Goal: Task Accomplishment & Management: Manage account settings

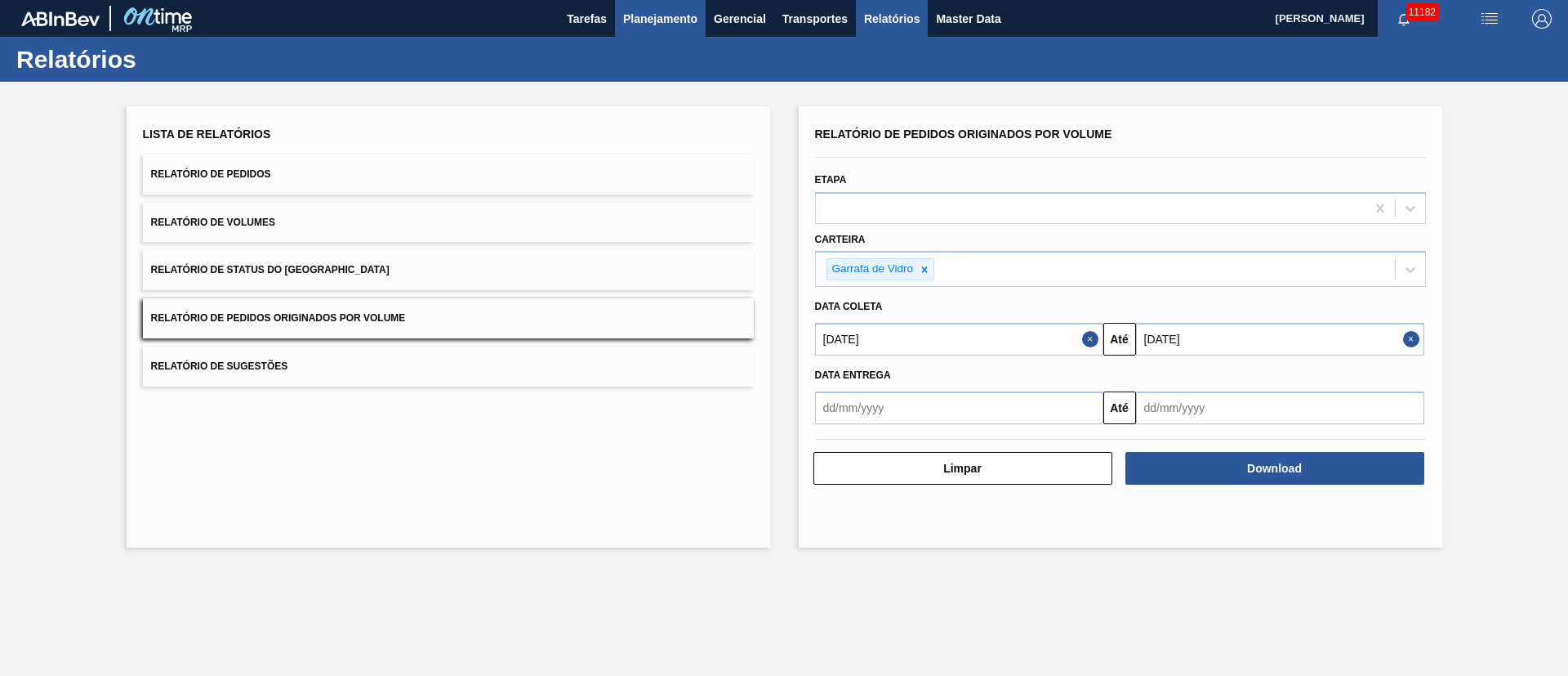
click at [618, 11] on button "Planejamento" at bounding box center [660, 18] width 91 height 37
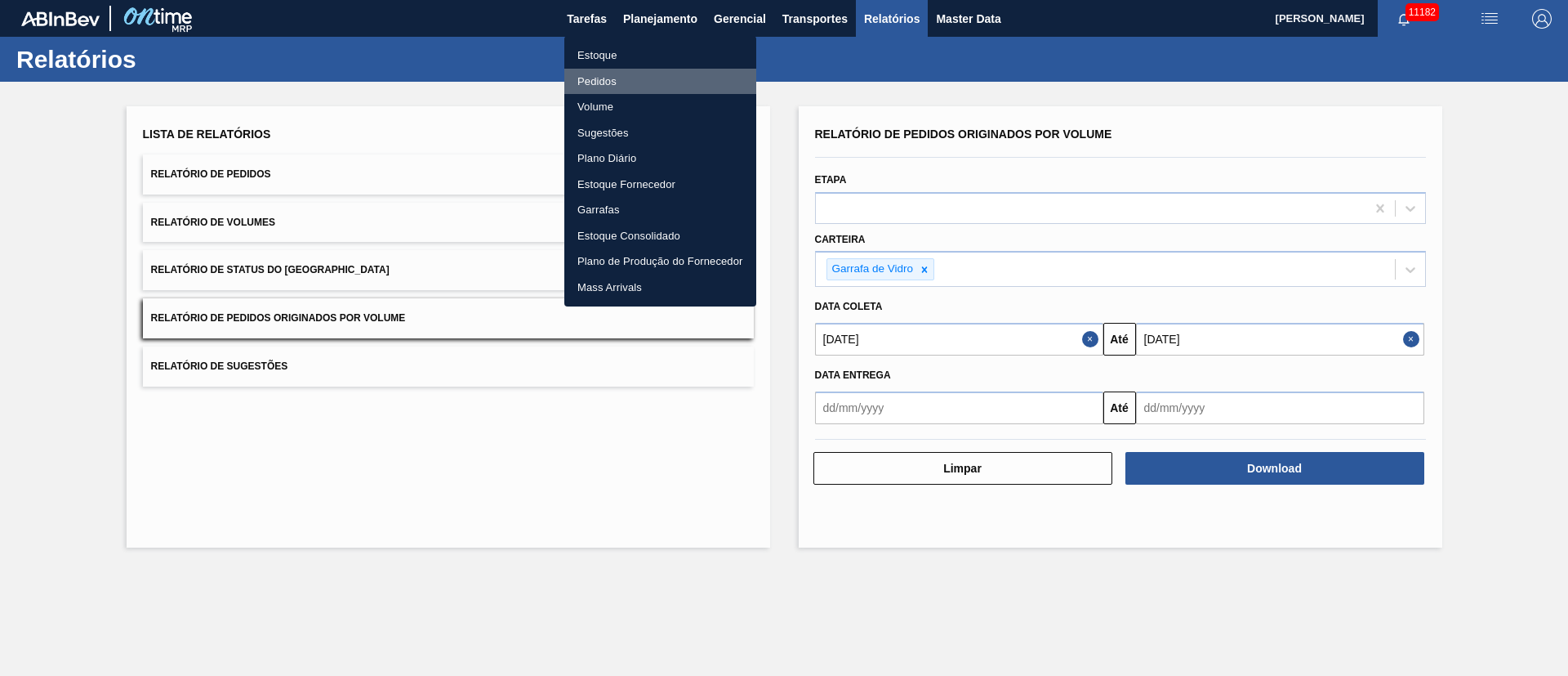
click at [603, 77] on li "Pedidos" at bounding box center [660, 81] width 192 height 26
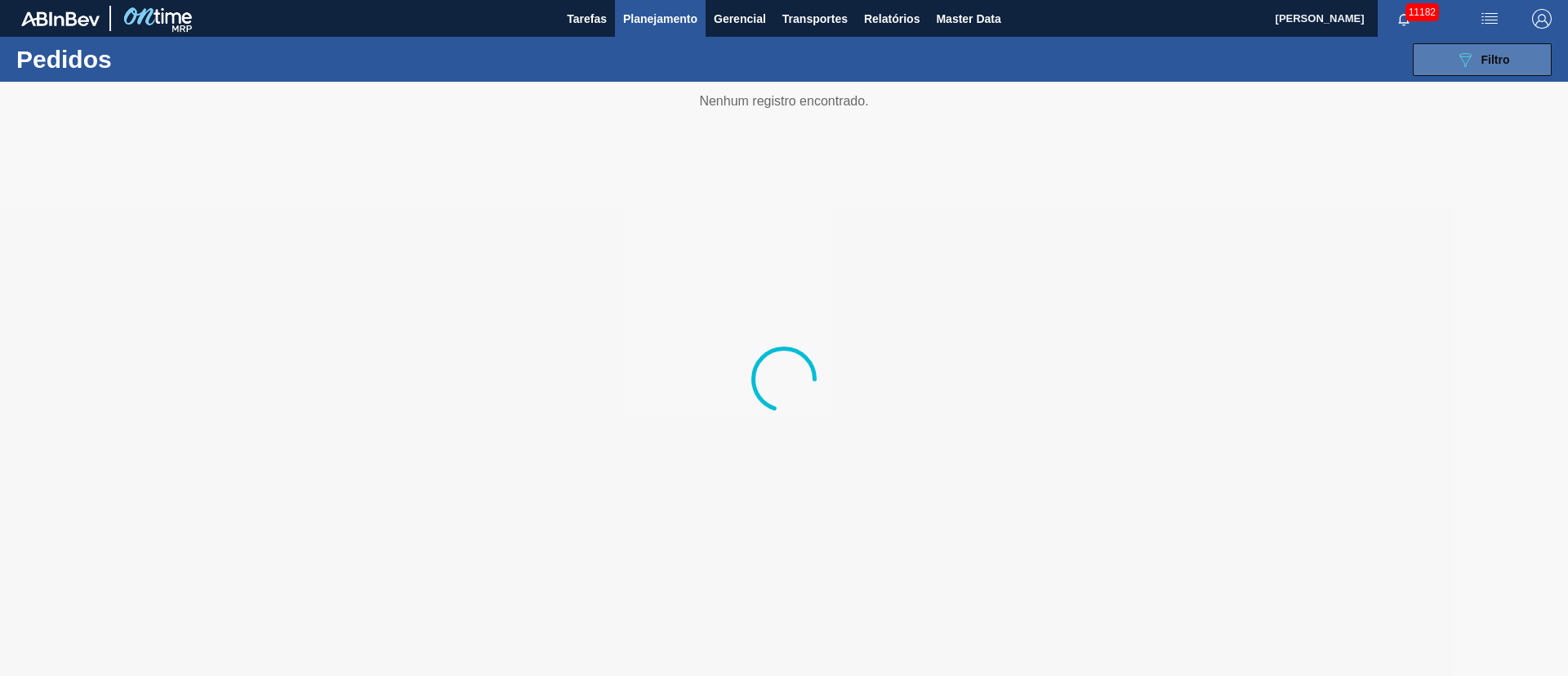
click at [1497, 57] on span "Filtro" at bounding box center [1496, 60] width 29 height 14
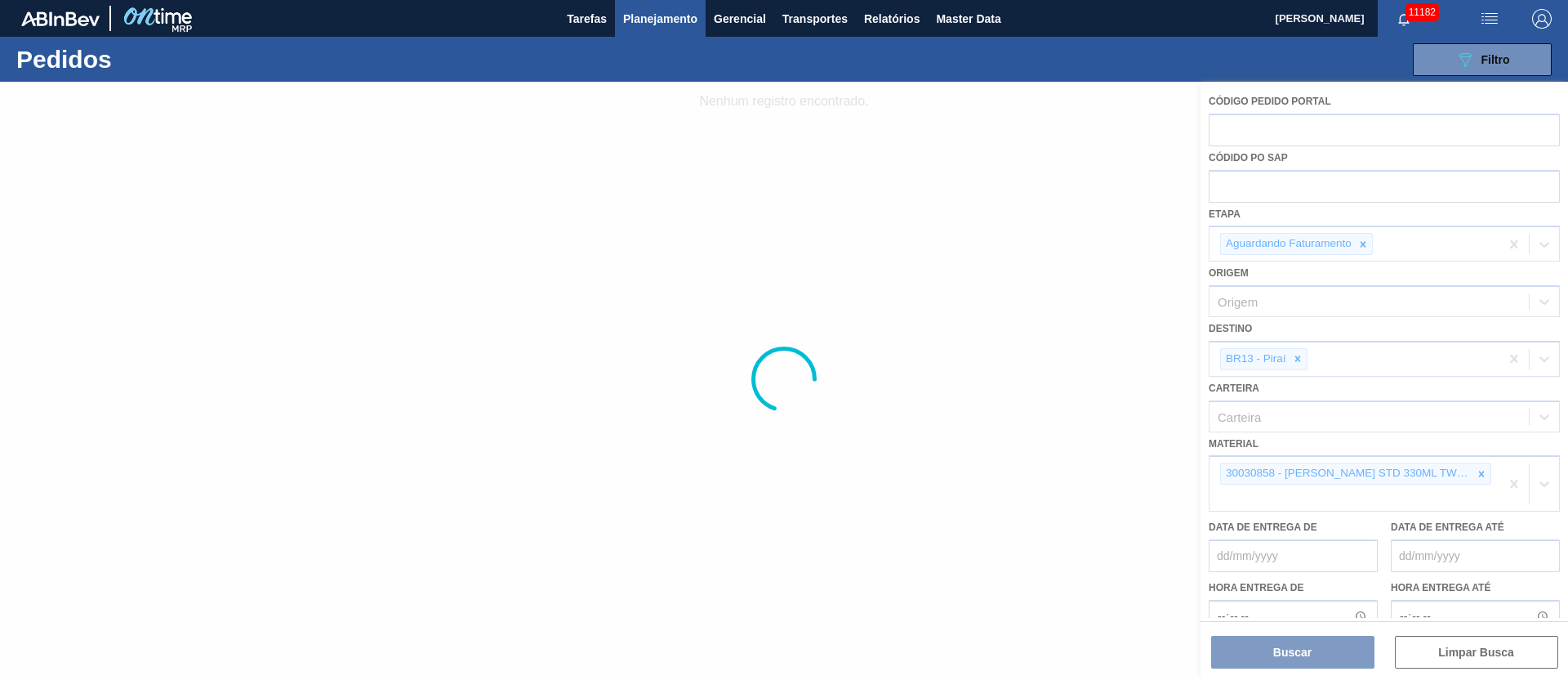
click at [1233, 183] on div at bounding box center [784, 379] width 1568 height 594
click at [1366, 243] on div at bounding box center [784, 379] width 1568 height 594
click at [1362, 243] on div at bounding box center [784, 379] width 1568 height 594
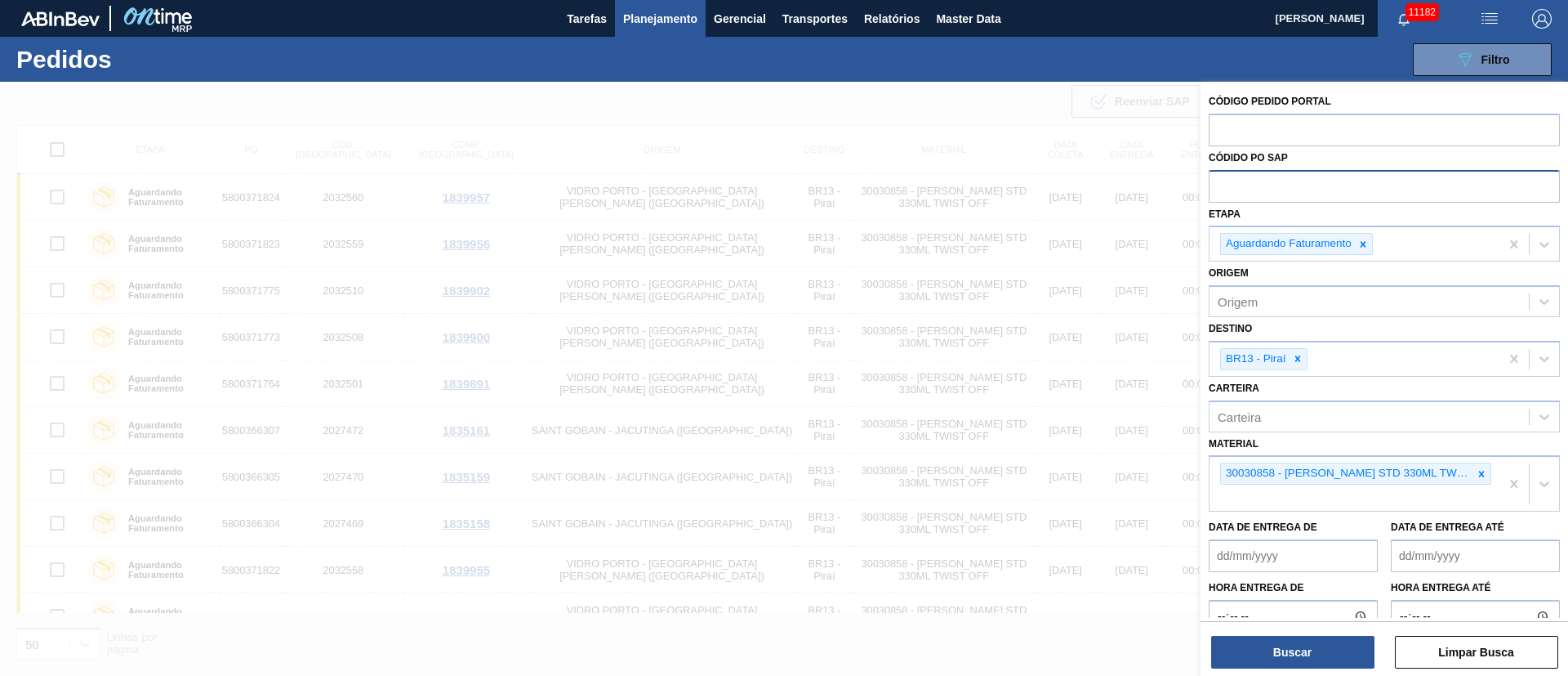
click at [1278, 191] on input "text" at bounding box center [1385, 185] width 351 height 31
click at [1359, 248] on icon at bounding box center [1363, 244] width 12 height 12
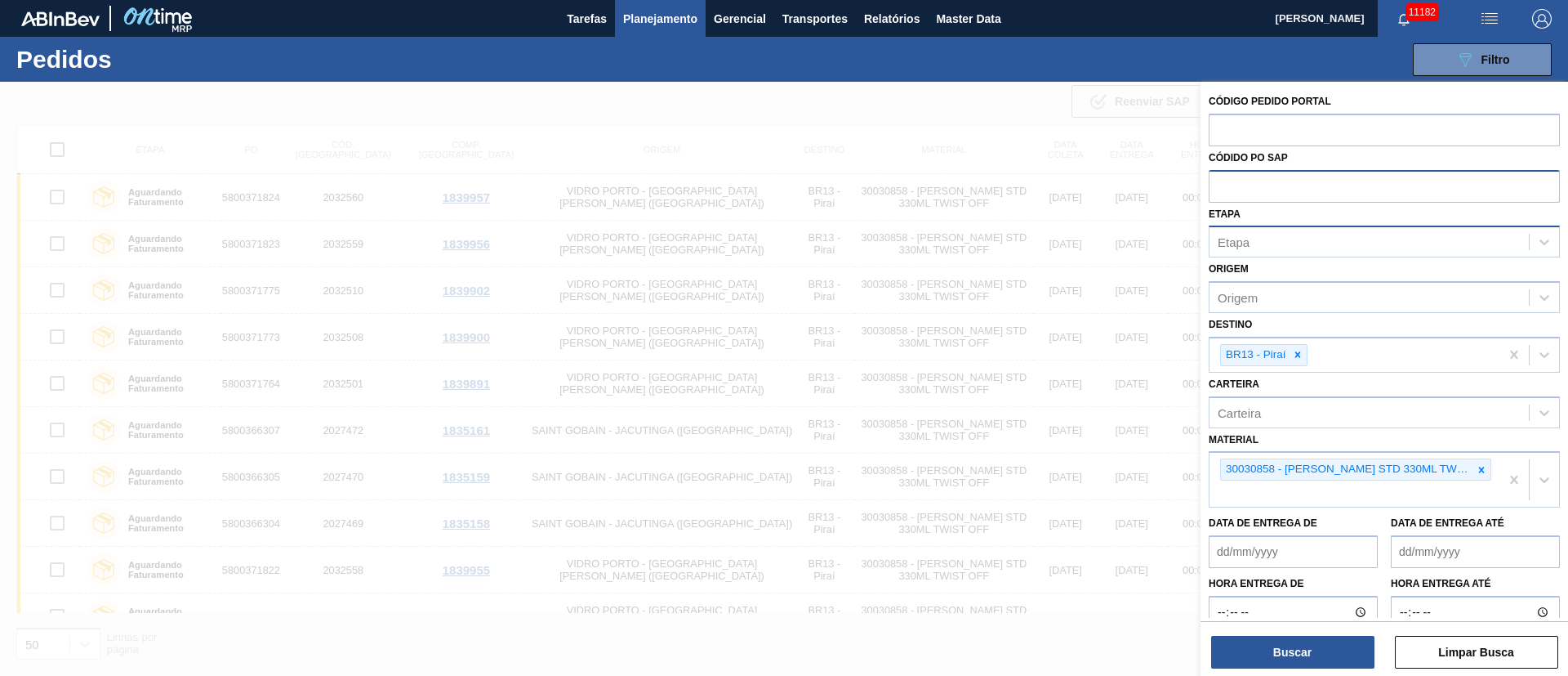
click at [1259, 170] on input "text" at bounding box center [1385, 185] width 351 height 31
paste input "text"
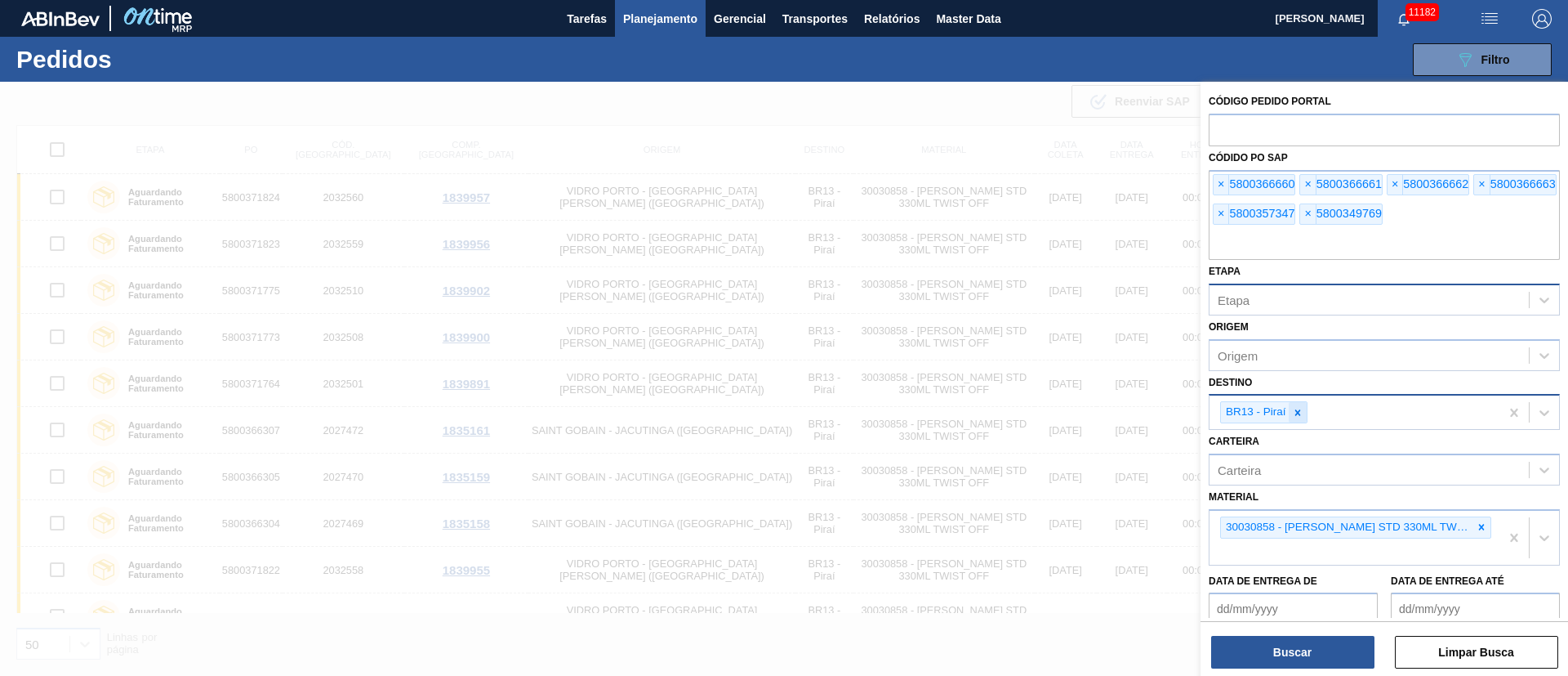
click at [1302, 410] on icon at bounding box center [1298, 412] width 12 height 12
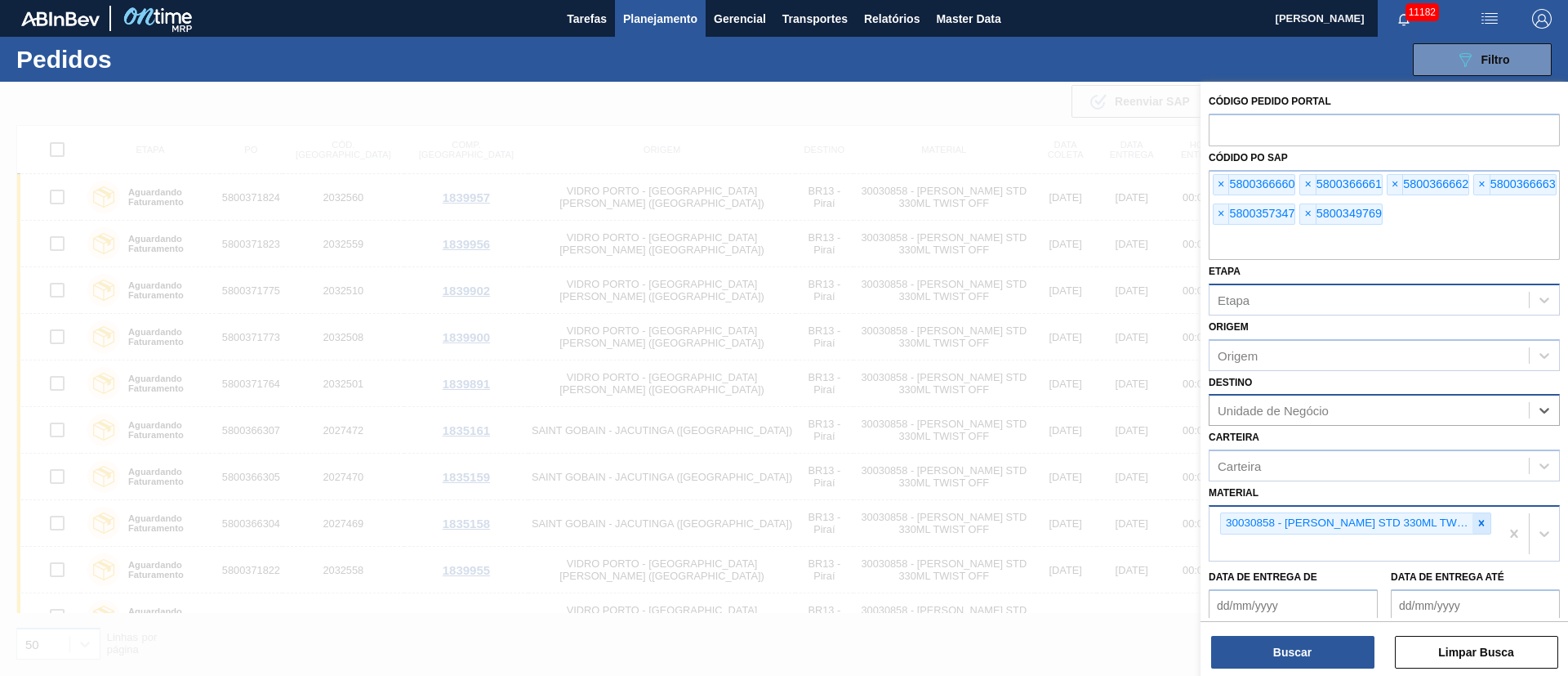
click at [1480, 525] on icon at bounding box center [1481, 522] width 12 height 12
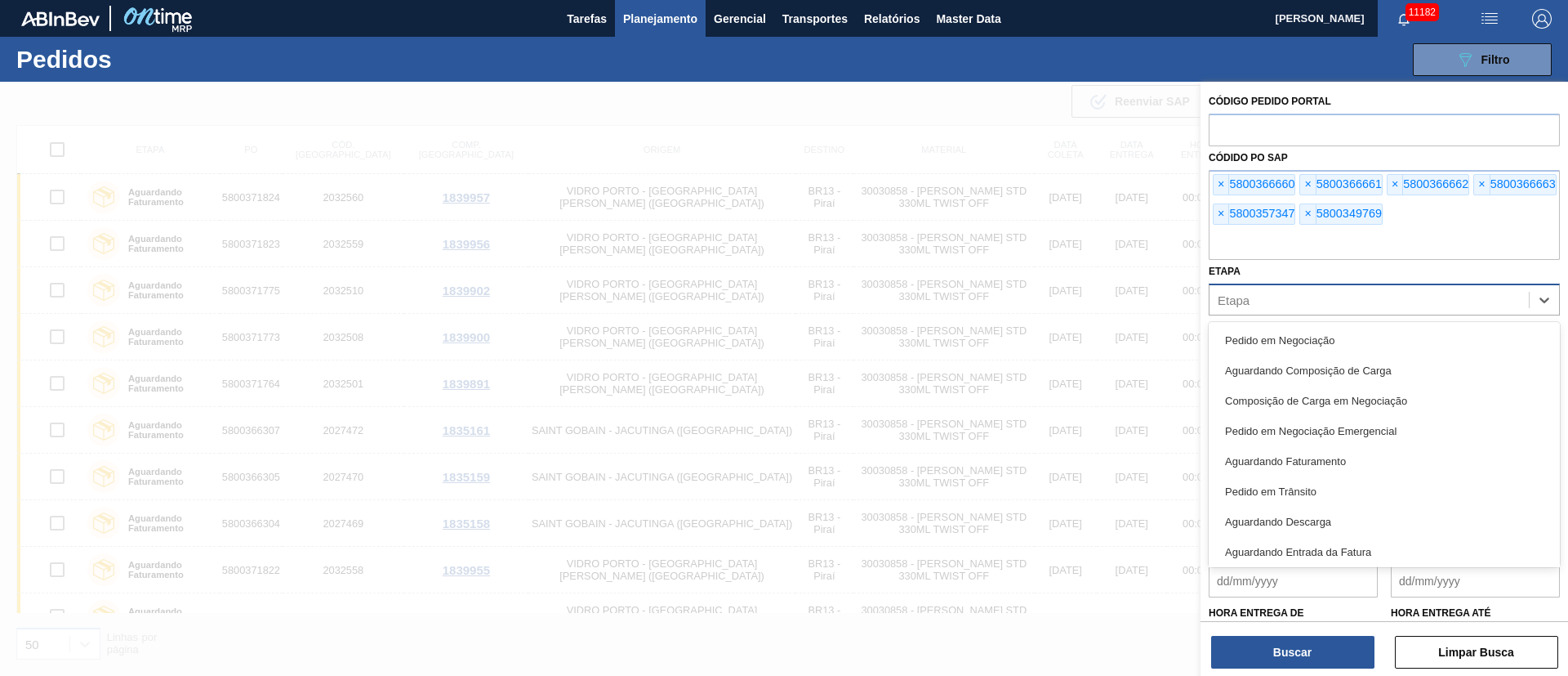
click at [1250, 304] on div "Etapa" at bounding box center [1369, 299] width 320 height 24
type input "fat"
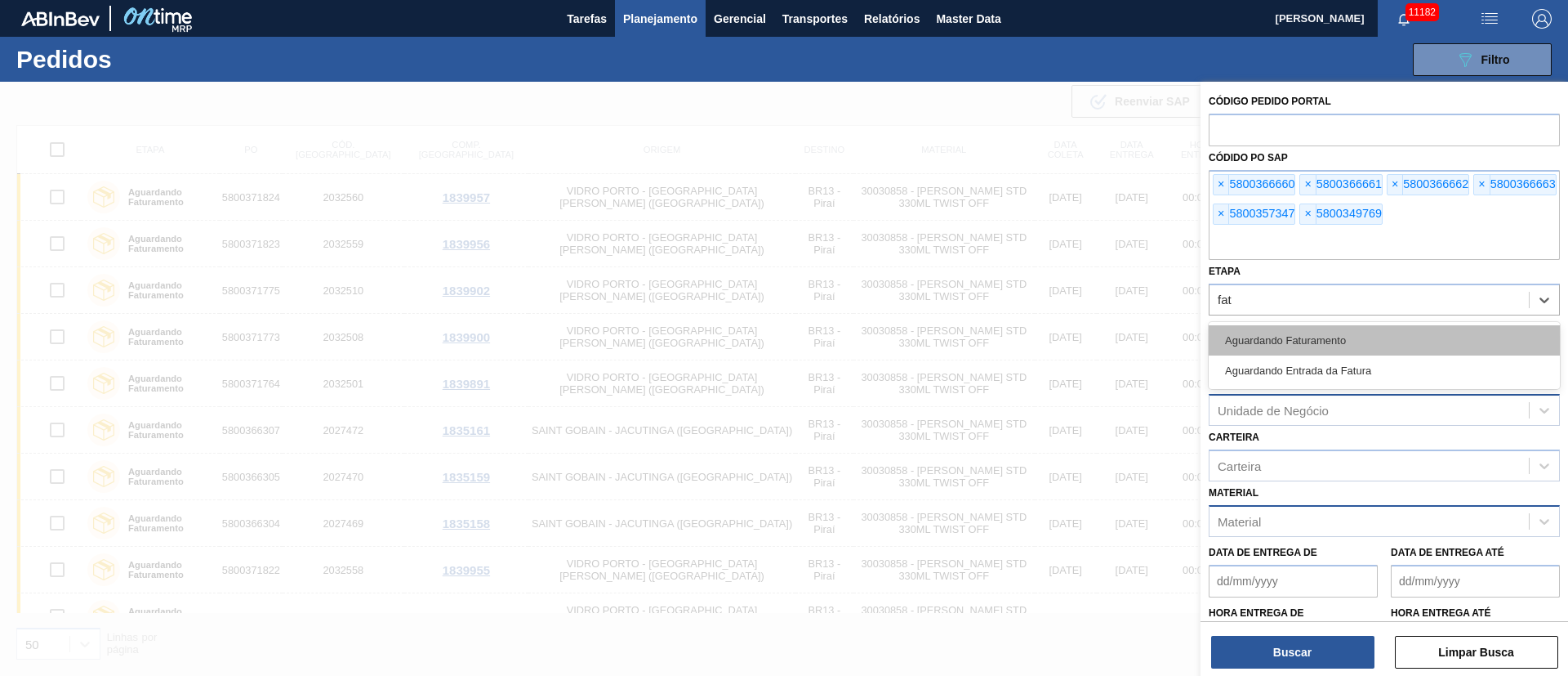
click at [1253, 331] on div "Aguardando Faturamento" at bounding box center [1385, 340] width 351 height 30
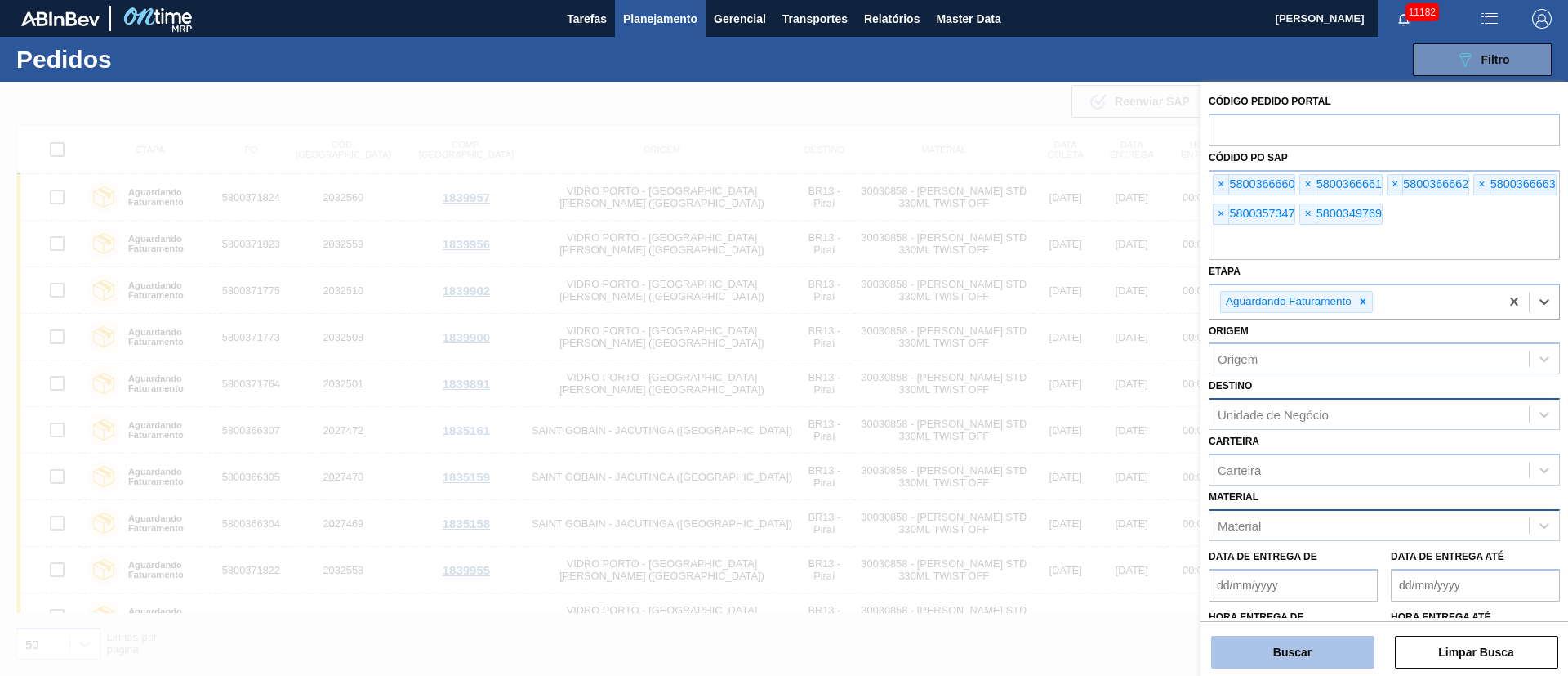
click at [1292, 649] on button "Buscar" at bounding box center [1292, 652] width 163 height 33
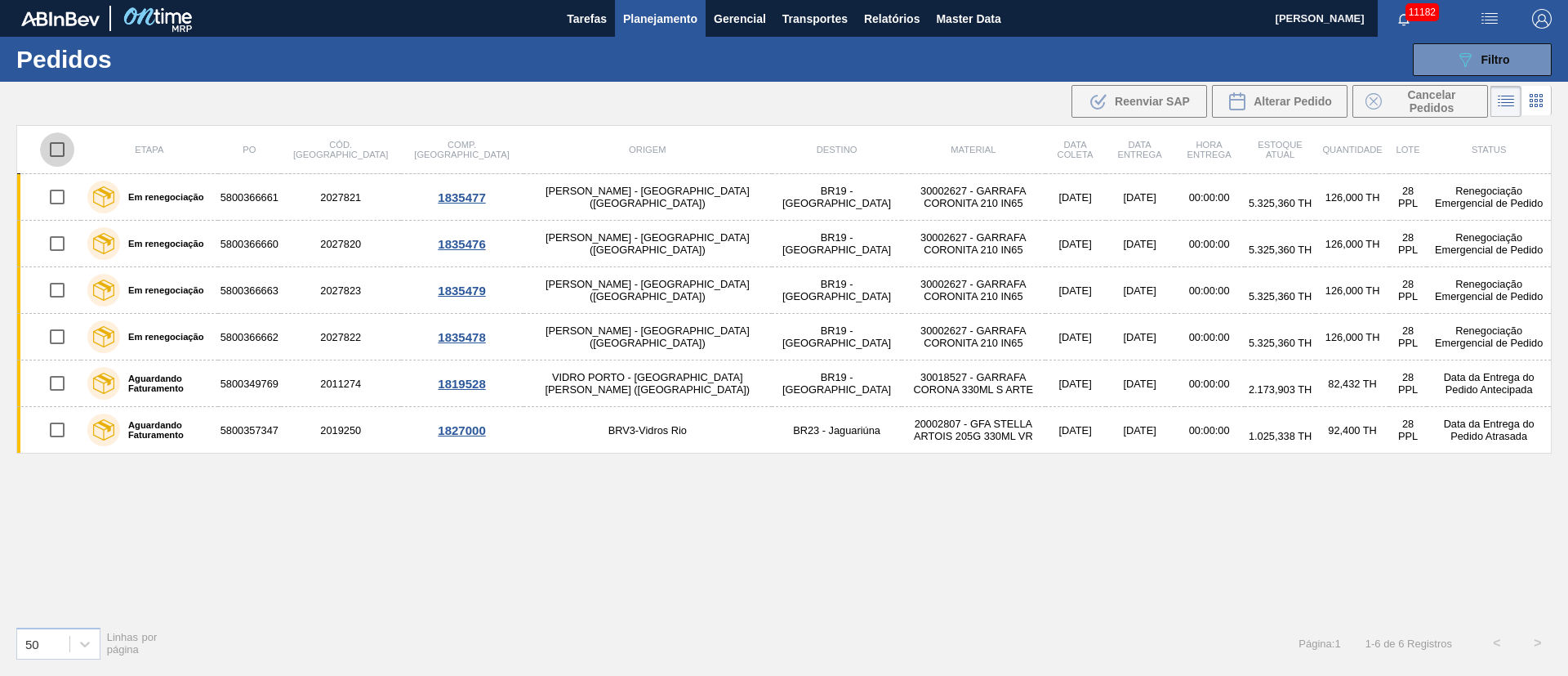
click at [63, 155] on input "checkbox" at bounding box center [57, 150] width 35 height 35
checkbox input "true"
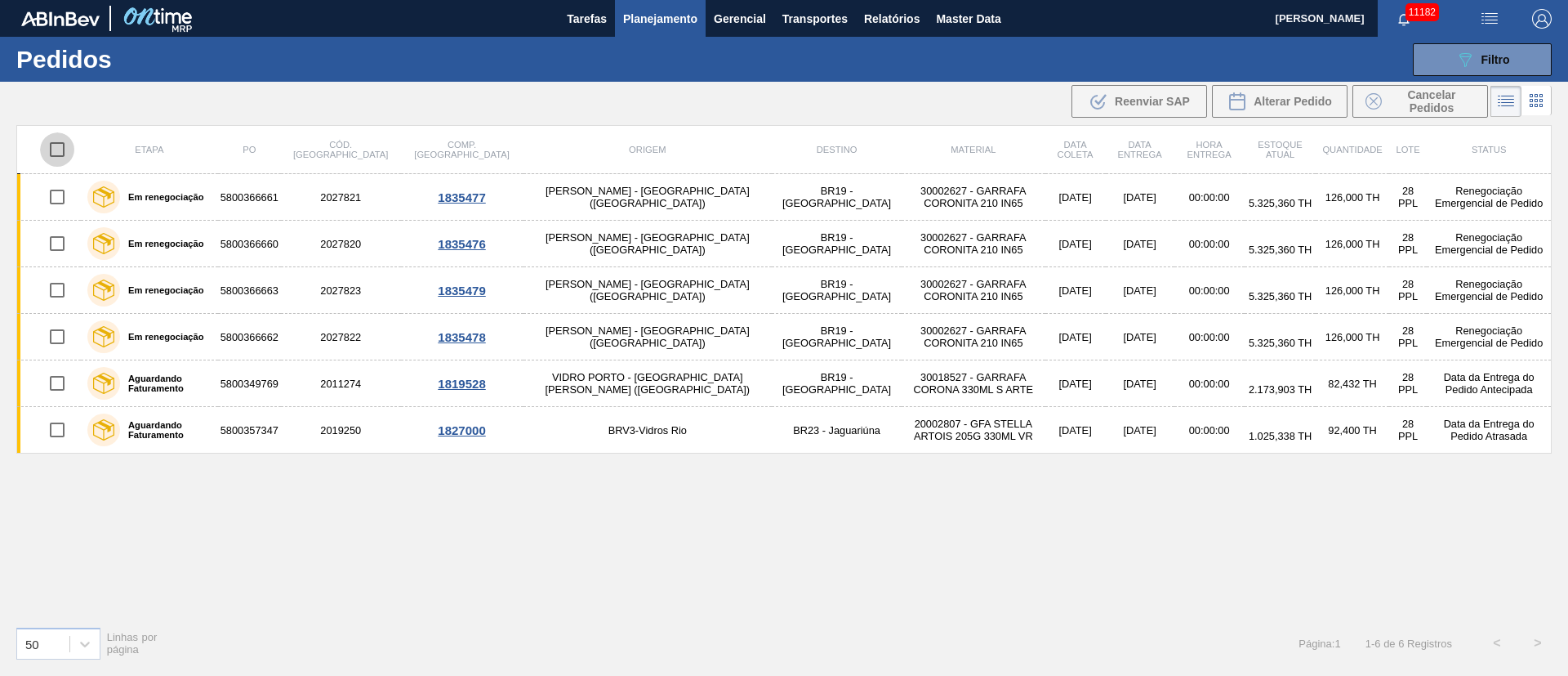
checkbox input "true"
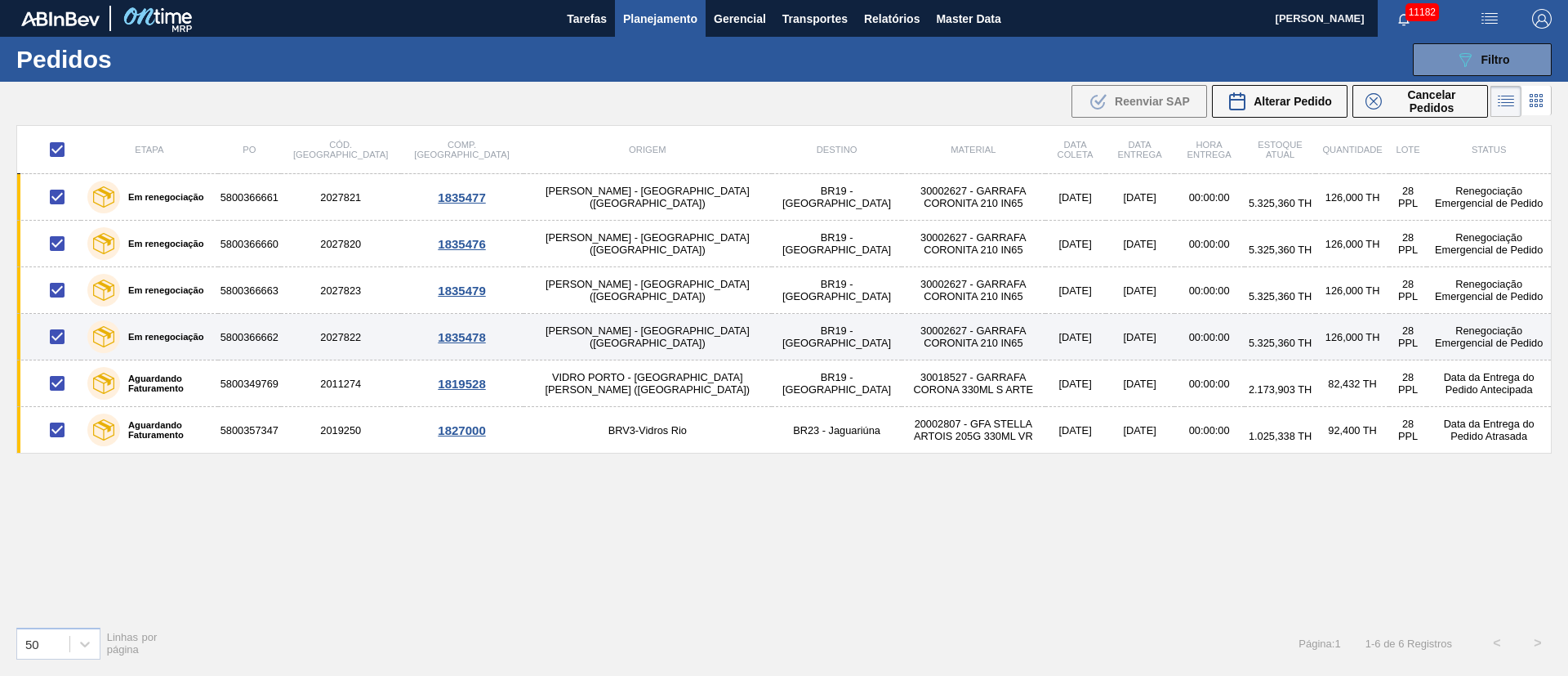
click at [64, 357] on td at bounding box center [49, 337] width 65 height 46
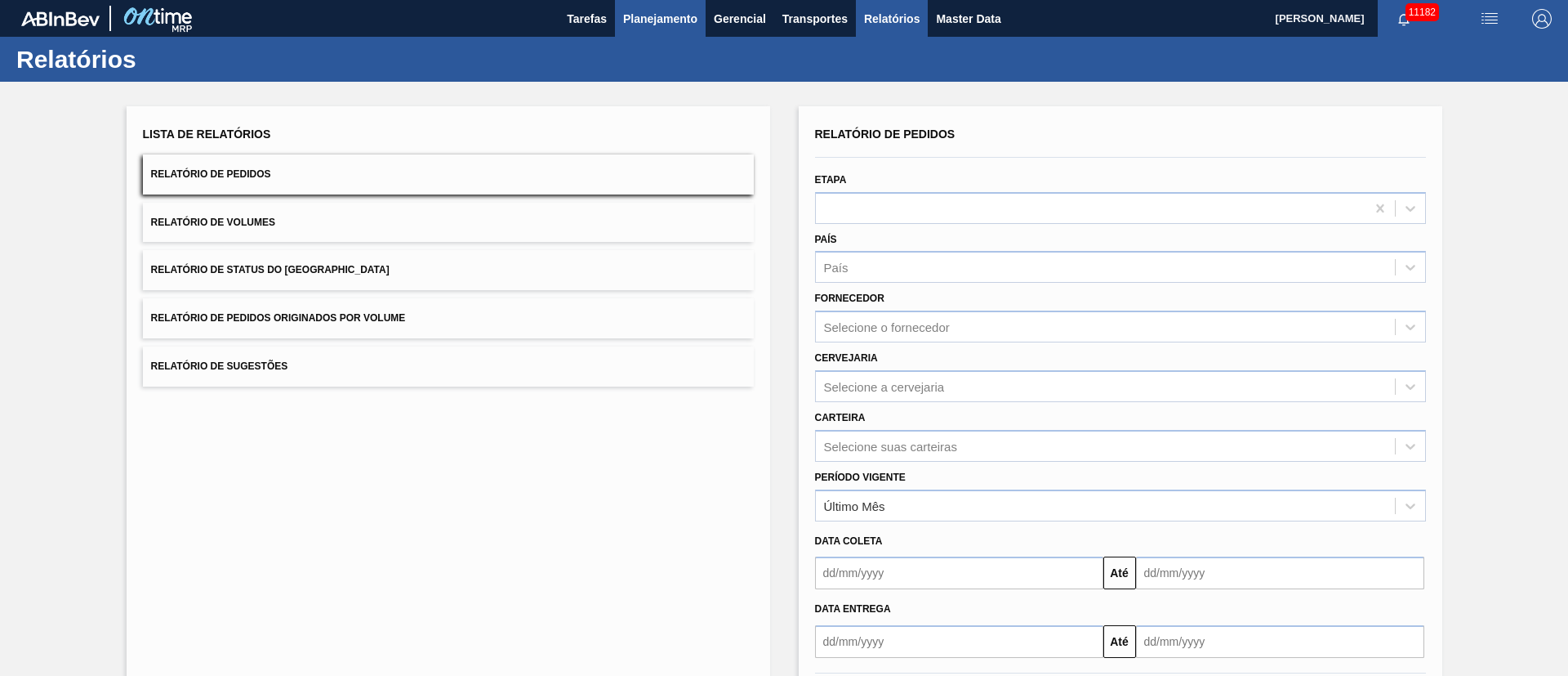
click at [681, 16] on span "Planejamento" at bounding box center [659, 18] width 74 height 19
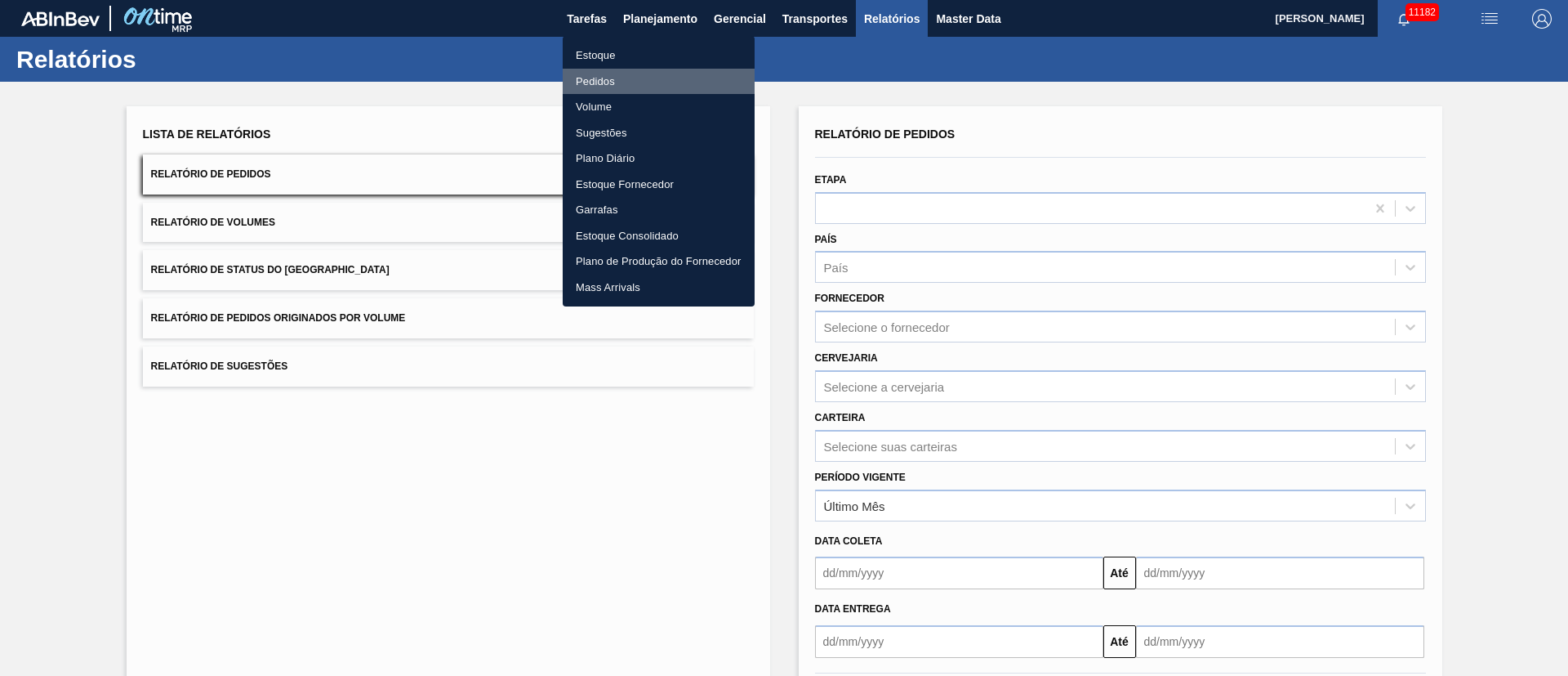
click at [602, 87] on li "Pedidos" at bounding box center [658, 81] width 192 height 26
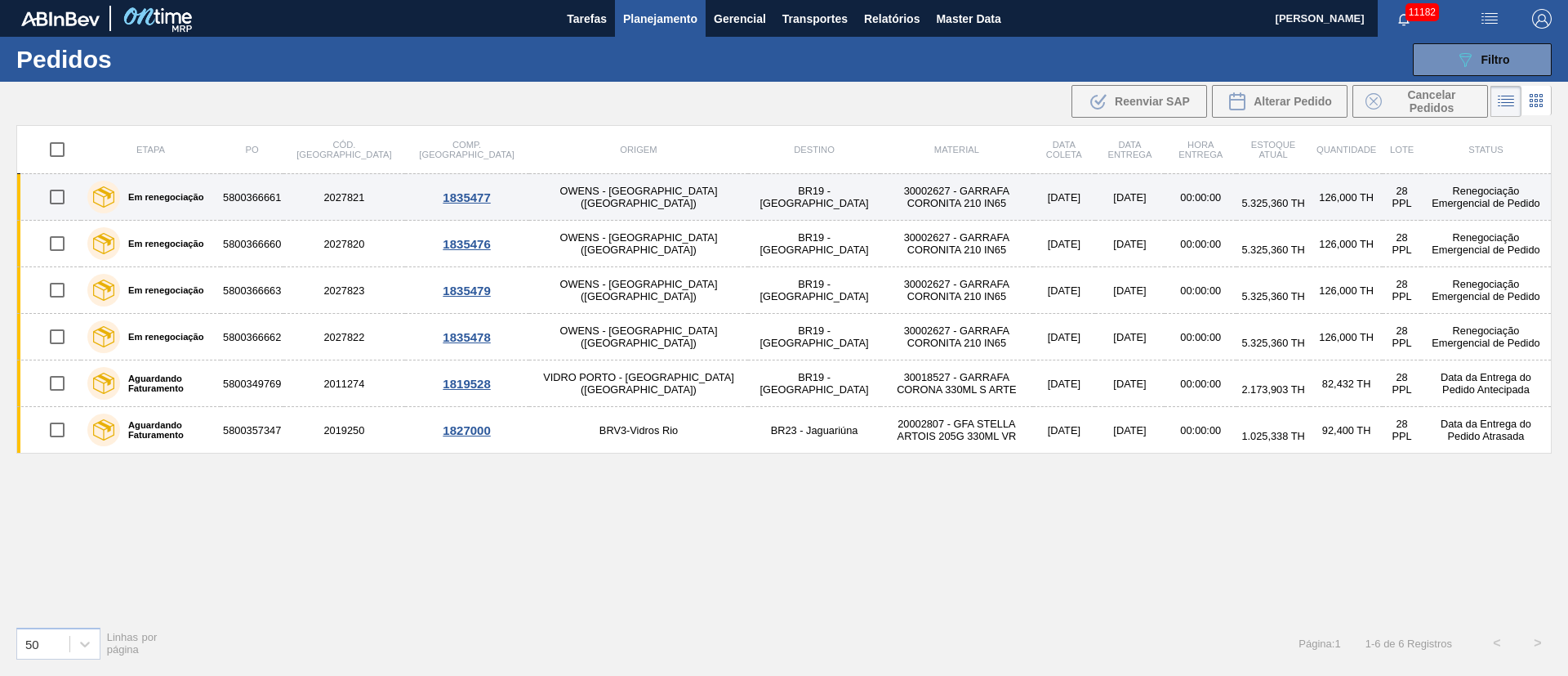
click at [56, 204] on input "checkbox" at bounding box center [57, 197] width 35 height 35
checkbox input "true"
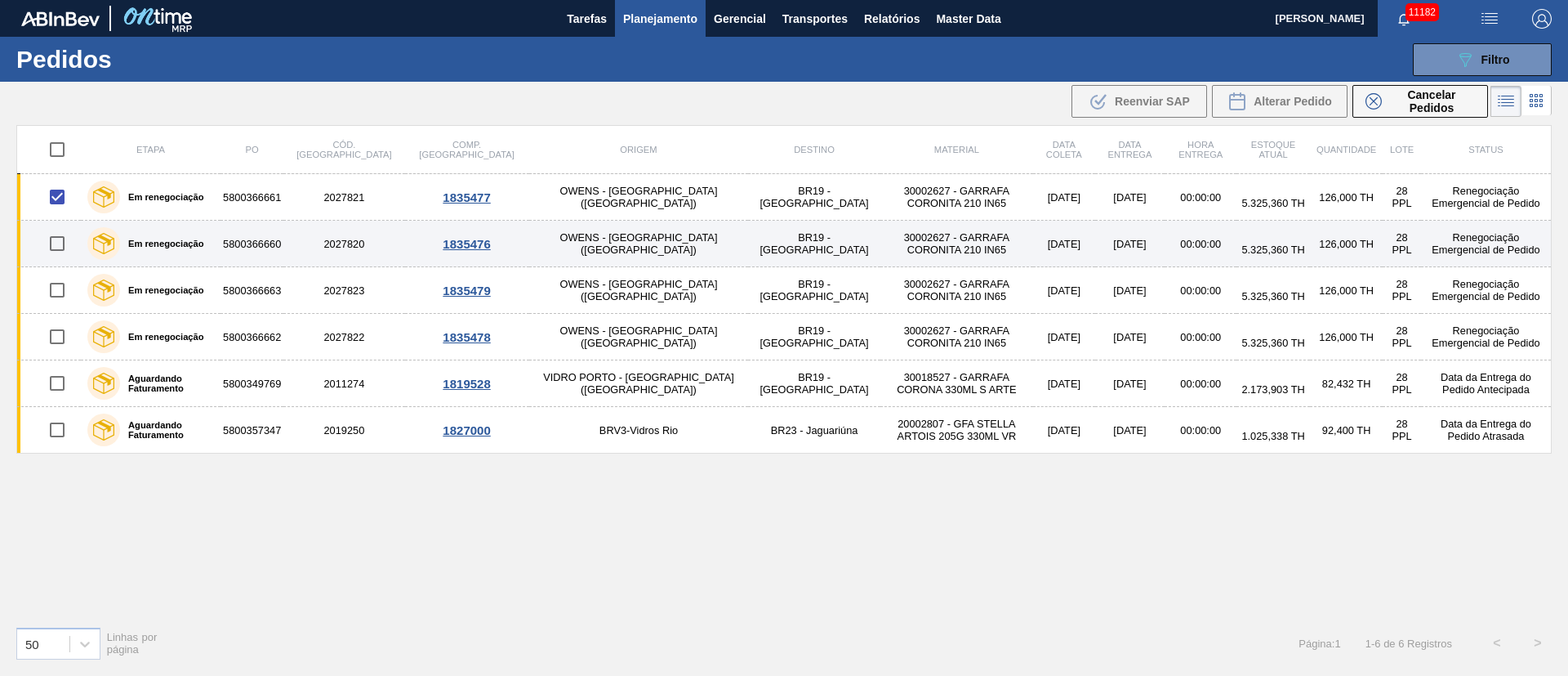
click at [62, 239] on input "checkbox" at bounding box center [57, 243] width 35 height 35
checkbox input "true"
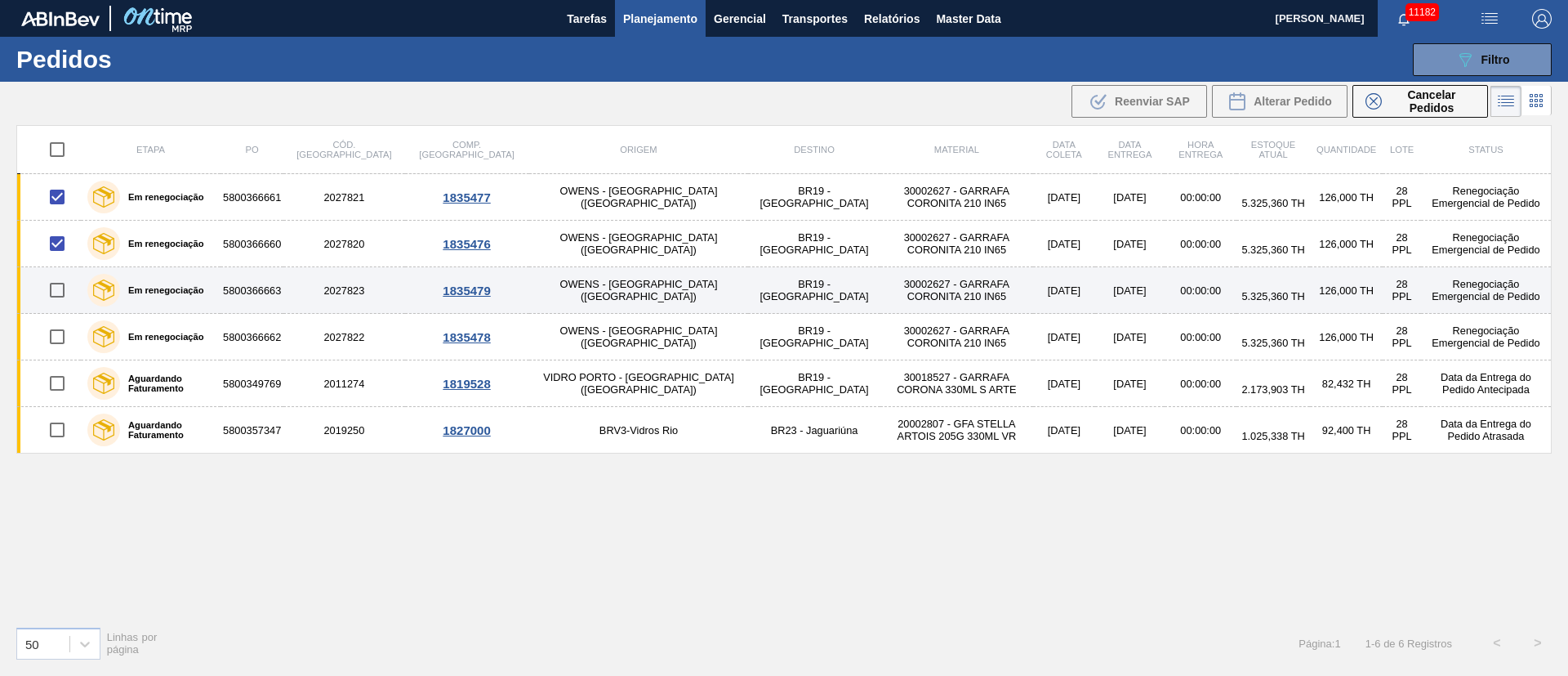
click at [62, 288] on input "checkbox" at bounding box center [57, 291] width 35 height 35
checkbox input "true"
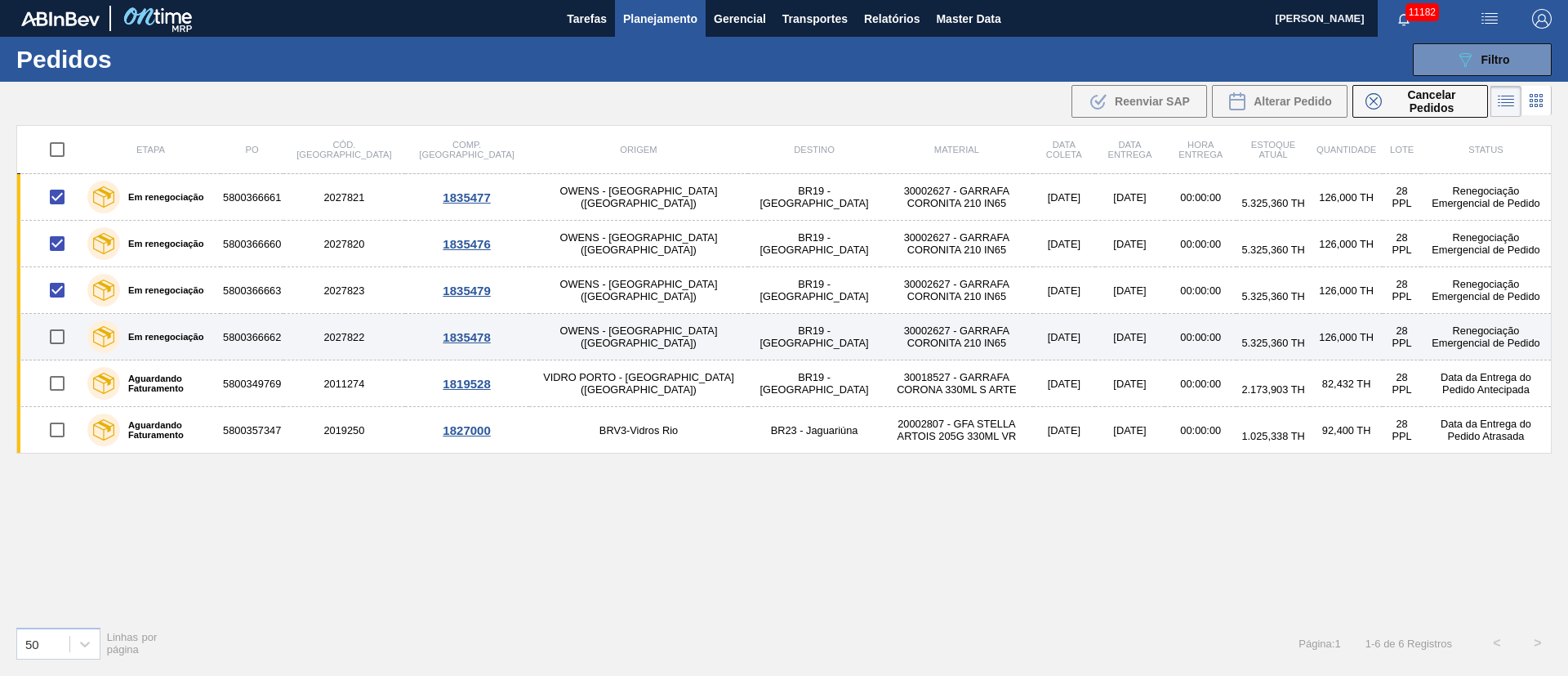
click at [61, 339] on input "checkbox" at bounding box center [57, 337] width 35 height 35
checkbox input "true"
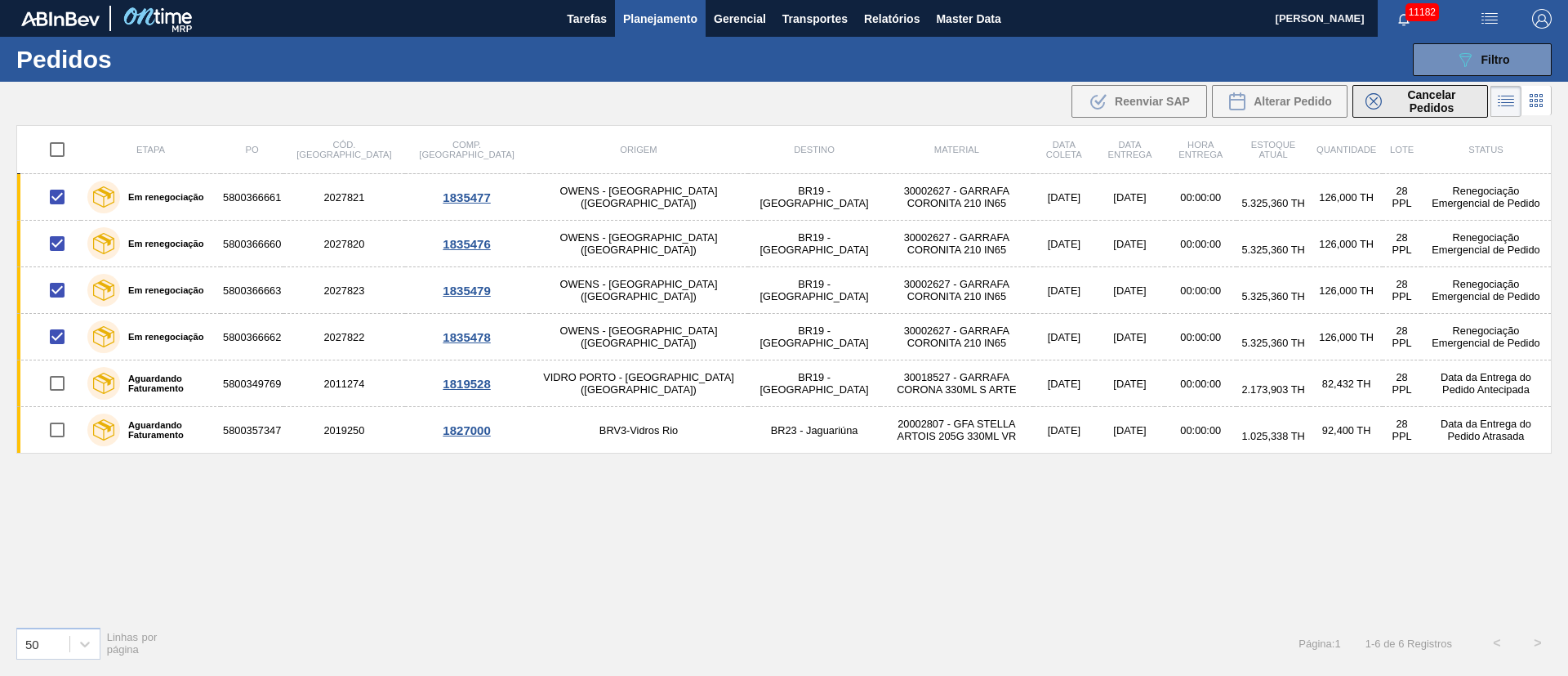
click at [1413, 103] on span "Cancelar Pedidos" at bounding box center [1432, 100] width 87 height 26
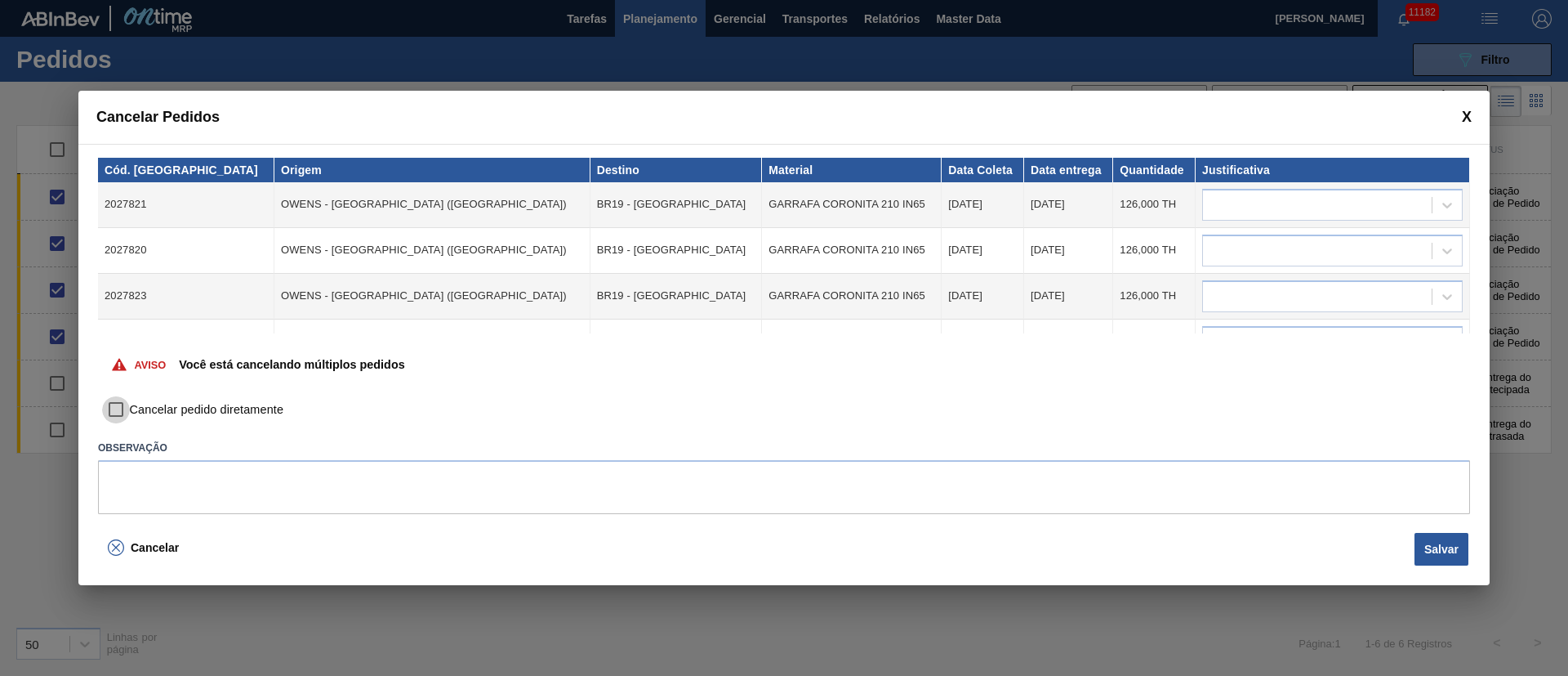
click at [119, 408] on input "Cancelar pedido diretamente" at bounding box center [116, 409] width 28 height 28
checkbox input "true"
click at [1242, 197] on div at bounding box center [1317, 205] width 229 height 24
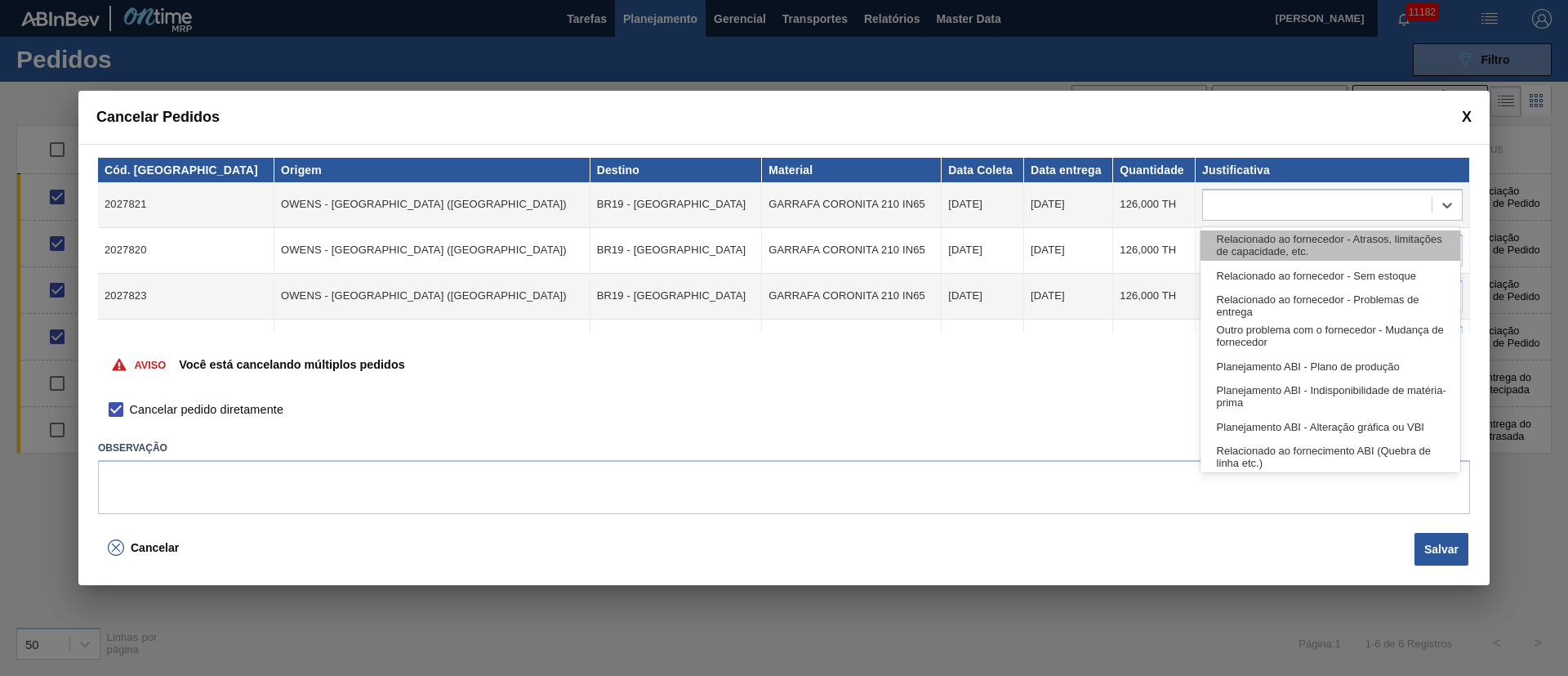
click at [1248, 237] on div "Relacionado ao fornecedor - Atrasos, limitações de capacidade, etc." at bounding box center [1330, 245] width 260 height 30
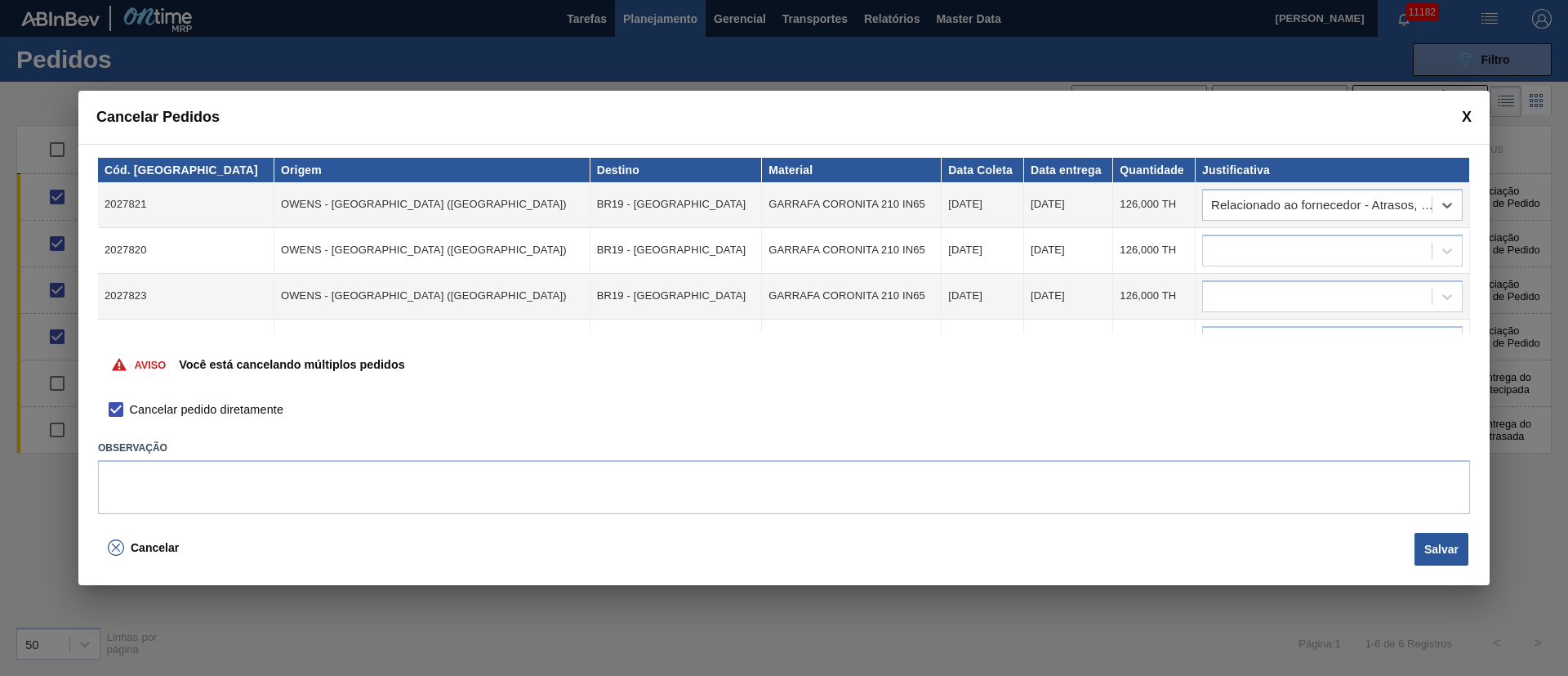
click at [1248, 237] on div at bounding box center [1332, 250] width 261 height 32
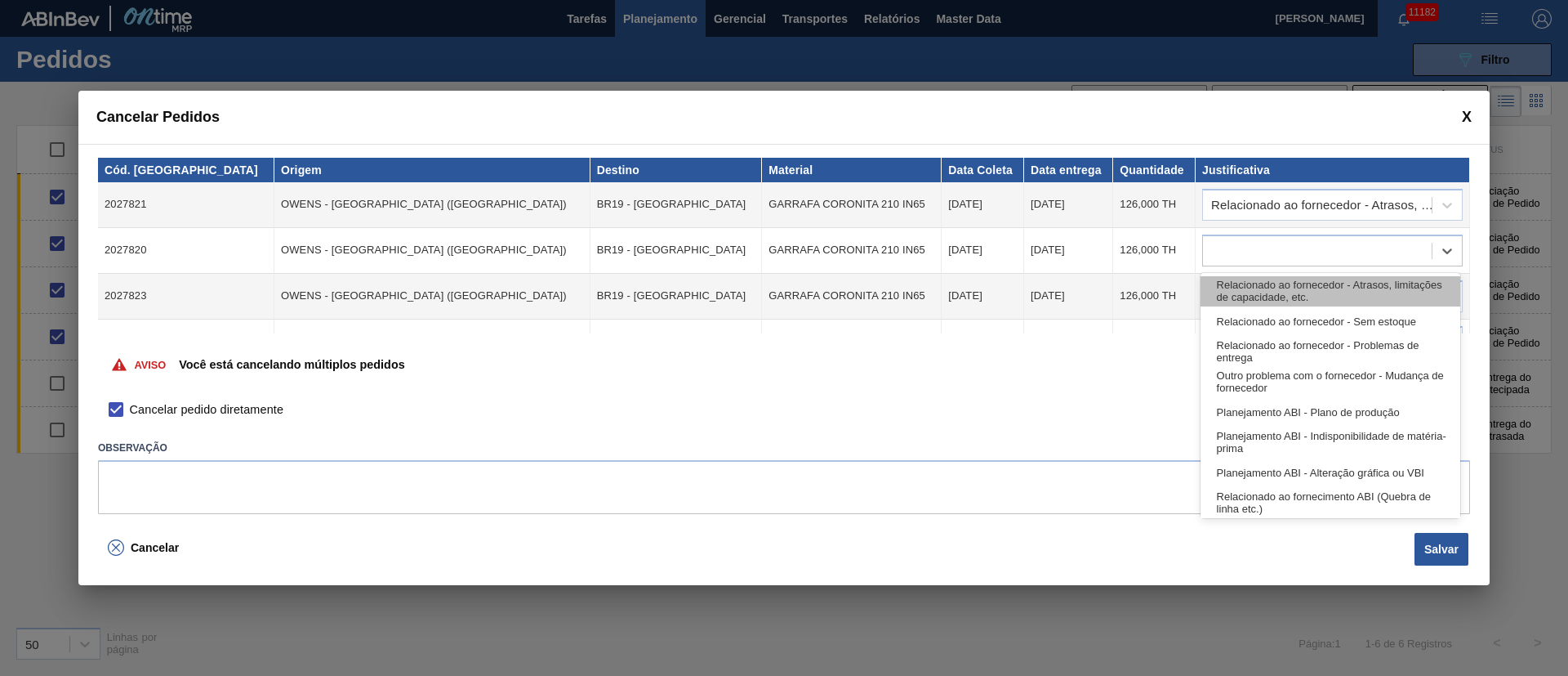
click at [1246, 278] on div "Relacionado ao fornecedor - Atrasos, limitações de capacidade, etc." at bounding box center [1330, 291] width 260 height 30
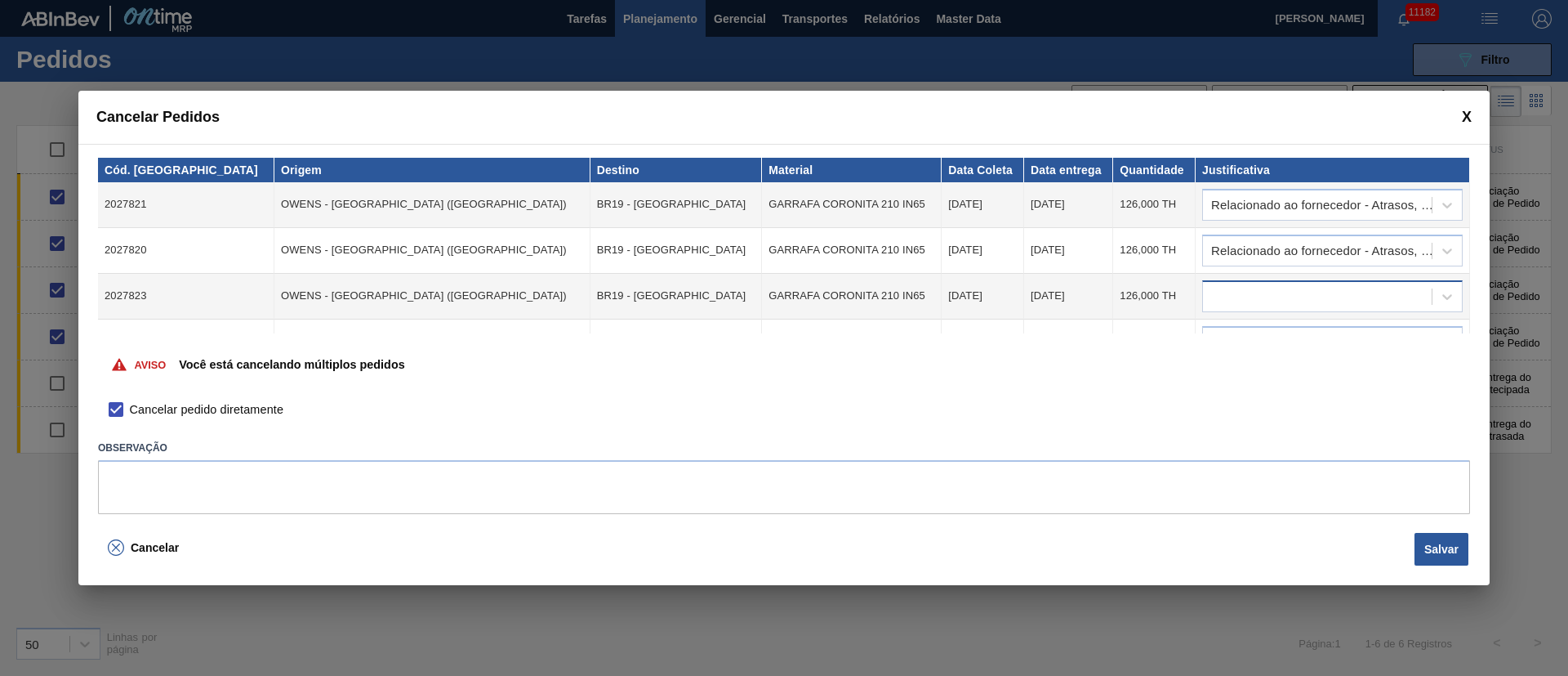
drag, startPoint x: 1246, startPoint y: 278, endPoint x: 1246, endPoint y: 295, distance: 17.0
click at [1246, 284] on td at bounding box center [1332, 296] width 274 height 45
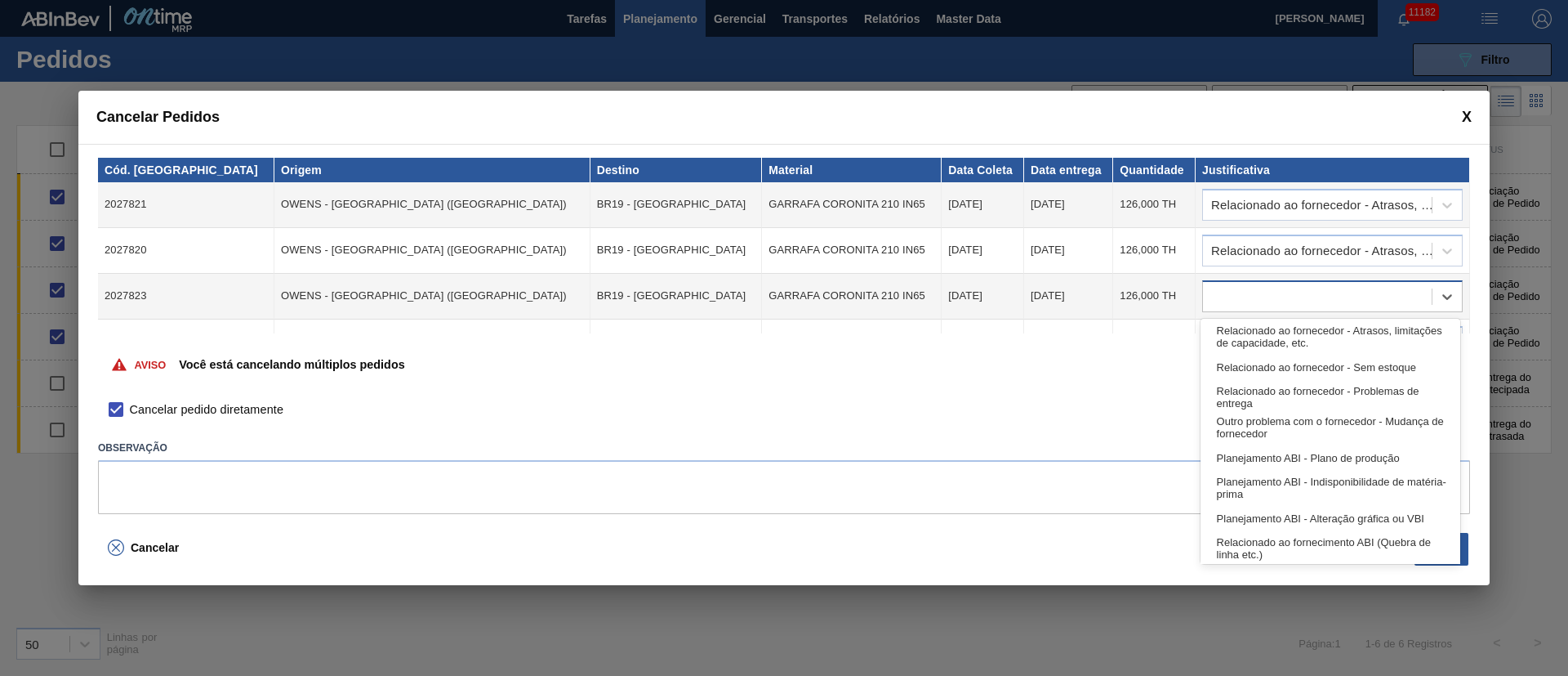
click at [1246, 295] on div at bounding box center [1317, 296] width 229 height 24
click at [1243, 351] on div "Relacionado ao fornecedor - Atrasos, limitações de capacidade, etc." at bounding box center [1330, 336] width 260 height 30
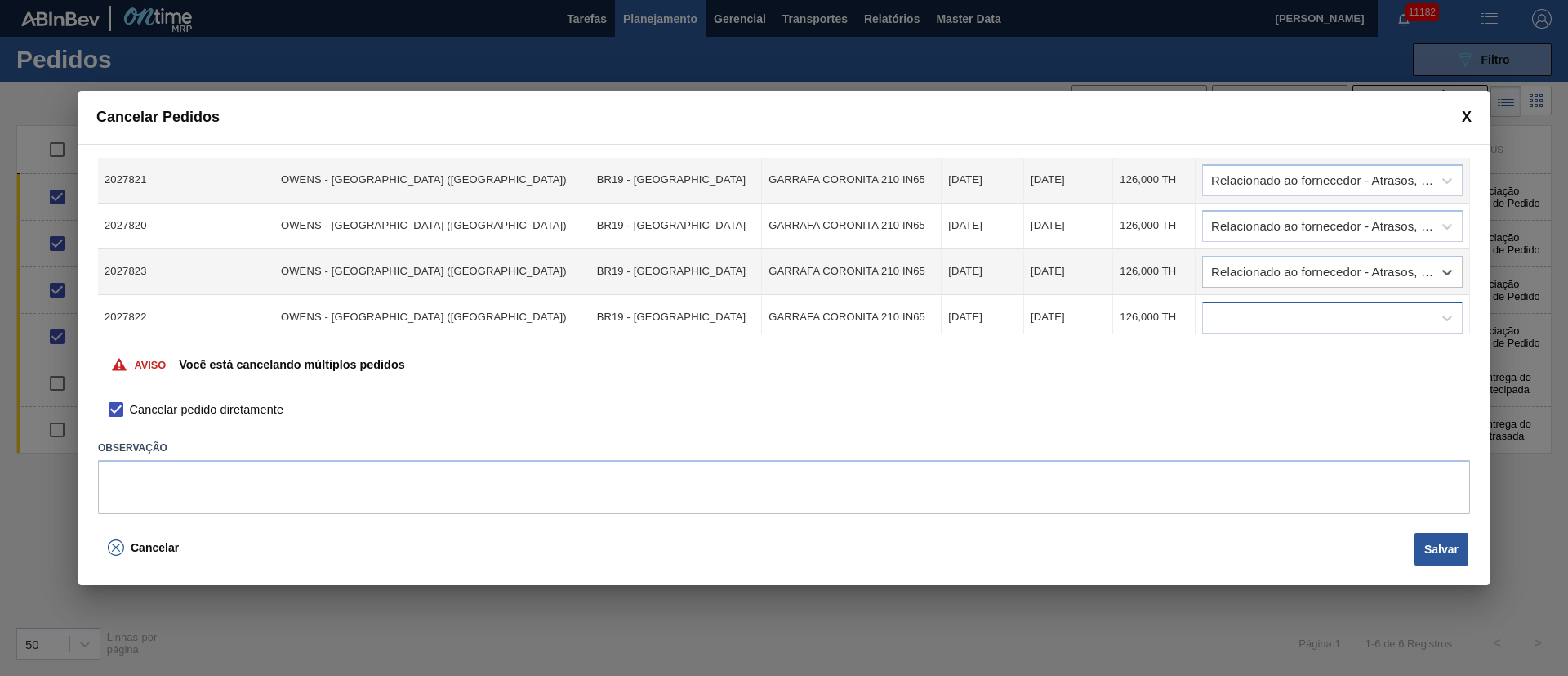
scroll to position [32, 0]
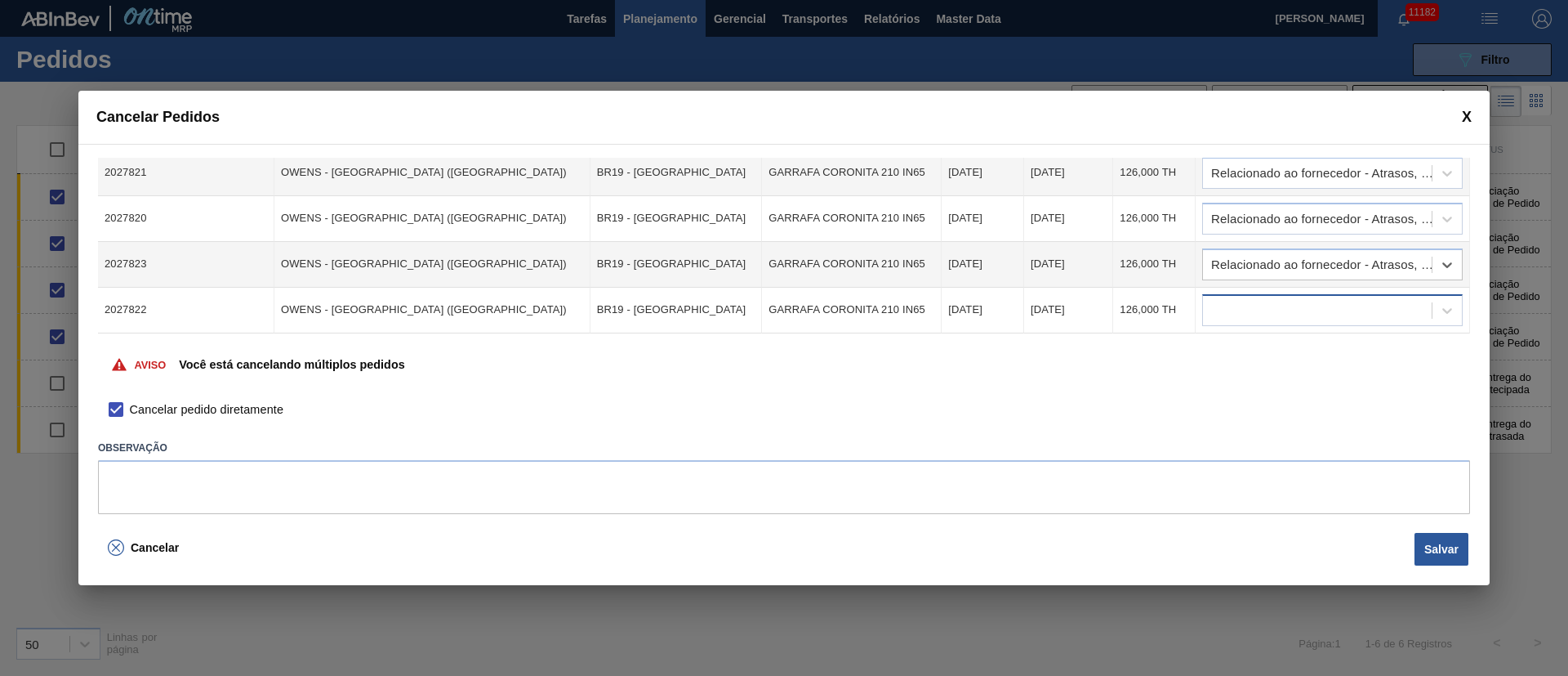
click at [1225, 316] on div at bounding box center [1317, 310] width 229 height 24
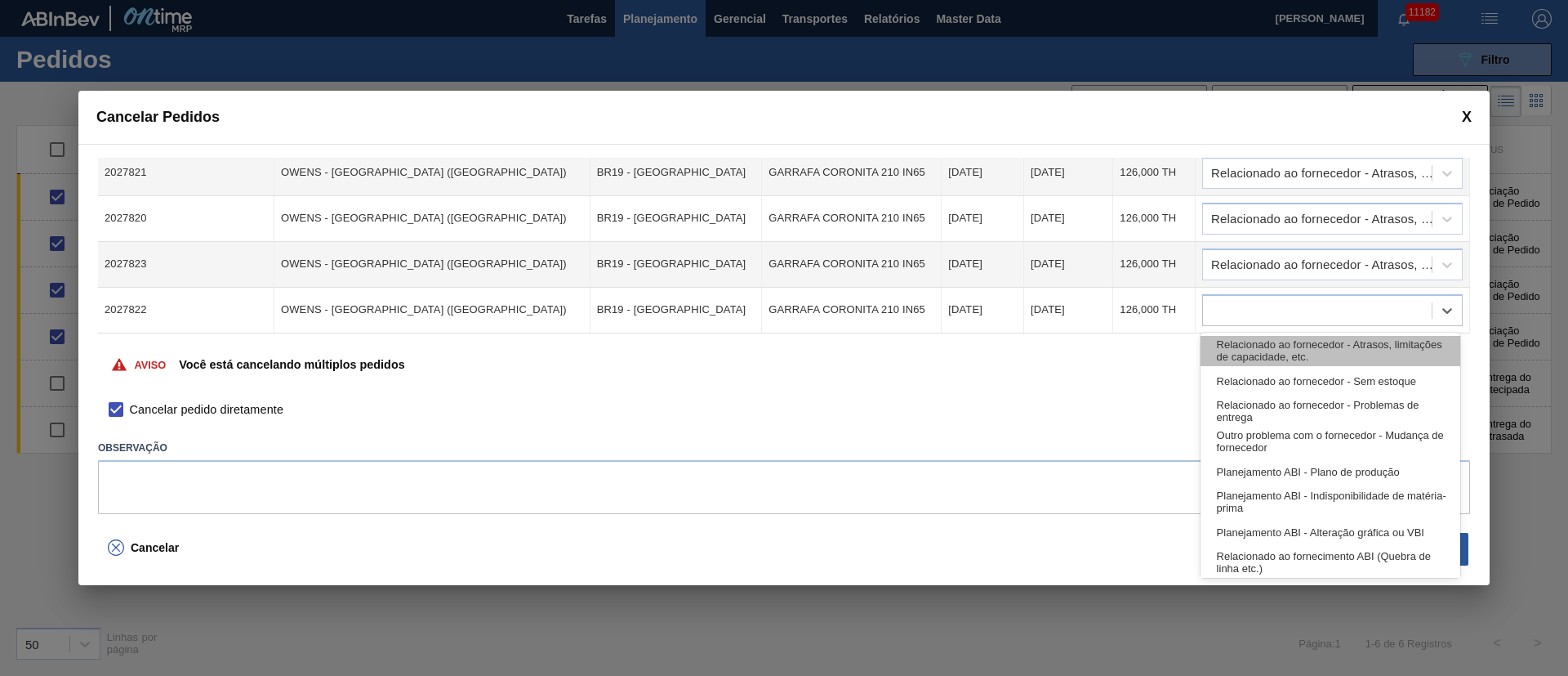
click at [1274, 359] on div "Relacionado ao fornecedor - Atrasos, limitações de capacidade, etc." at bounding box center [1330, 351] width 260 height 30
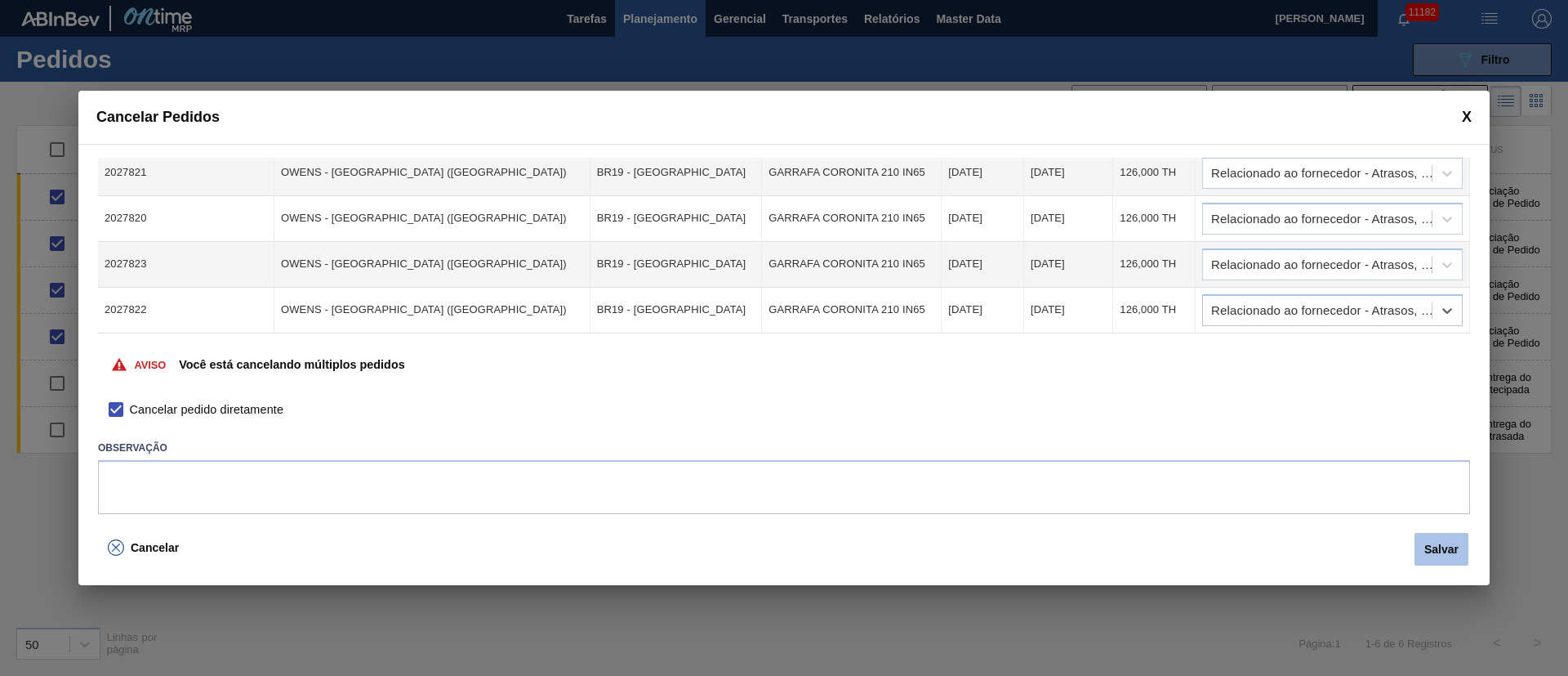
click at [1444, 554] on button "Salvar" at bounding box center [1442, 549] width 54 height 33
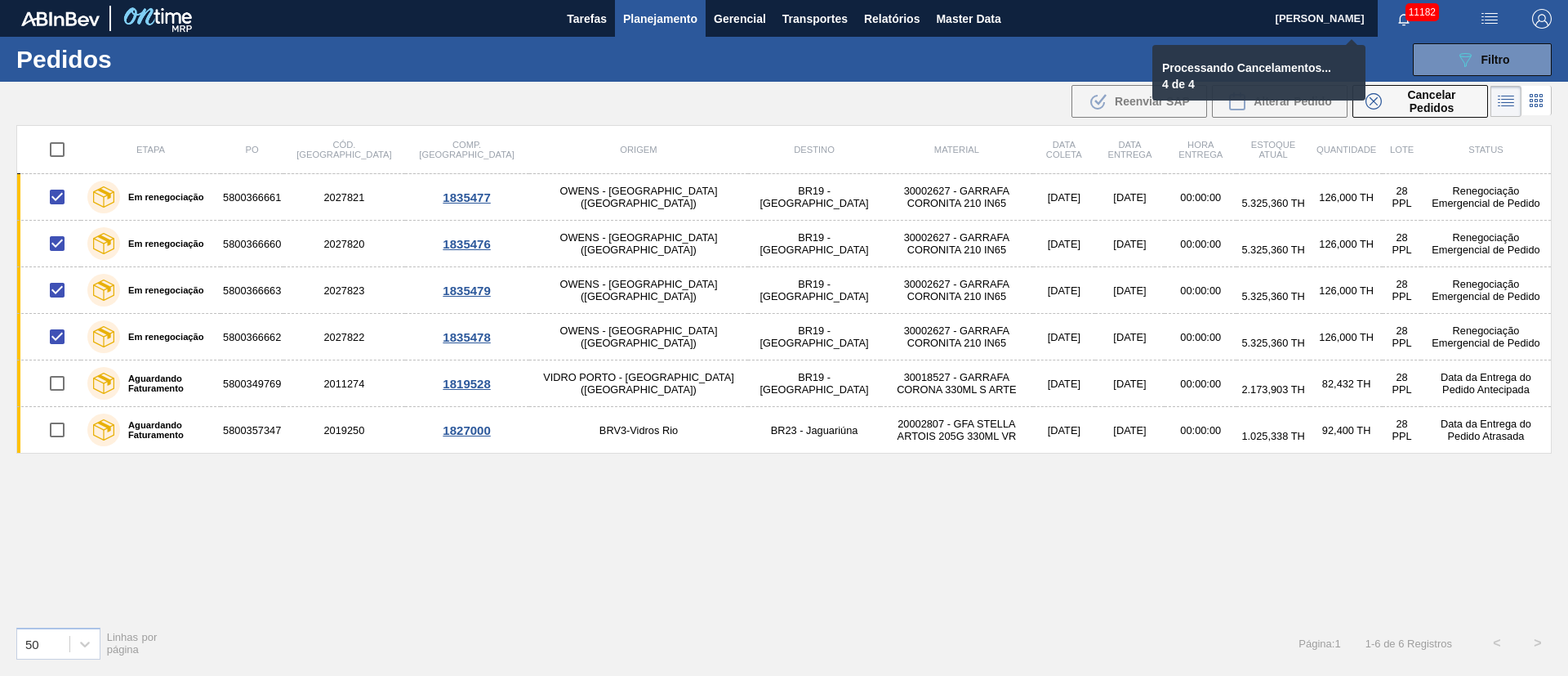
checkbox input "false"
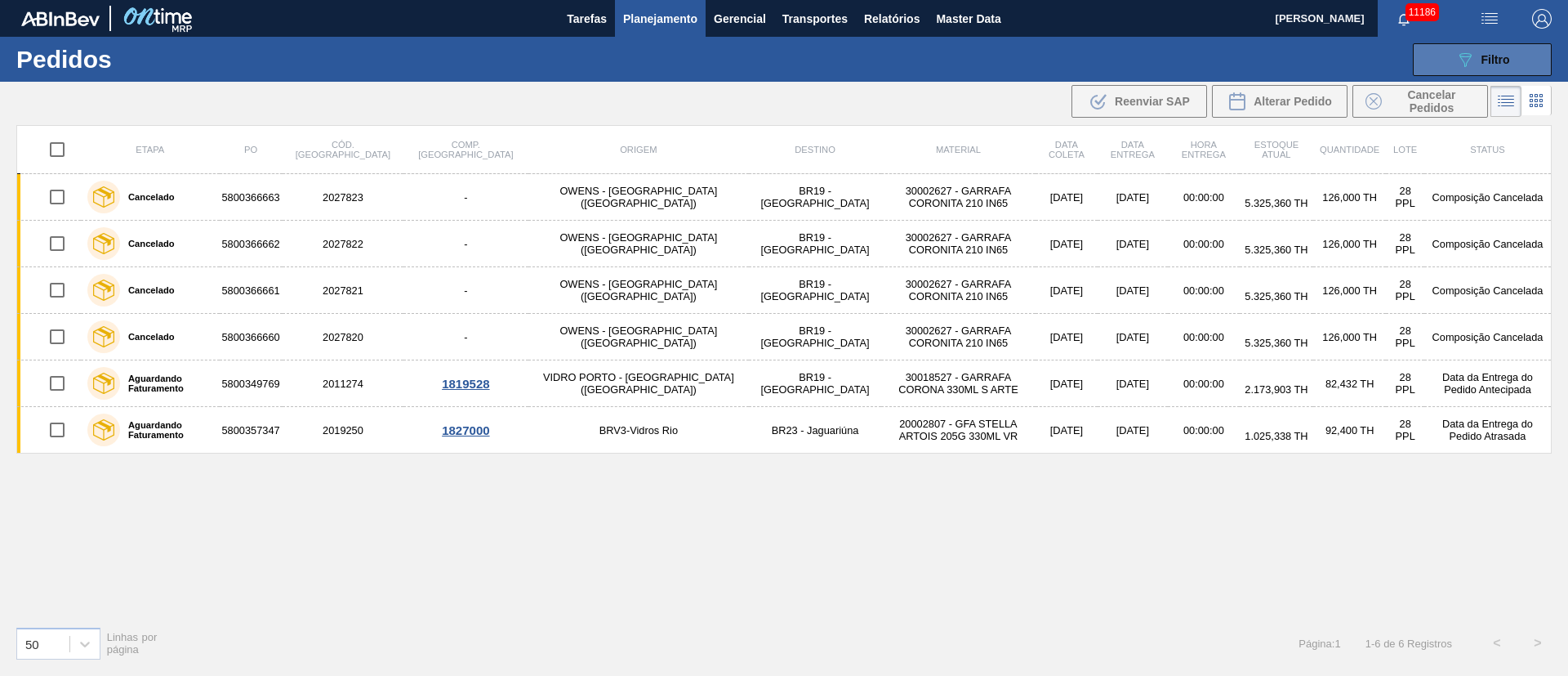
click at [1487, 58] on span "Filtro" at bounding box center [1496, 60] width 29 height 14
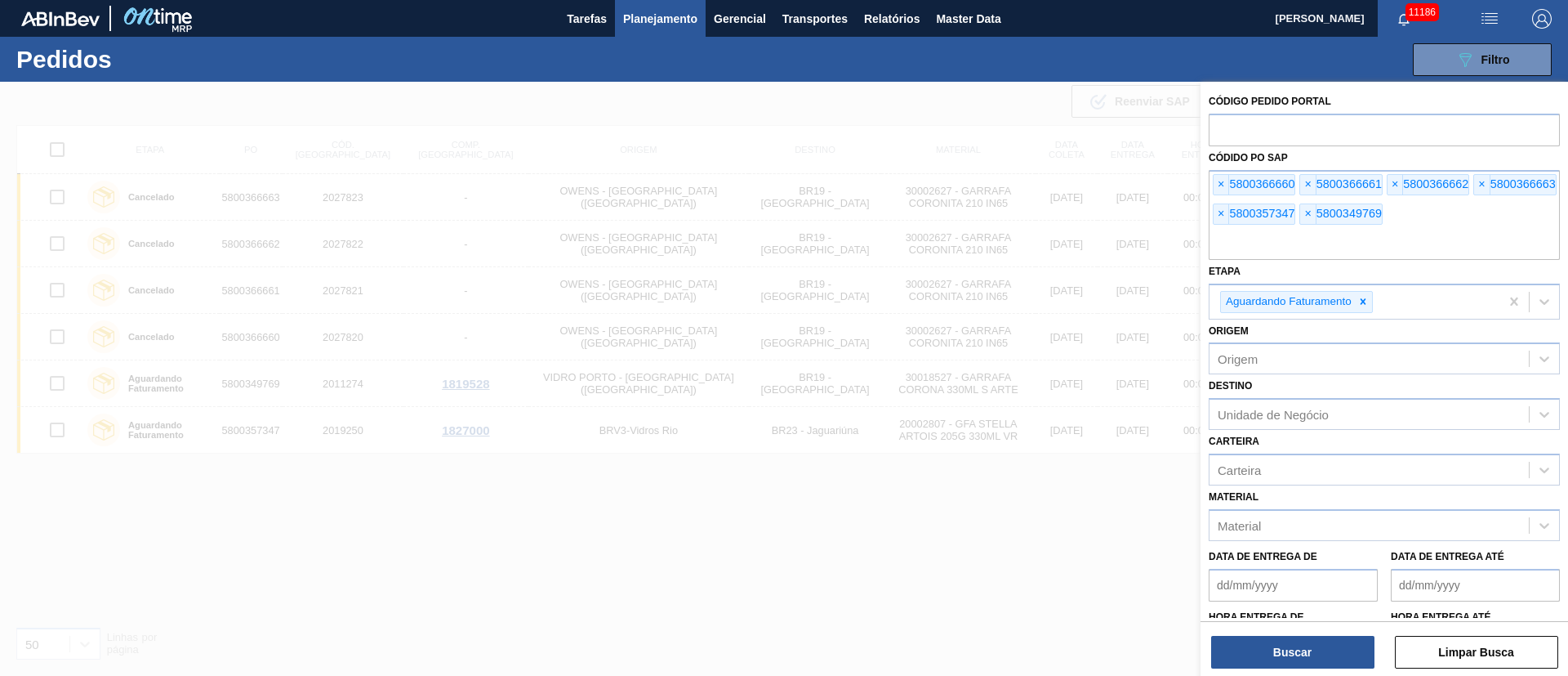
click at [617, 95] on div at bounding box center [784, 420] width 1568 height 676
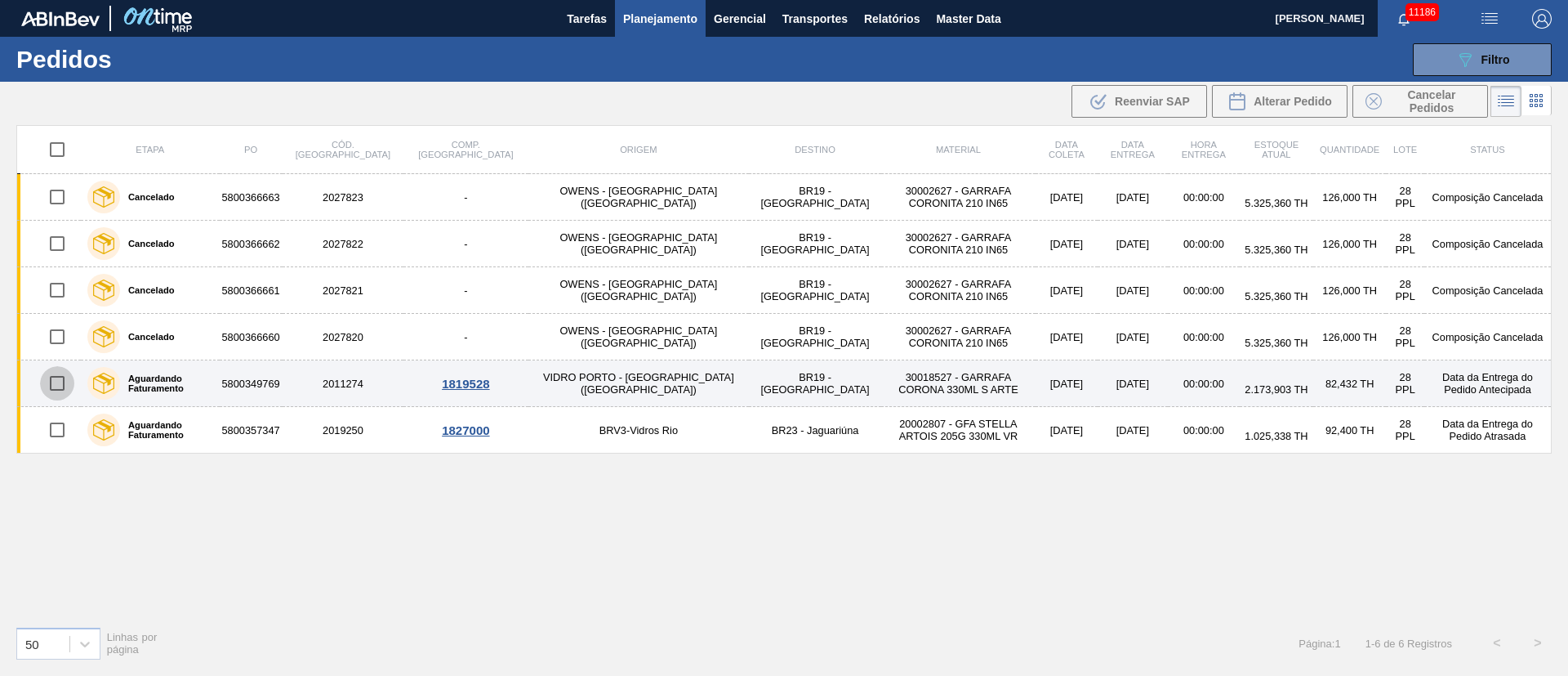
click at [60, 386] on input "checkbox" at bounding box center [57, 383] width 35 height 35
checkbox input "true"
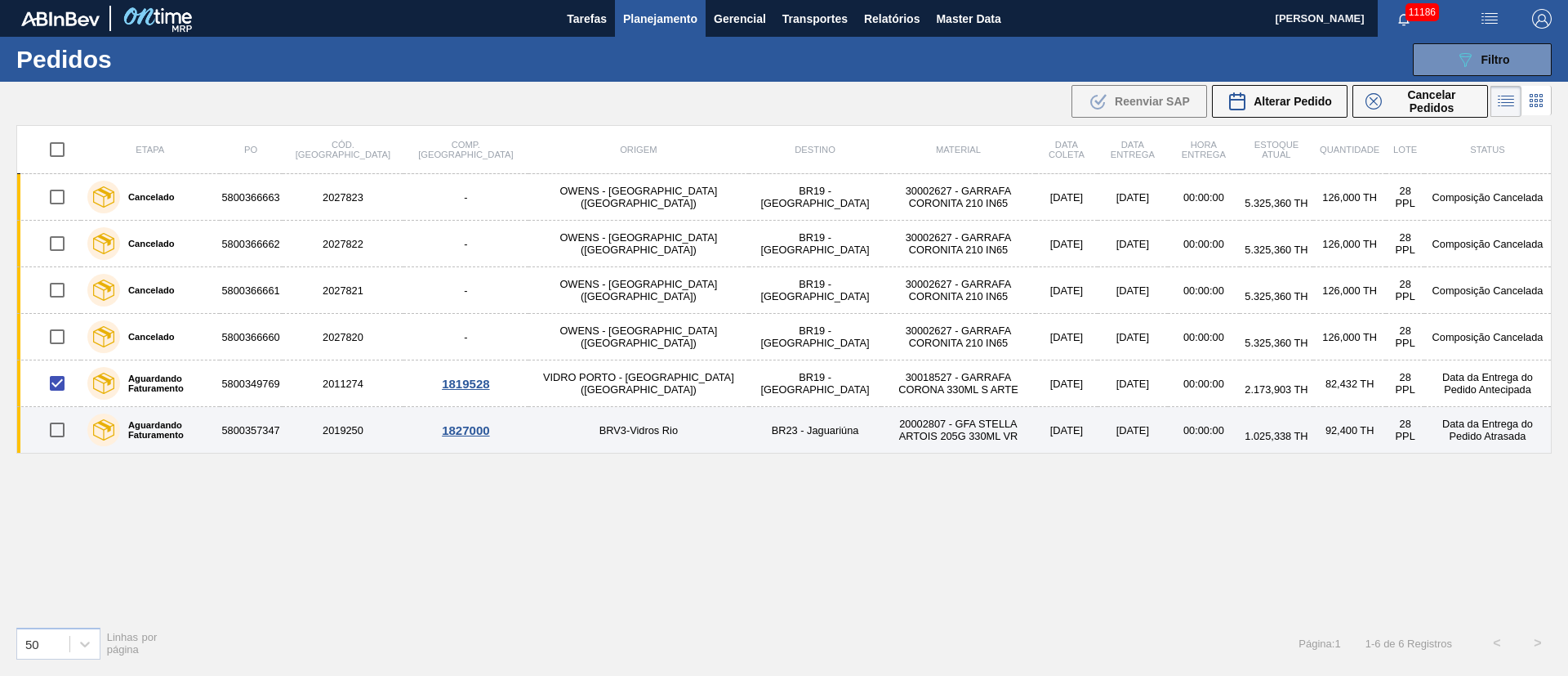
click at [53, 429] on input "checkbox" at bounding box center [57, 430] width 35 height 35
checkbox input "true"
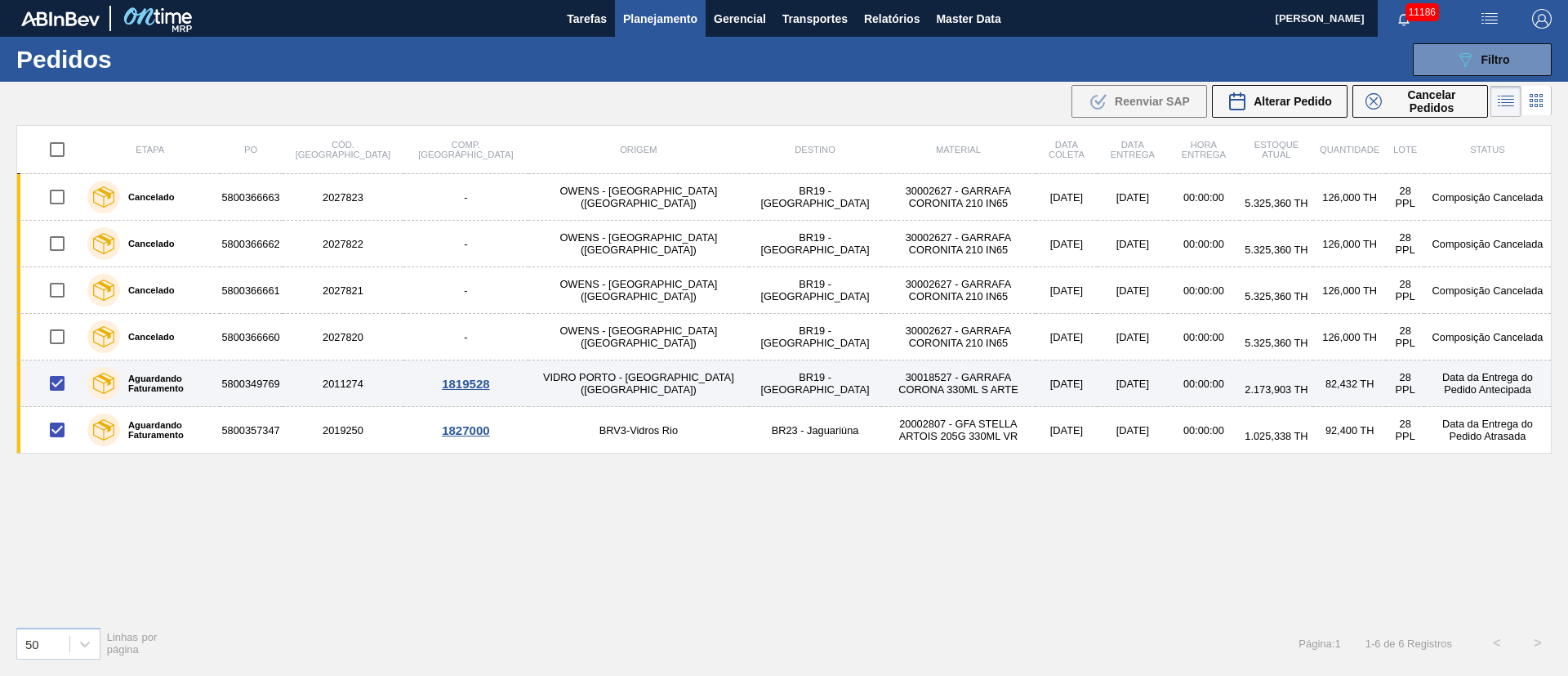
click at [62, 384] on input "checkbox" at bounding box center [57, 383] width 35 height 35
checkbox input "false"
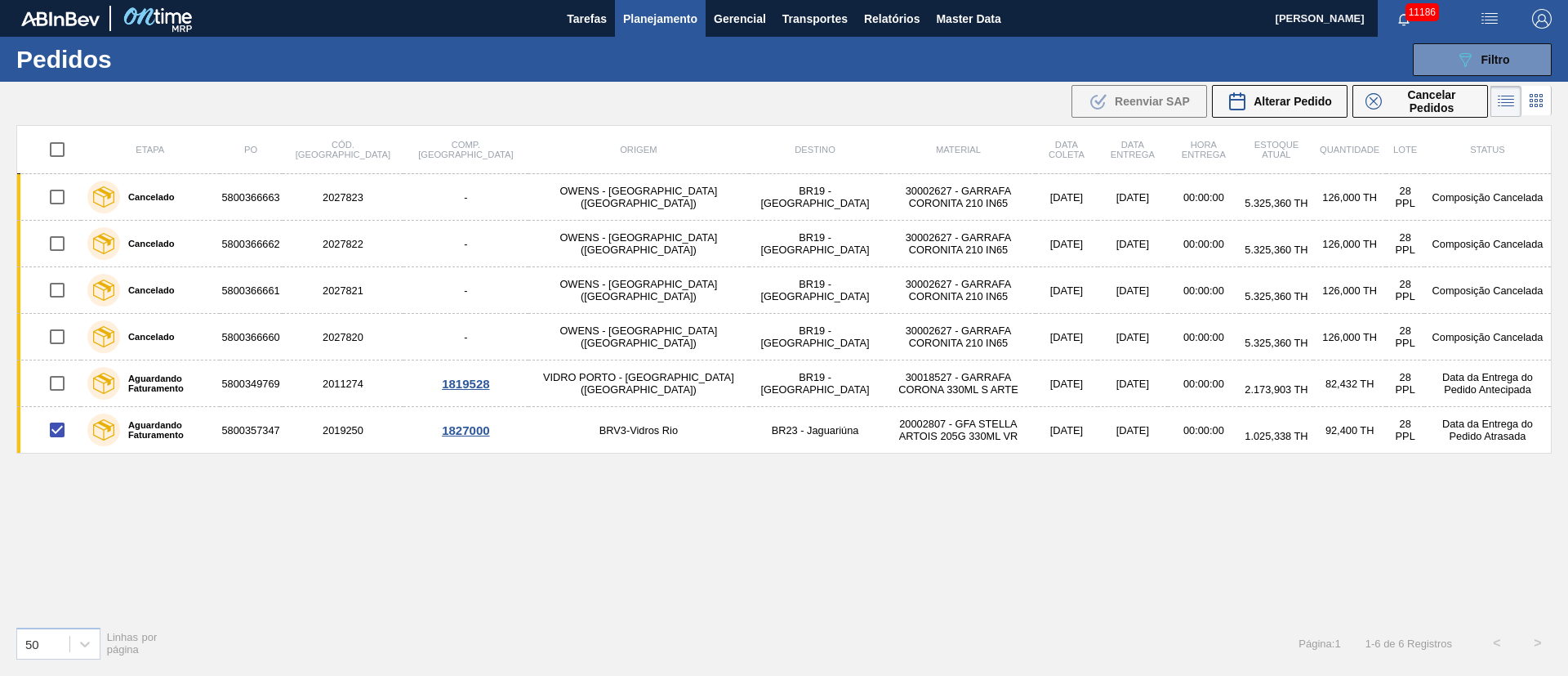
click at [308, 487] on div "Etapa PO Cód. Pedido Comp. Carga Origem Destino Material Data coleta Data entre…" at bounding box center [784, 368] width 1535 height 488
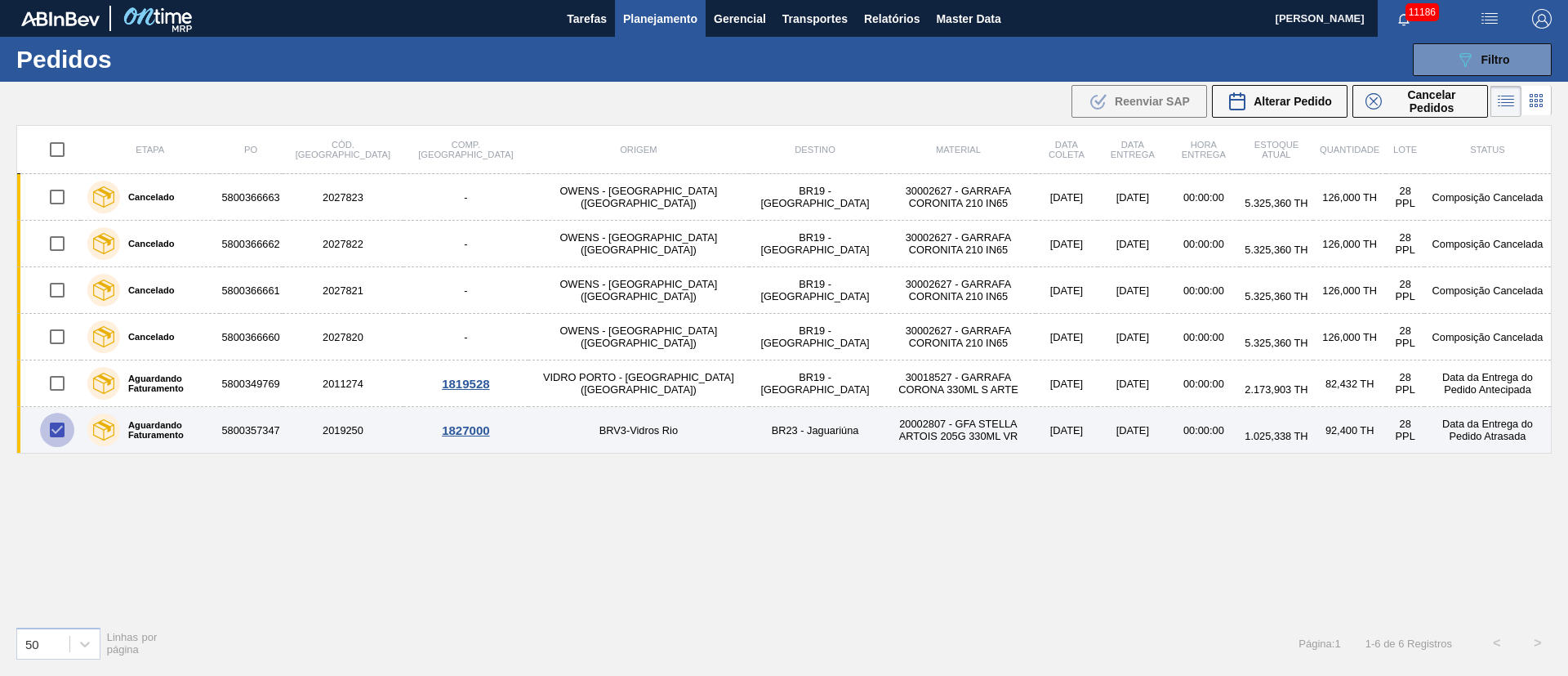
click at [50, 426] on input "checkbox" at bounding box center [57, 430] width 35 height 35
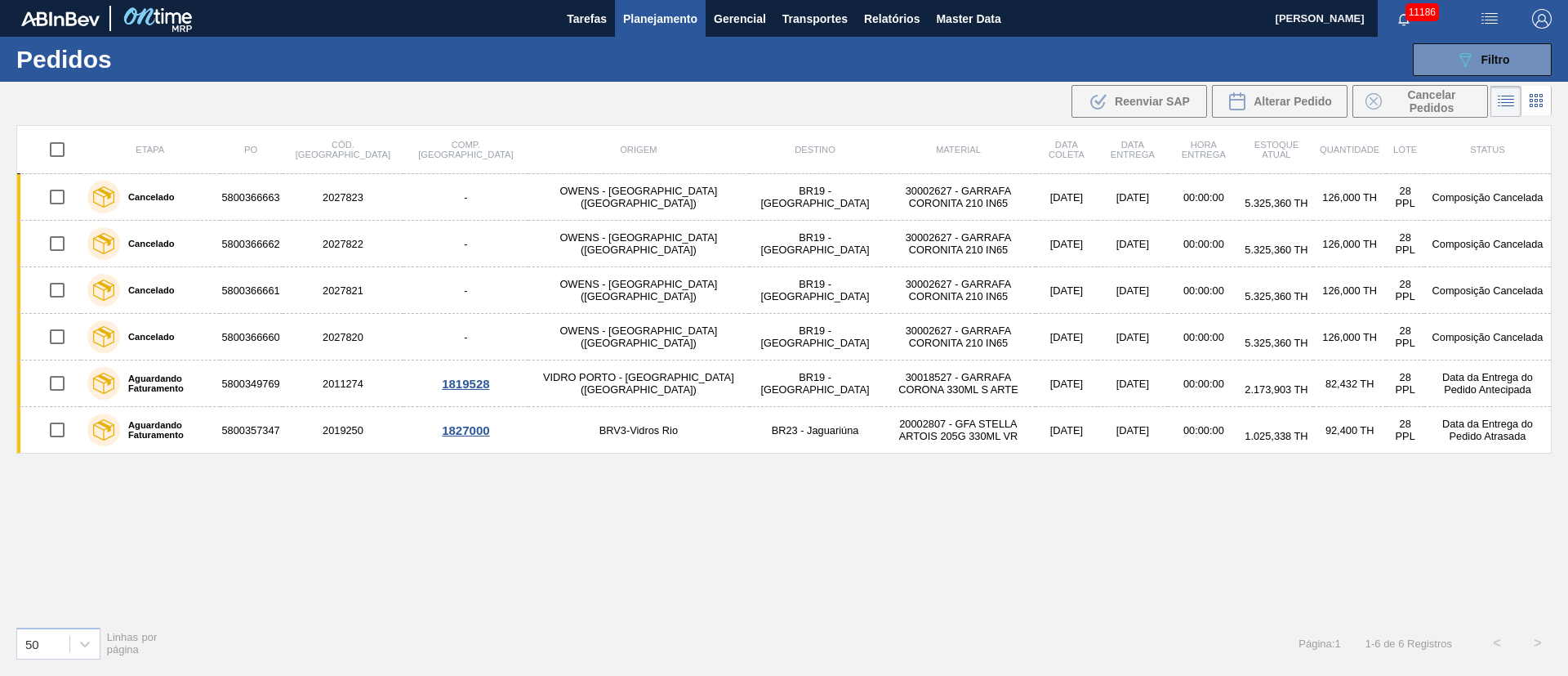
click at [359, 530] on div "Etapa PO Cód. Pedido Comp. Carga Origem Destino Material Data coleta Data entre…" at bounding box center [784, 368] width 1535 height 488
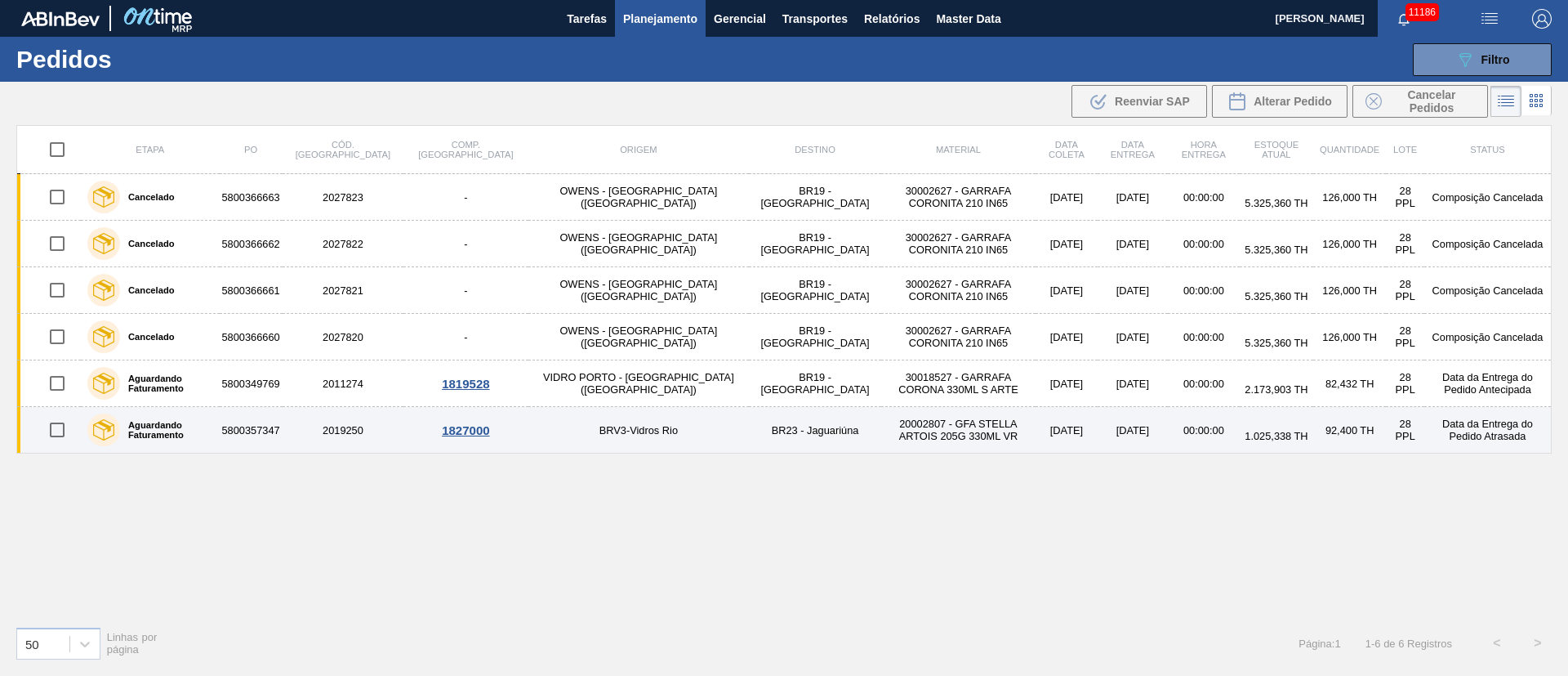
click at [64, 430] on input "checkbox" at bounding box center [57, 430] width 35 height 35
checkbox input "true"
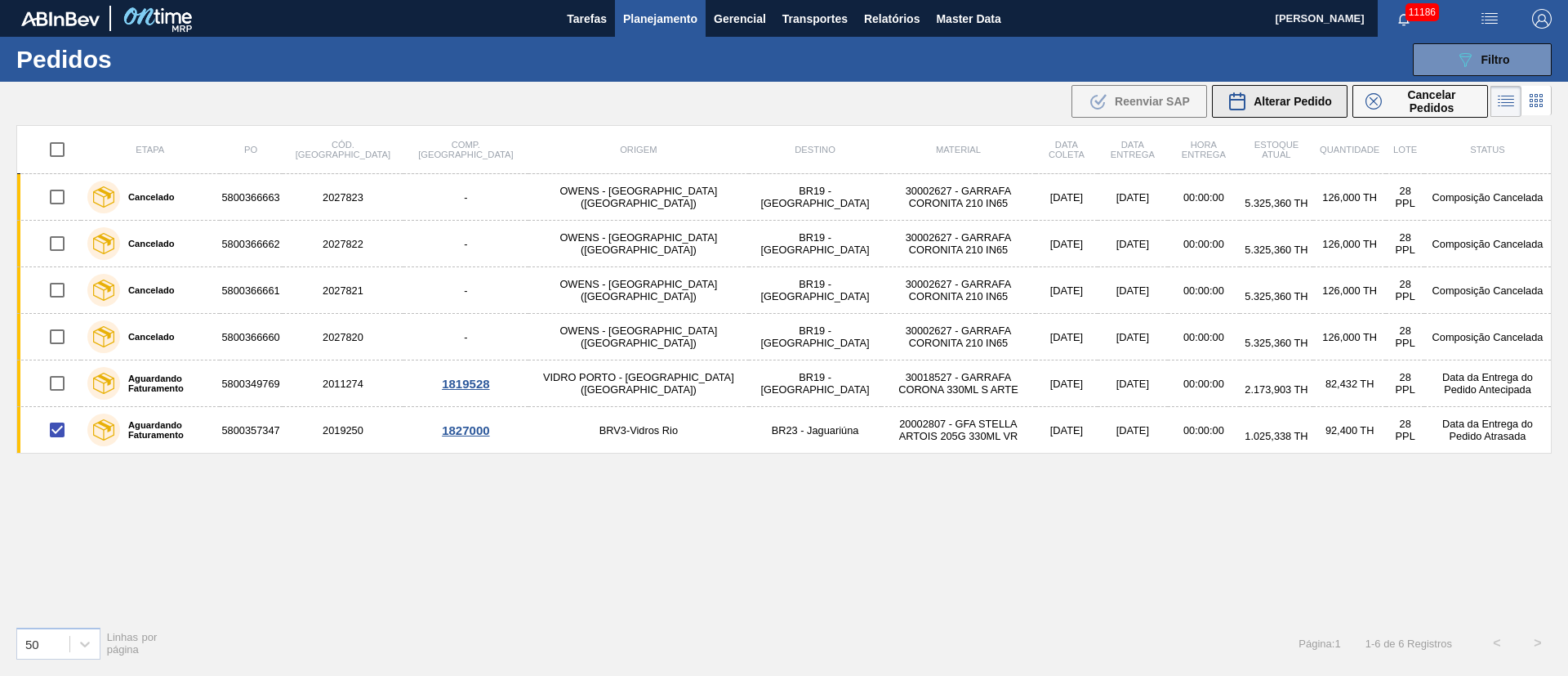
click at [1311, 109] on div "Alterar Pedido" at bounding box center [1279, 101] width 104 height 19
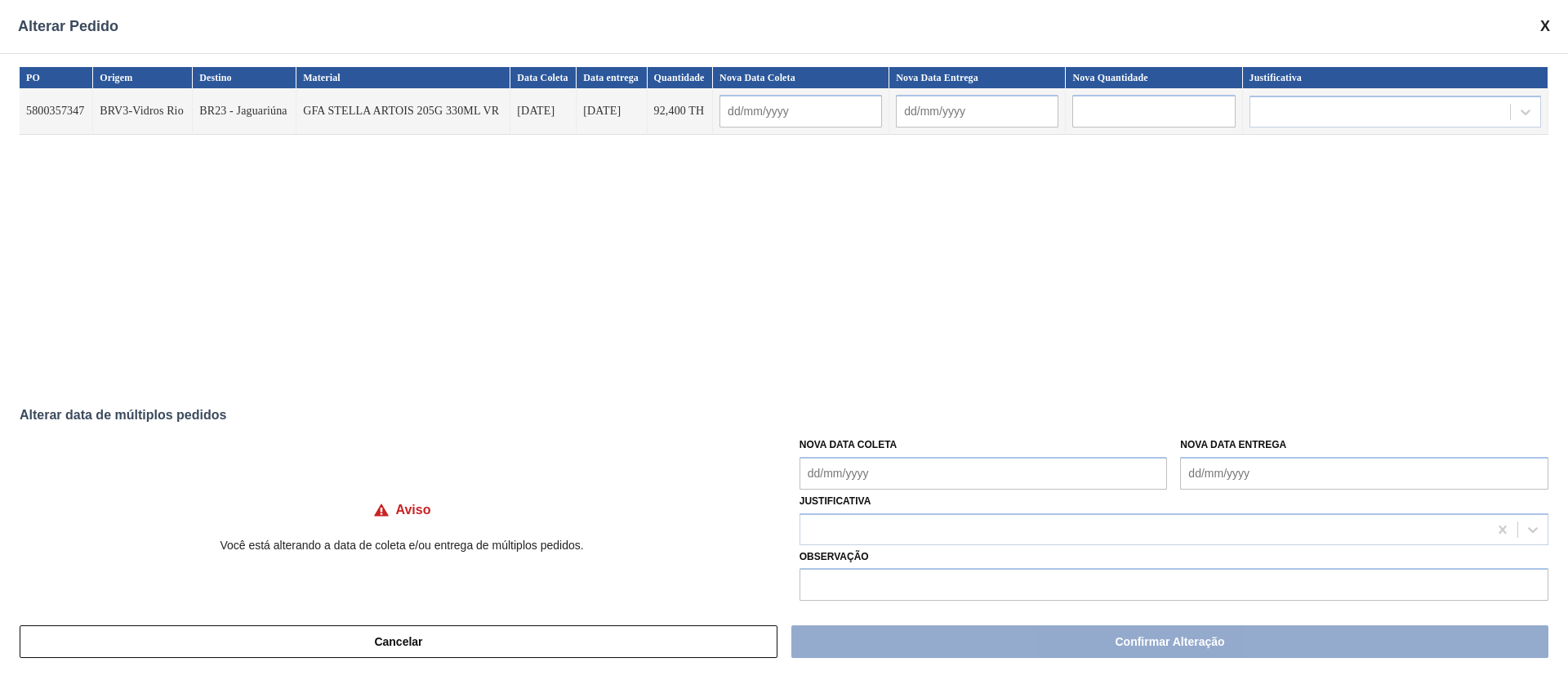
click at [838, 464] on Coleta "Nova Data Coleta" at bounding box center [983, 473] width 368 height 33
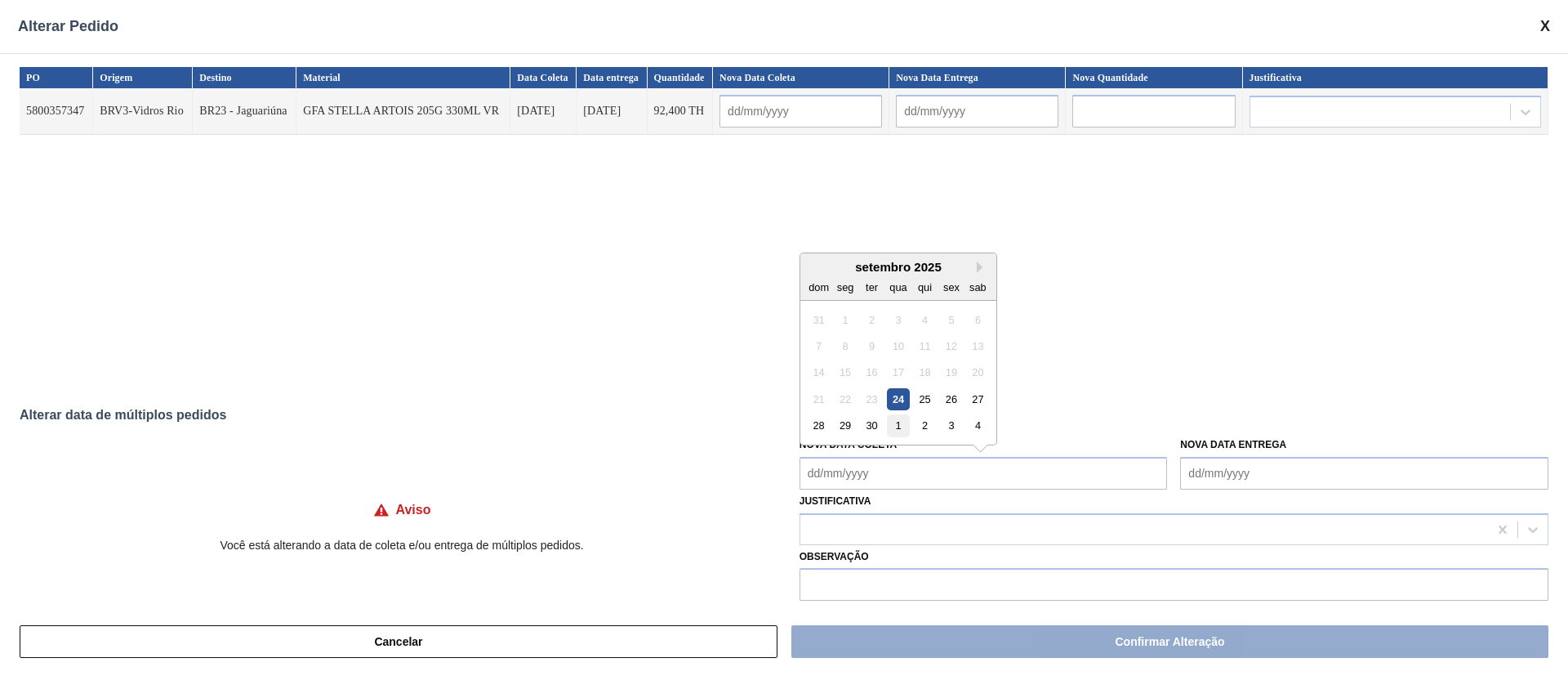
click at [894, 427] on div "1" at bounding box center [898, 425] width 22 height 22
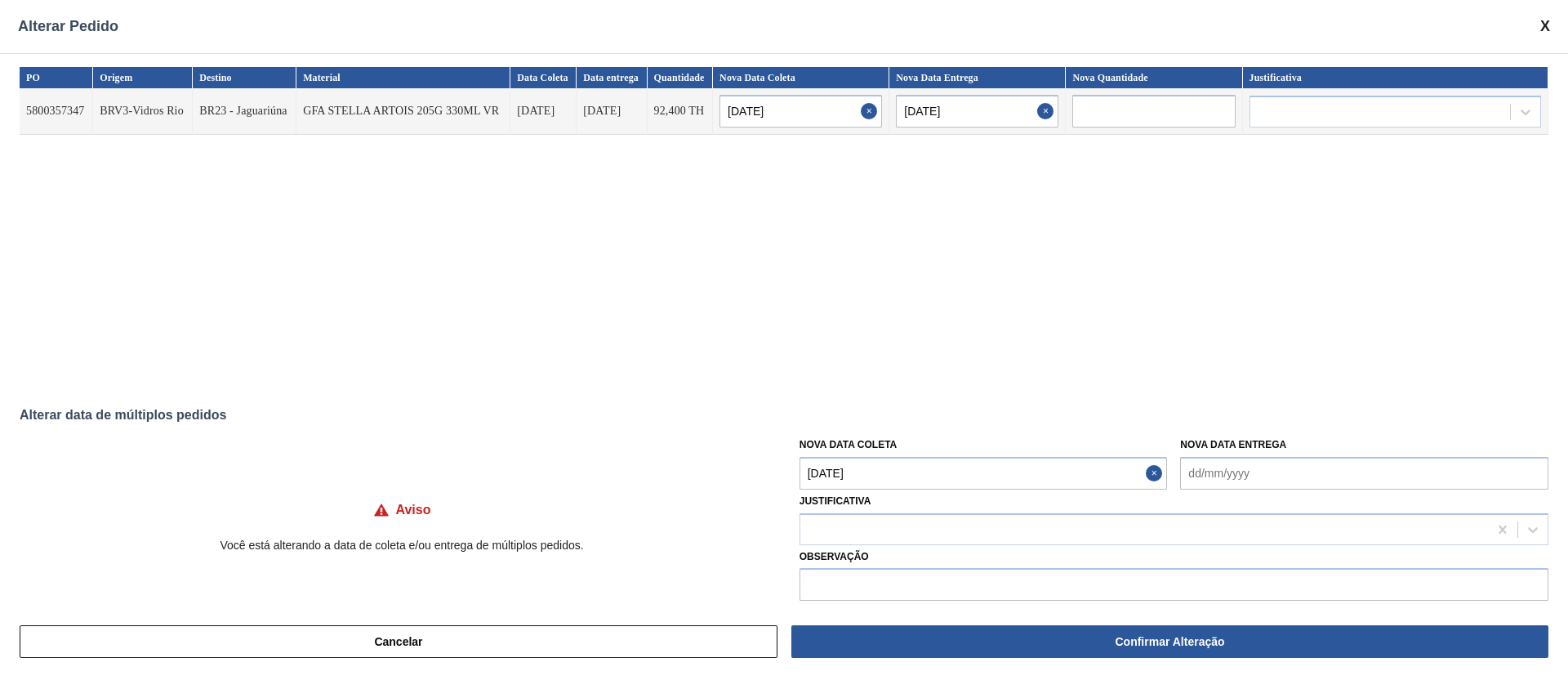
type input "[DATE]"
type Coleta "[DATE]"
click at [936, 463] on Coleta "[DATE]" at bounding box center [983, 473] width 368 height 33
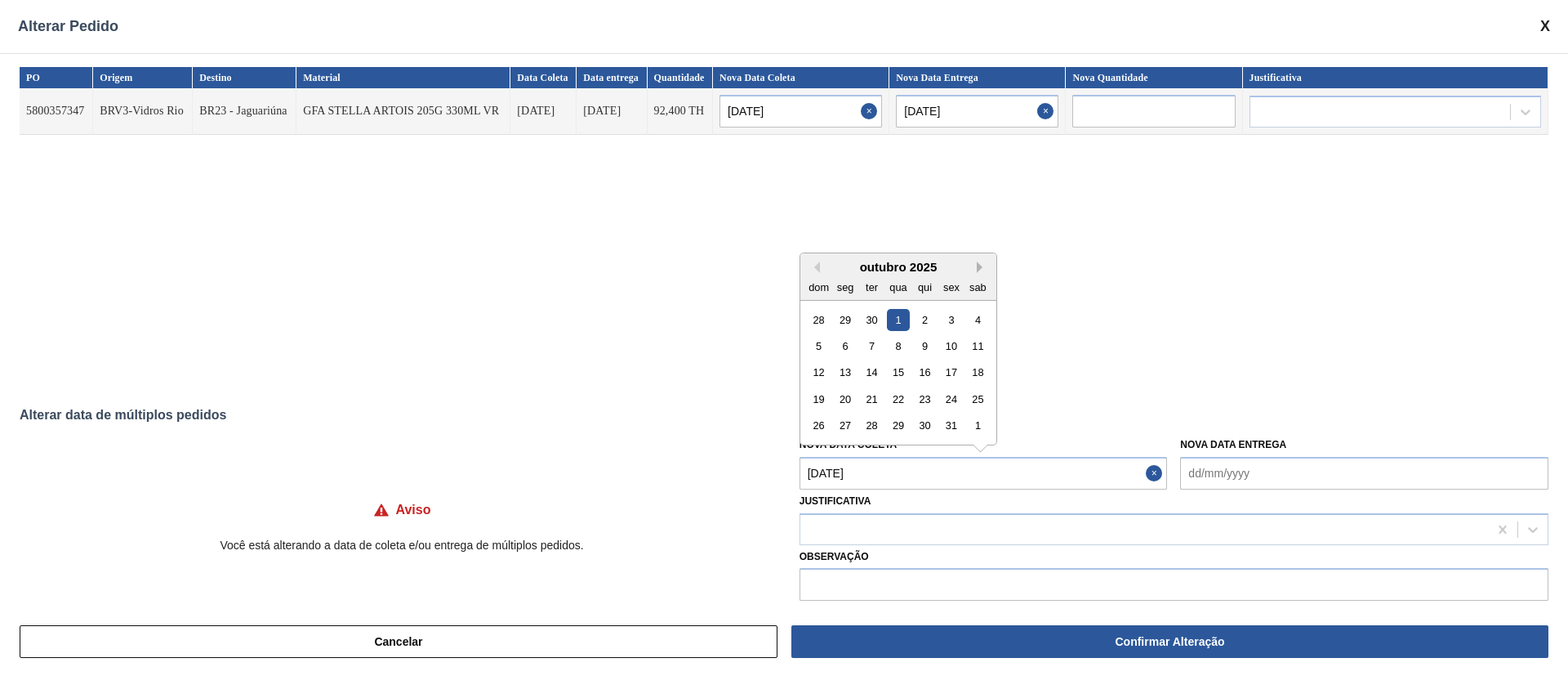
click at [977, 264] on button "Next Month" at bounding box center [983, 268] width 12 height 12
click at [813, 267] on button "Previous Month" at bounding box center [814, 268] width 12 height 12
click at [847, 350] on div "6" at bounding box center [845, 346] width 22 height 22
type input "[DATE]"
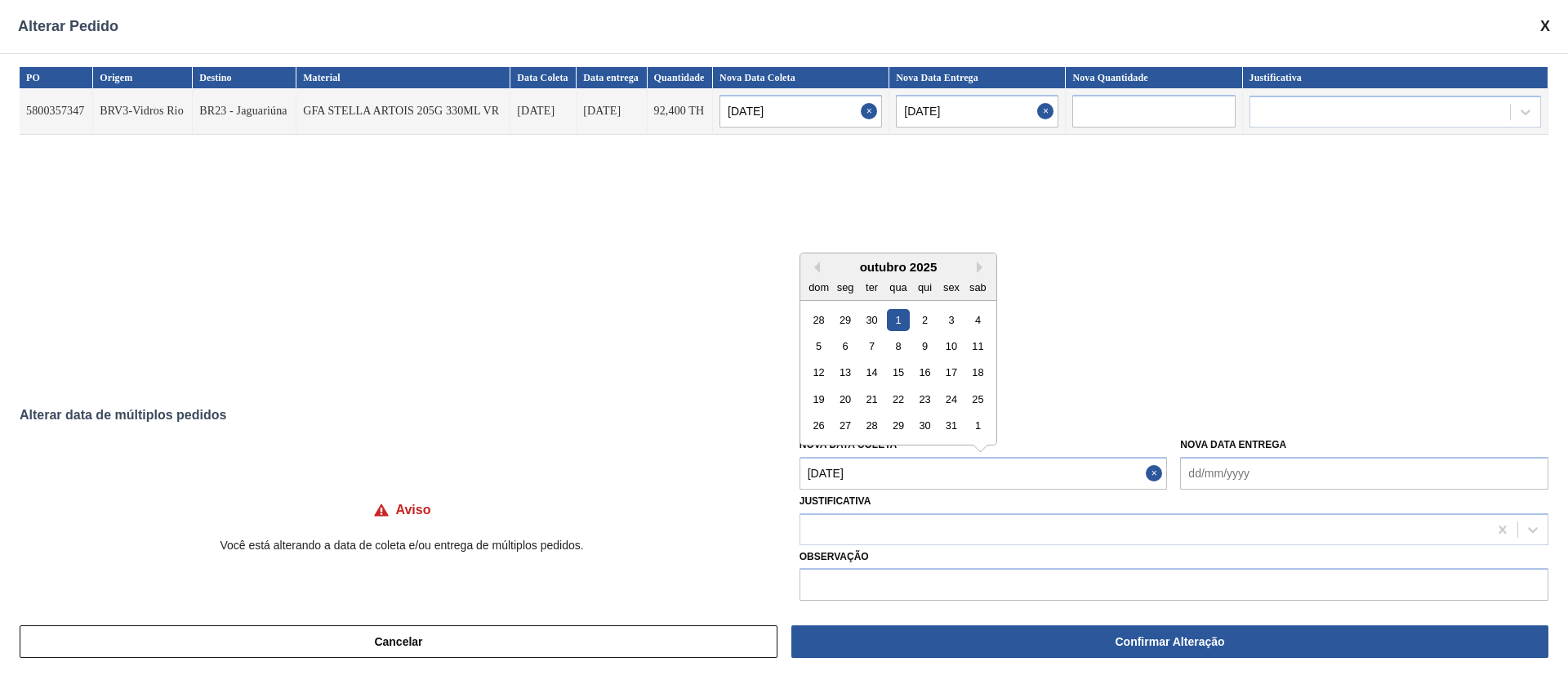
type Coleta "[DATE]"
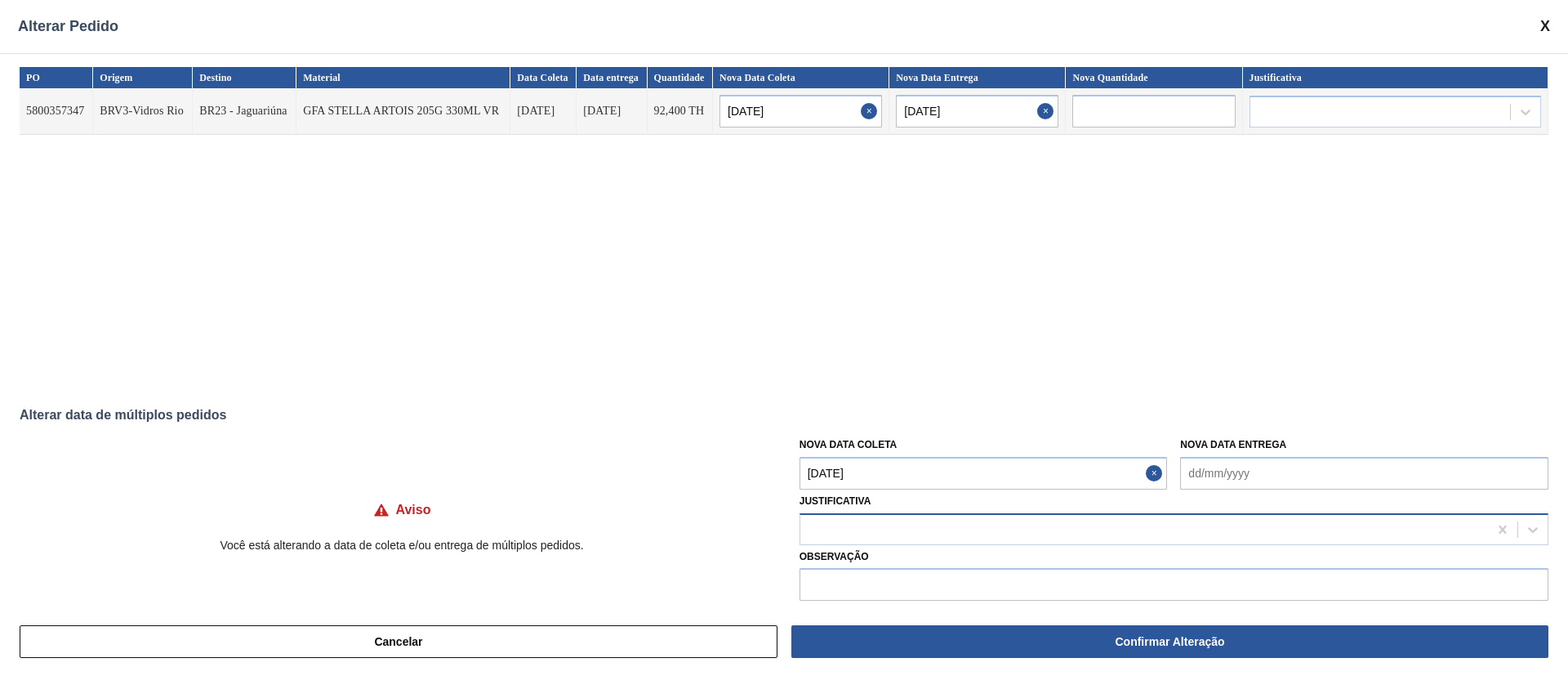
click at [904, 525] on div at bounding box center [1144, 528] width 687 height 24
type input "ou"
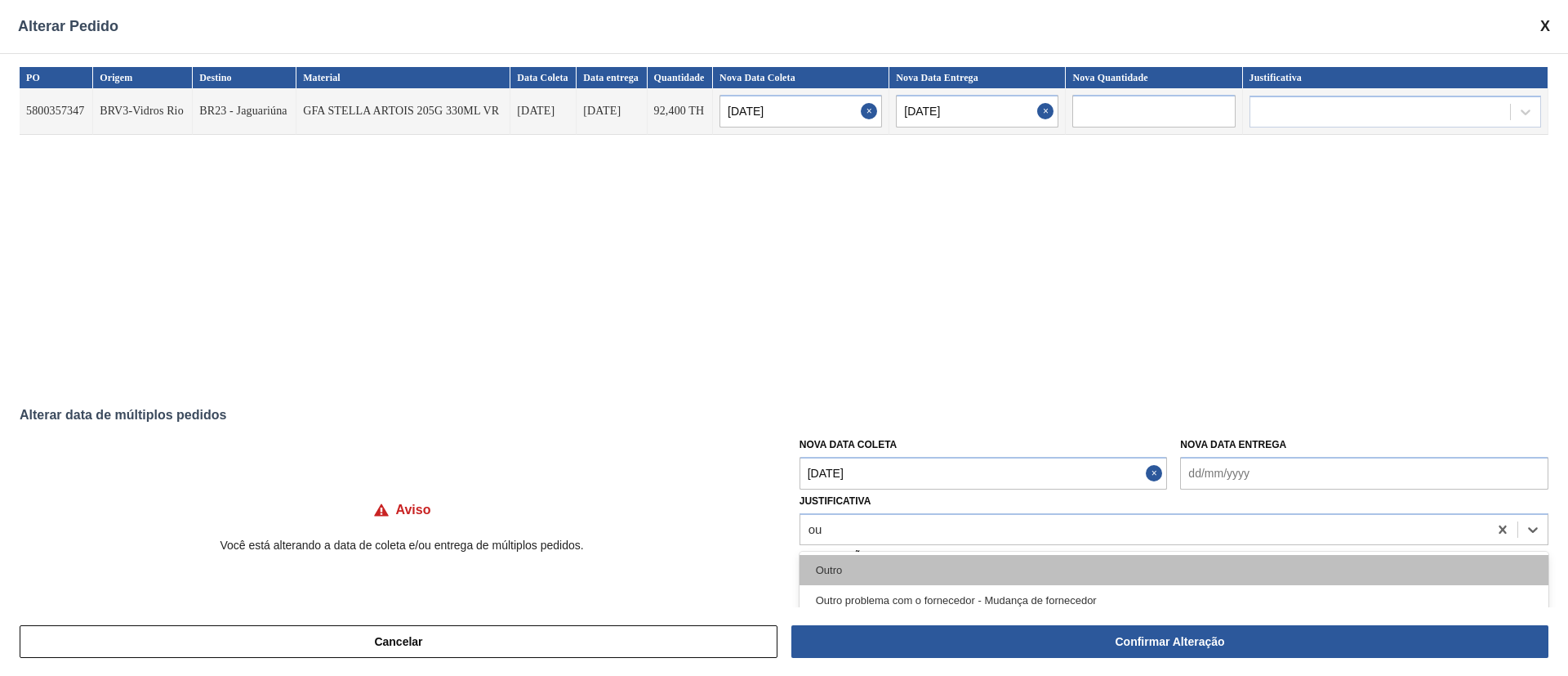
click at [870, 567] on div "Outro" at bounding box center [1174, 569] width 749 height 30
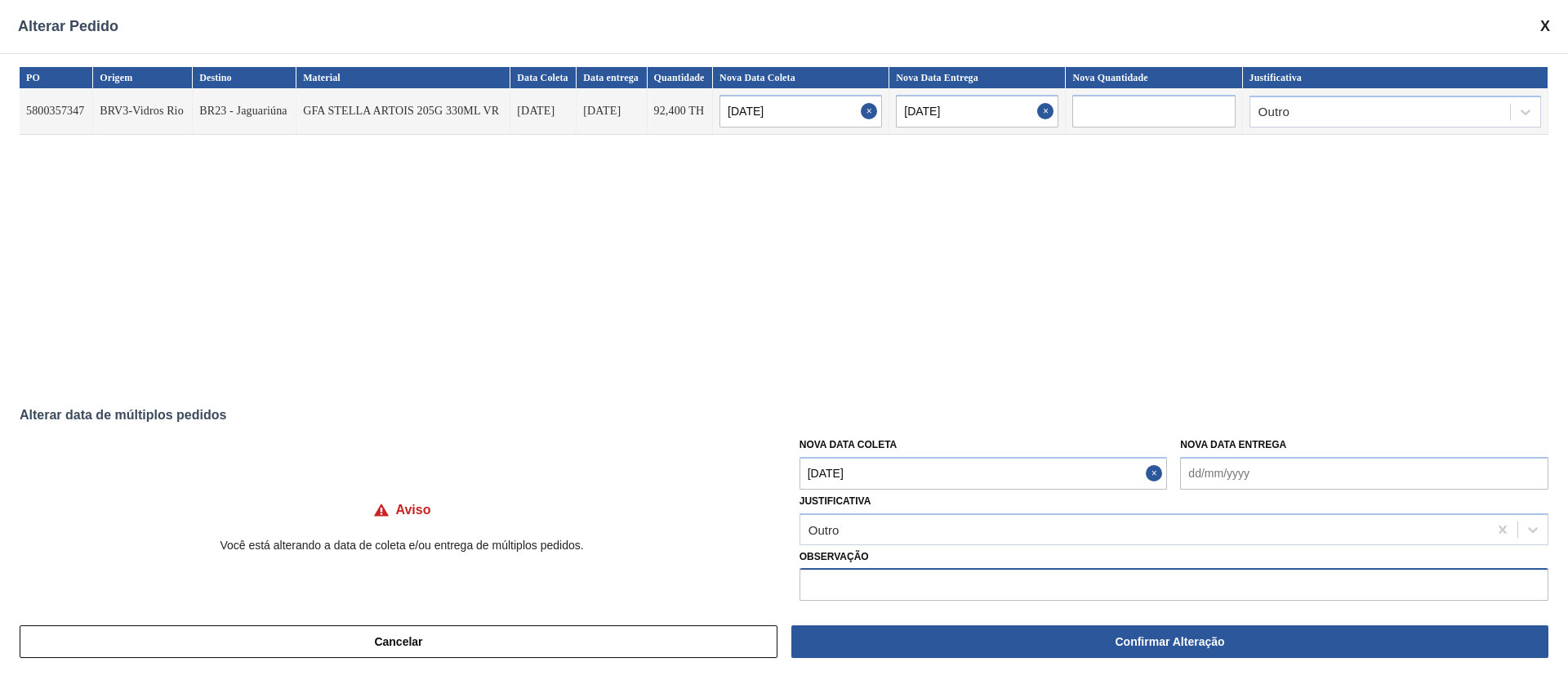
click at [906, 583] on input "text" at bounding box center [1174, 584] width 749 height 33
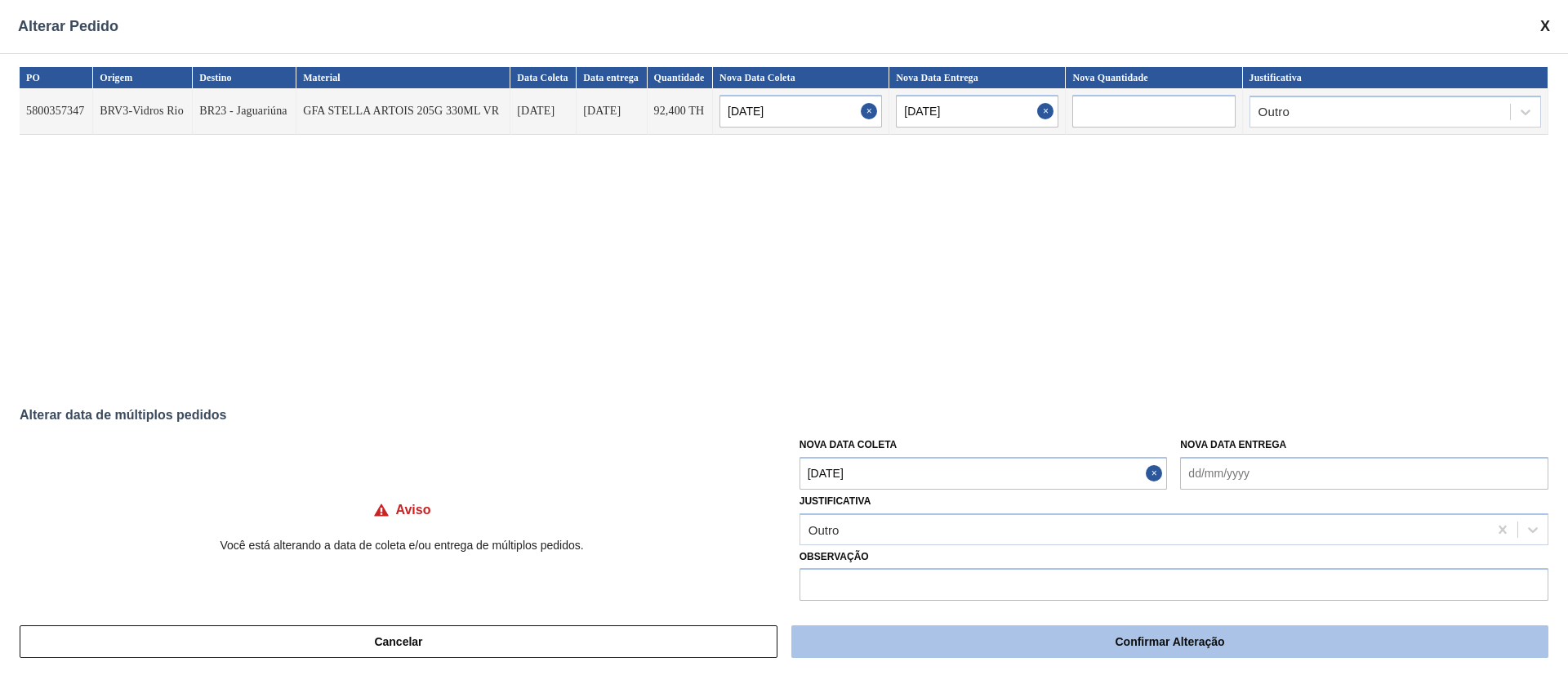
click at [913, 635] on button "Confirmar Alteração" at bounding box center [1170, 641] width 757 height 33
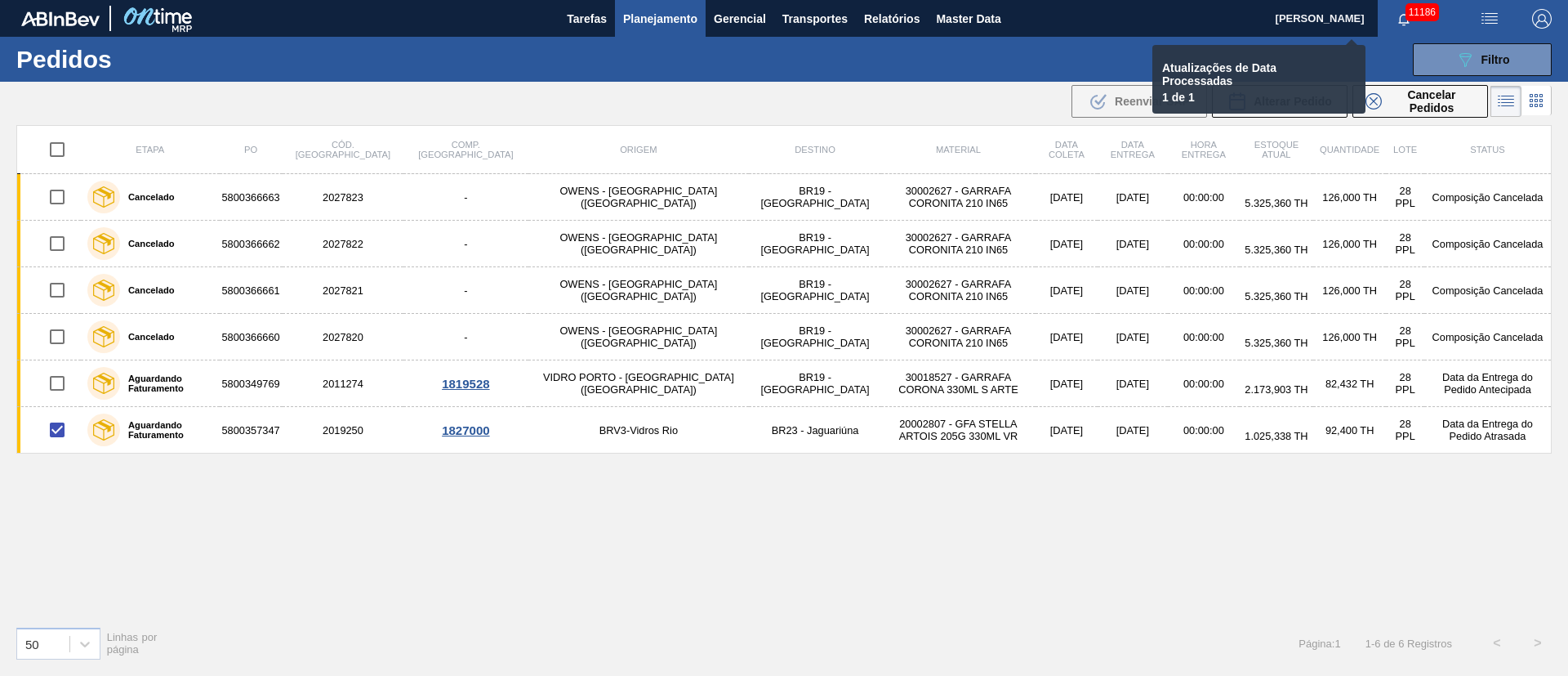
checkbox input "false"
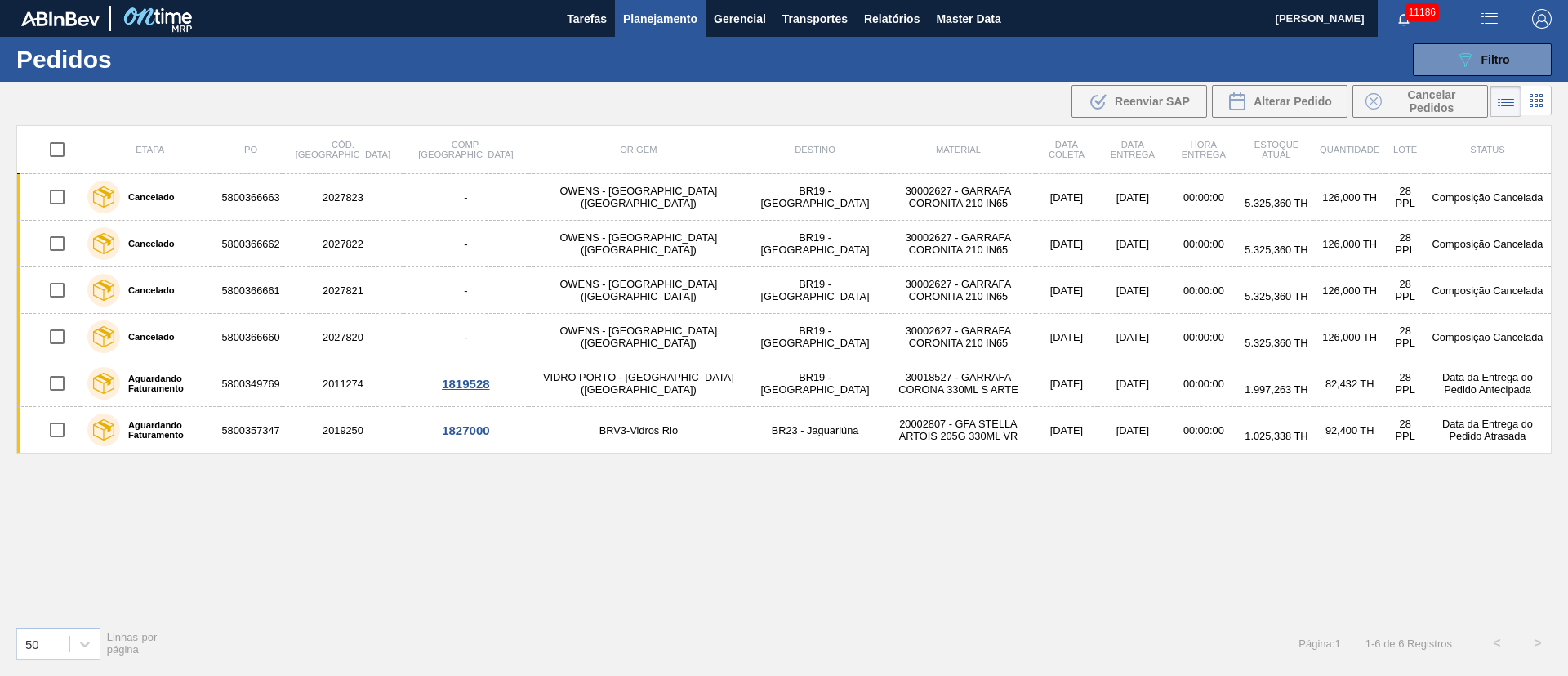
drag, startPoint x: 527, startPoint y: 507, endPoint x: 649, endPoint y: 544, distance: 127.5
click at [527, 507] on div "Etapa PO Cód. Pedido Comp. Carga Origem Destino Material Data coleta Data entre…" at bounding box center [784, 368] width 1535 height 488
click at [649, 544] on div "Etapa PO Cód. Pedido Comp. Carga Origem Destino Material Data coleta Data entre…" at bounding box center [784, 368] width 1535 height 488
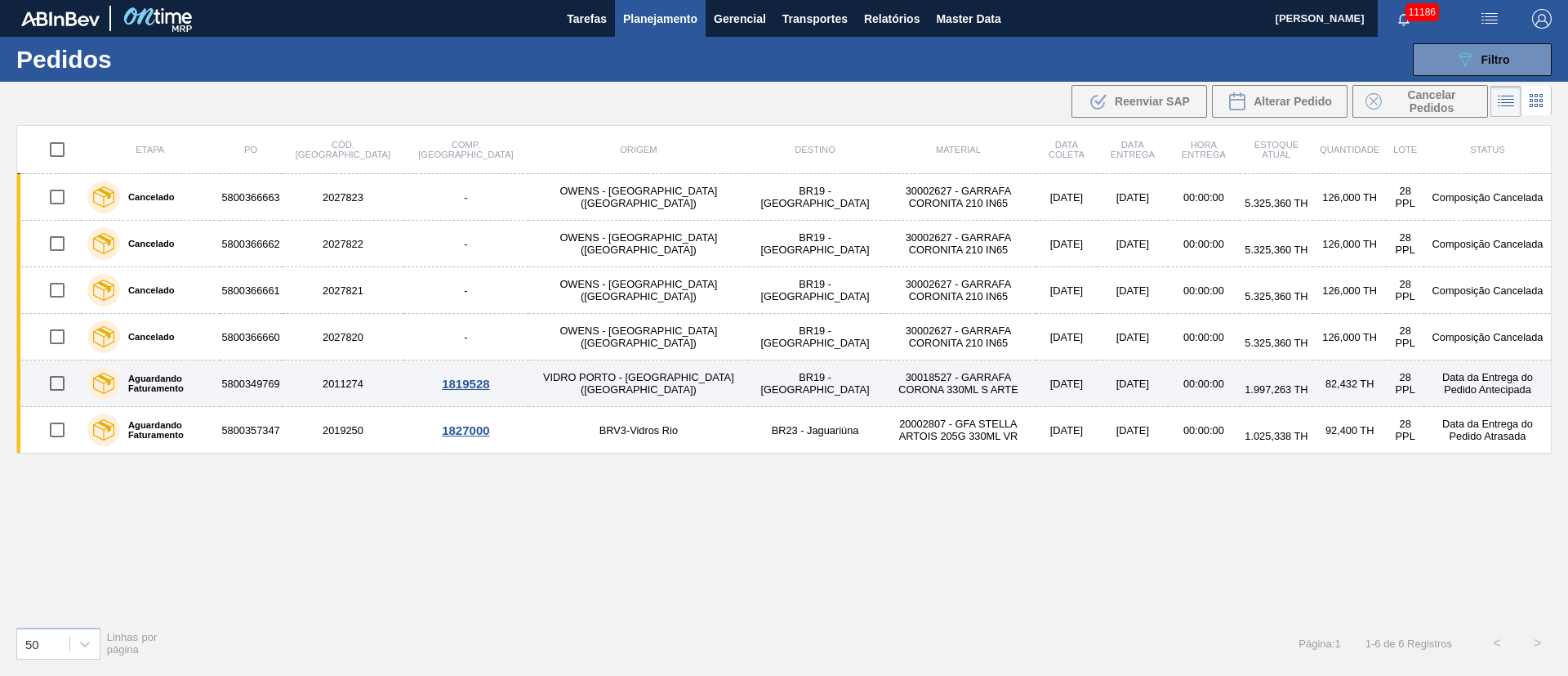
click at [54, 385] on input "checkbox" at bounding box center [57, 383] width 35 height 35
checkbox input "true"
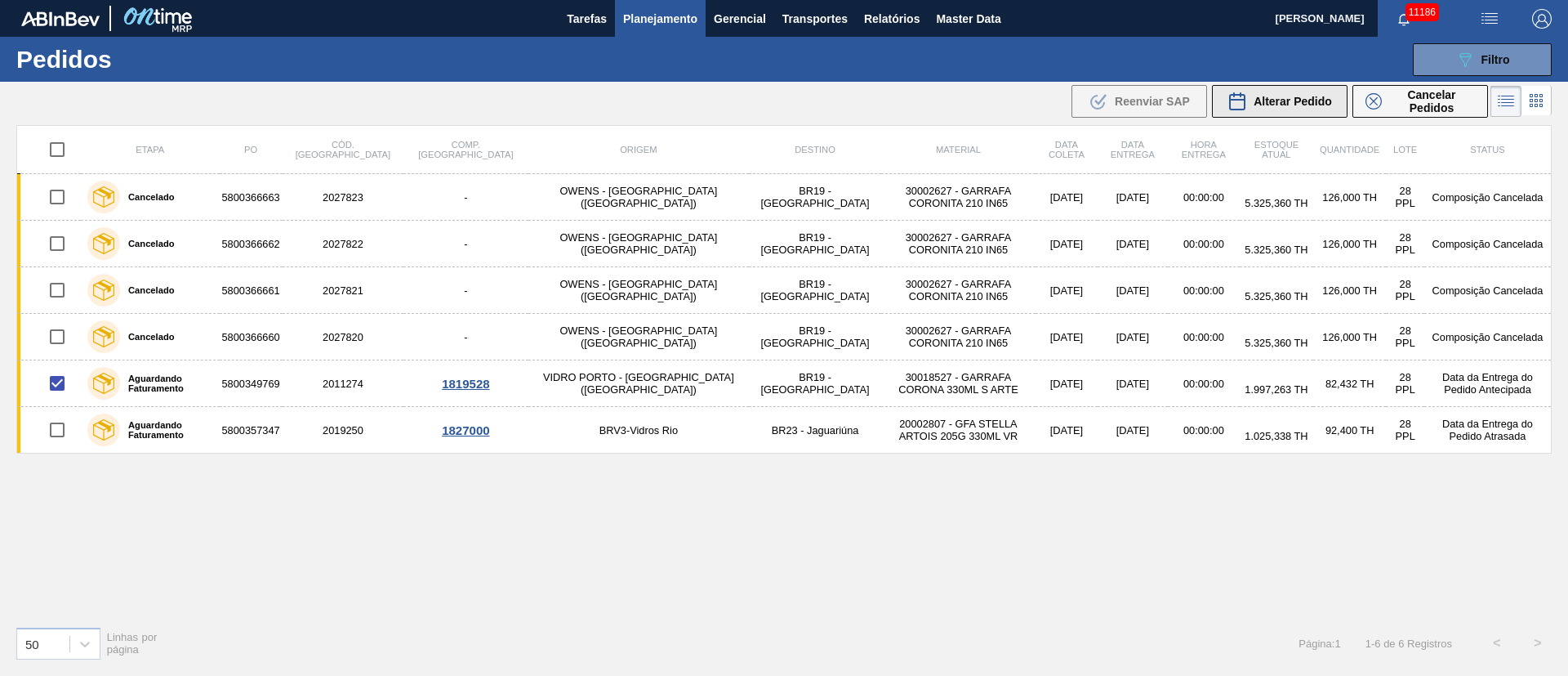
click at [1294, 101] on span "Alterar Pedido" at bounding box center [1292, 101] width 78 height 14
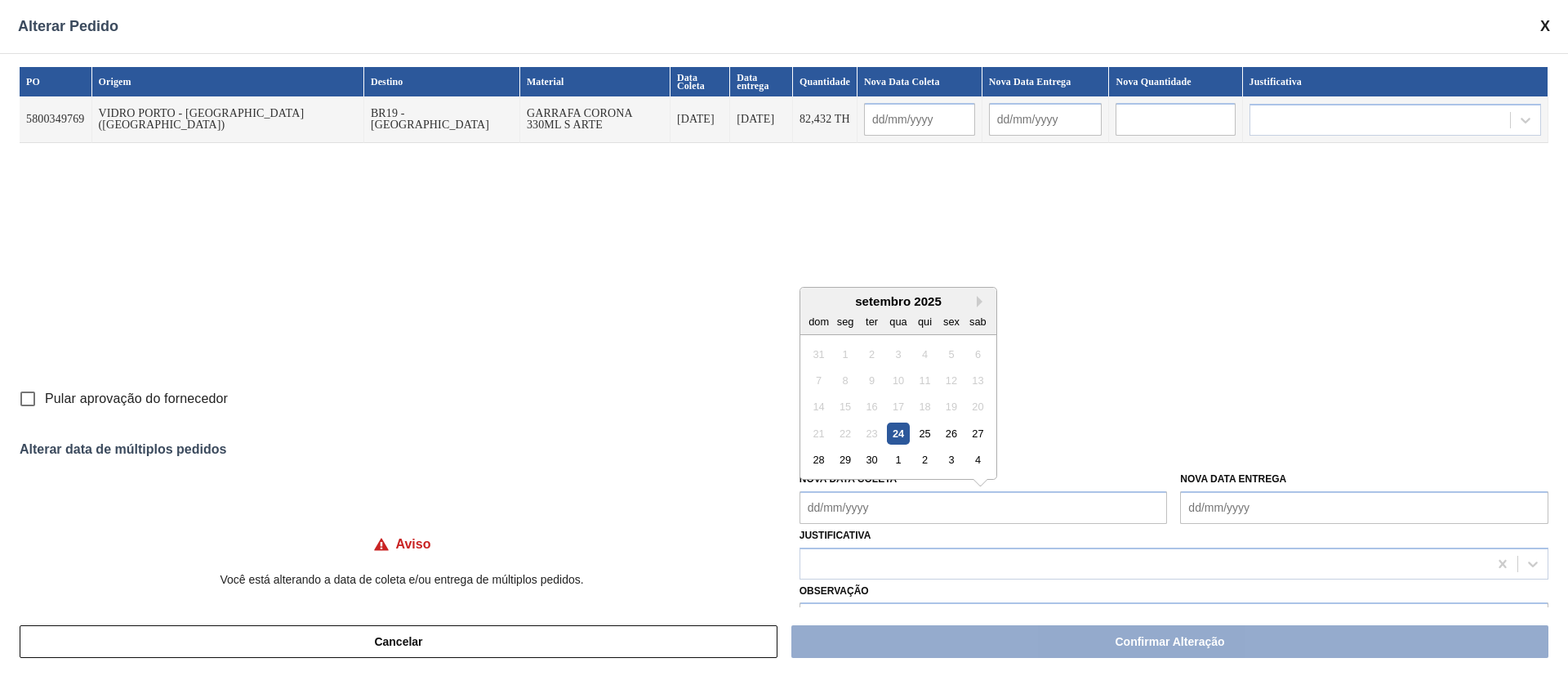
click at [859, 512] on Coleta "Nova Data Coleta" at bounding box center [983, 507] width 368 height 33
click at [898, 436] on div "24" at bounding box center [898, 433] width 22 height 22
type Coleta "[DATE]"
type input "[DATE]"
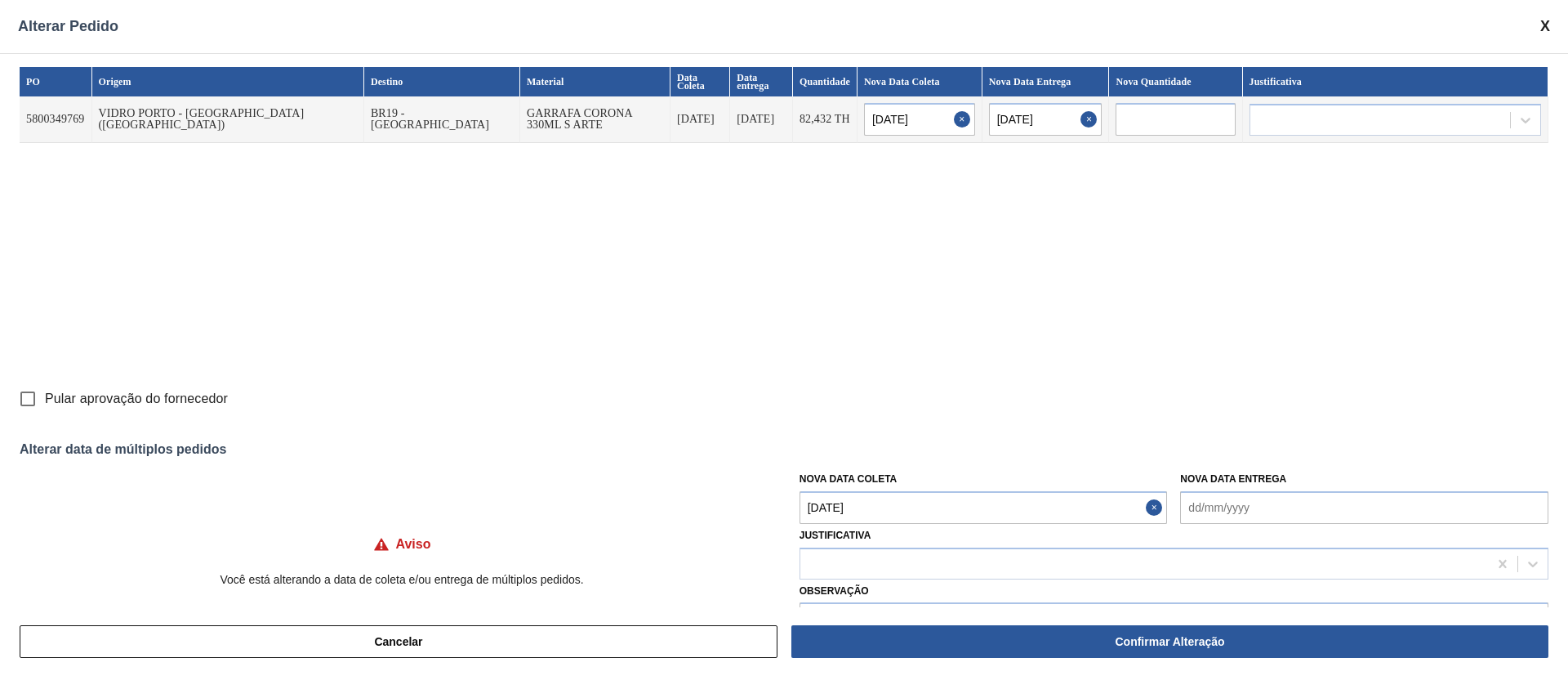
click at [893, 506] on Coleta "[DATE]" at bounding box center [983, 507] width 368 height 33
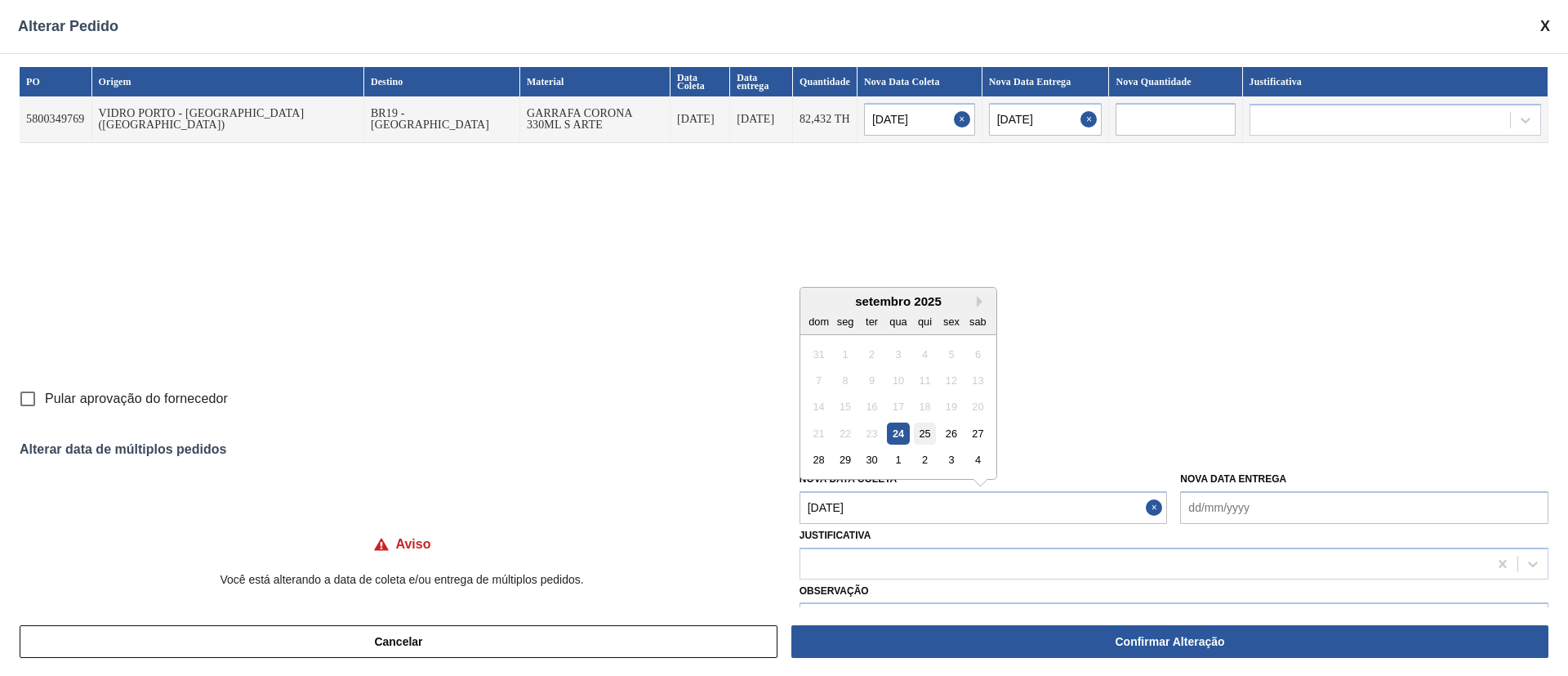
click at [925, 442] on div "25" at bounding box center [925, 433] width 22 height 22
type Coleta "[DATE]"
type input "[DATE]"
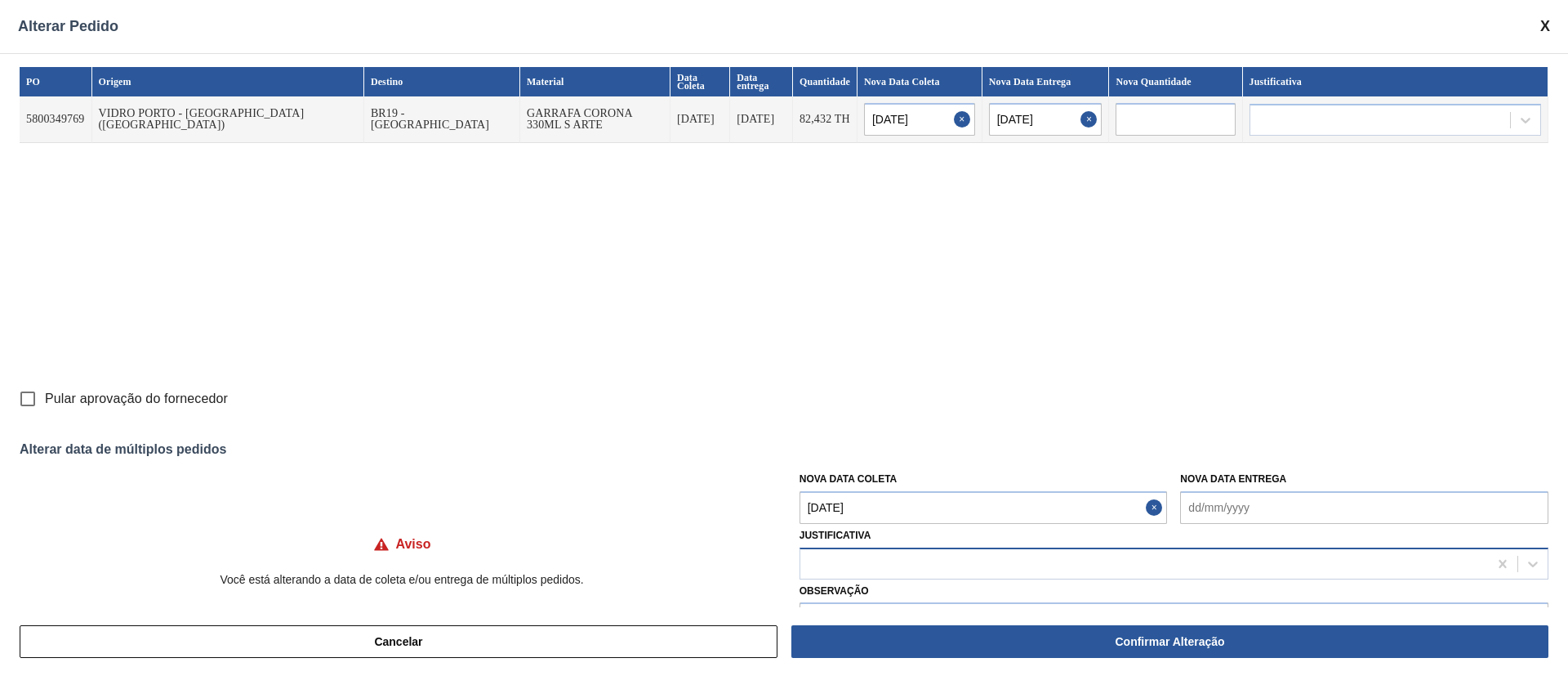
click at [893, 560] on div at bounding box center [1144, 563] width 687 height 24
type input "ou"
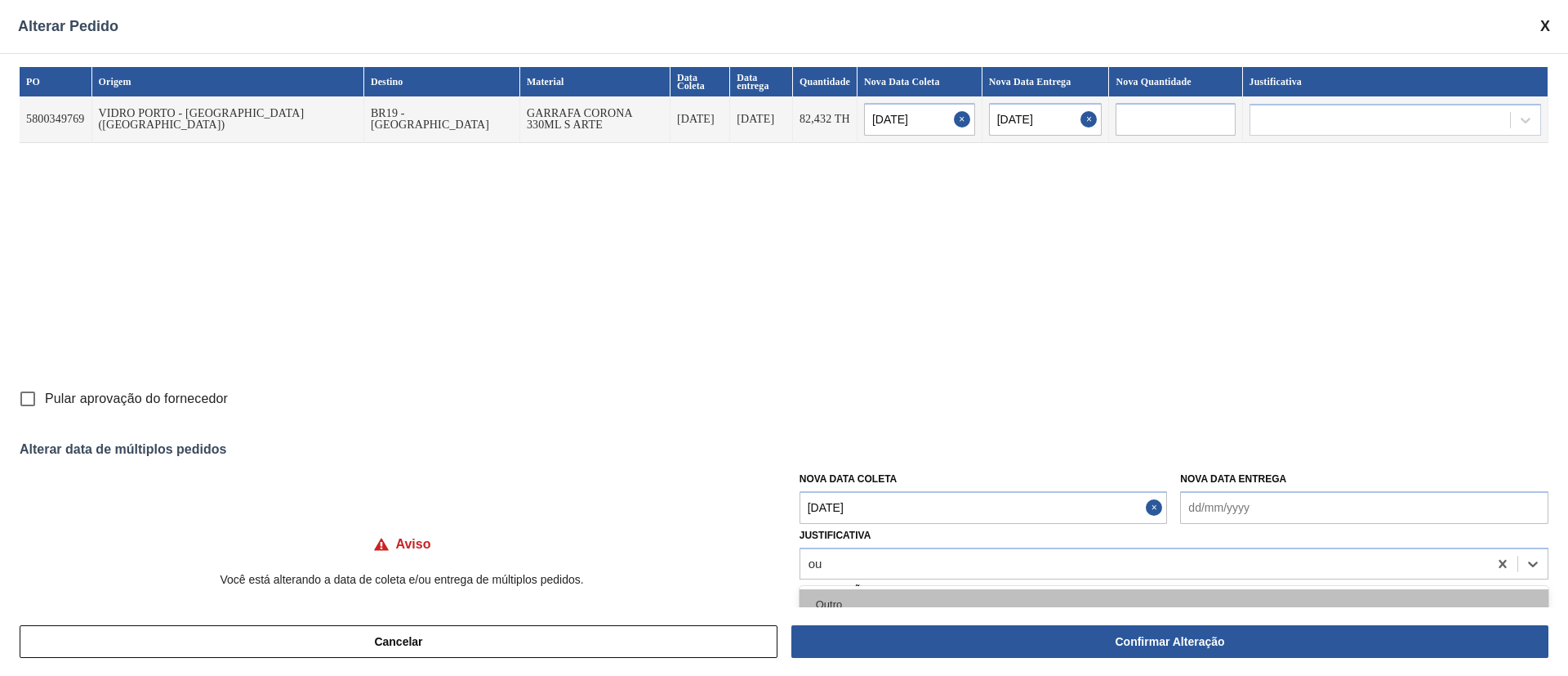
click at [870, 600] on div "Outro" at bounding box center [1174, 604] width 749 height 30
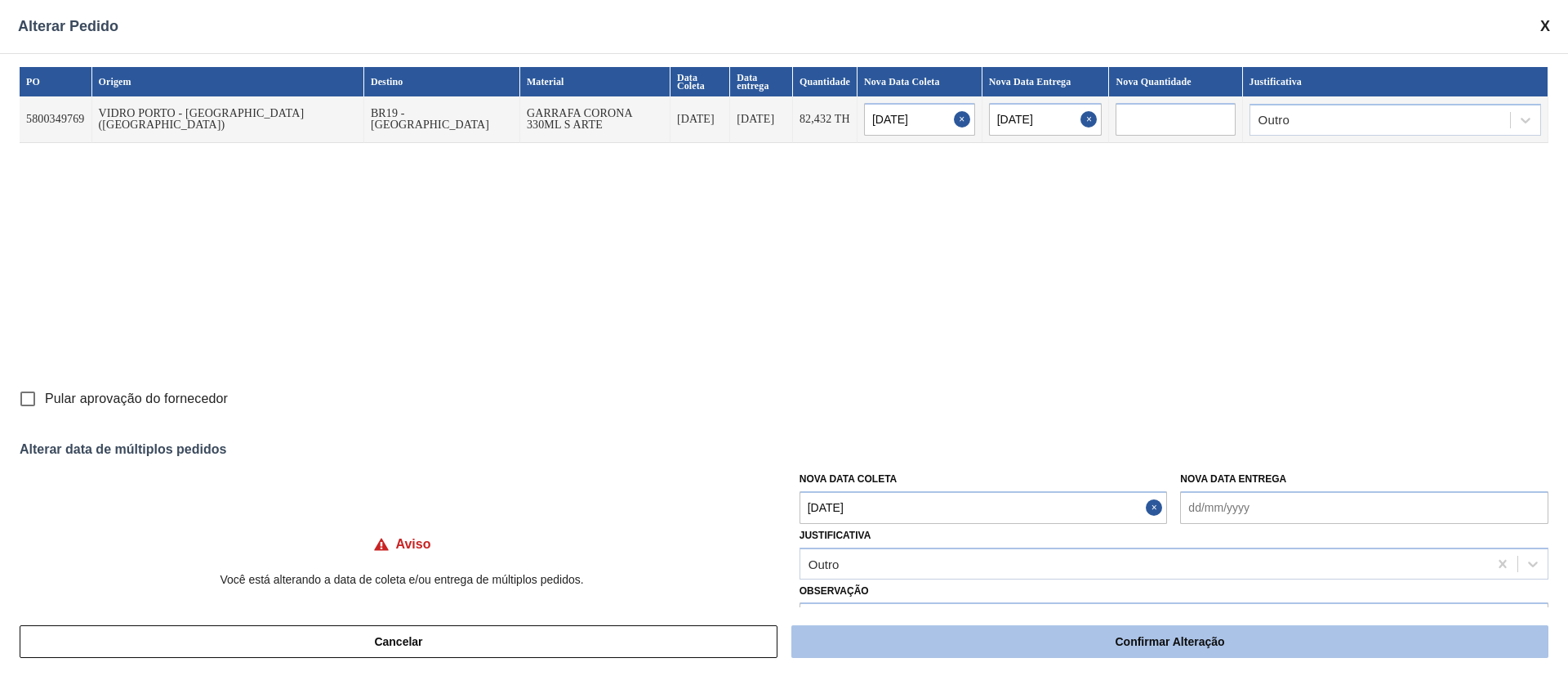
drag, startPoint x: 1039, startPoint y: 638, endPoint x: 1049, endPoint y: 644, distance: 11.7
click at [1047, 643] on button "Confirmar Alteração" at bounding box center [1170, 641] width 757 height 33
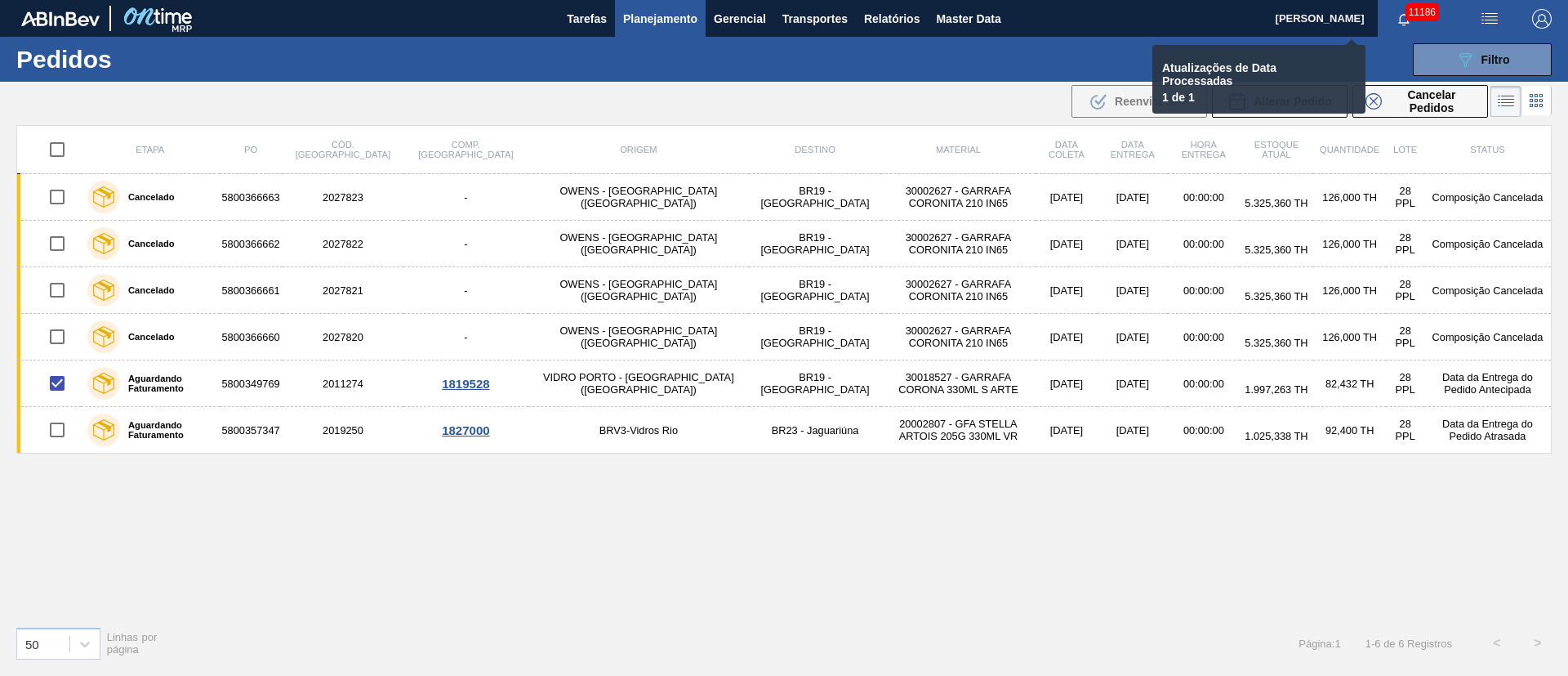
checkbox input "false"
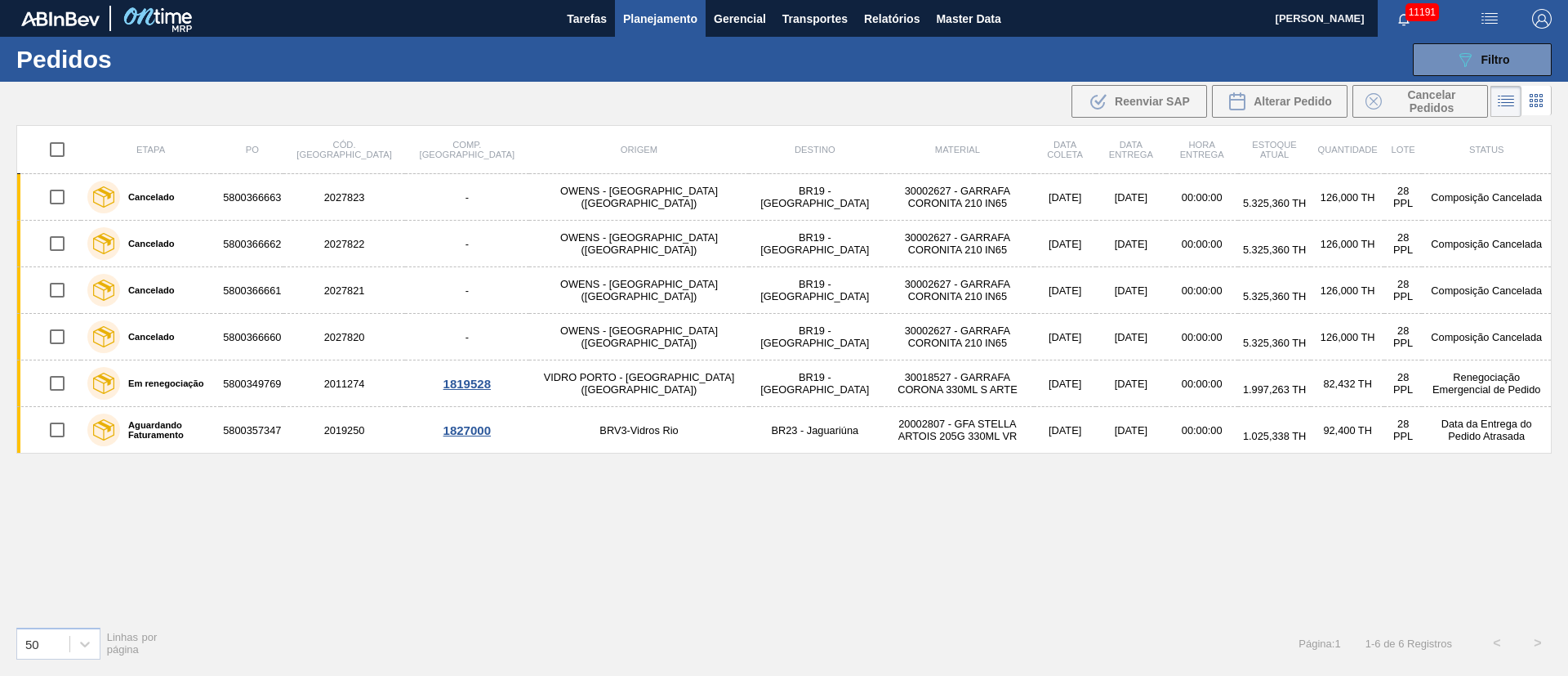
click at [648, 8] on button "Planejamento" at bounding box center [660, 18] width 91 height 37
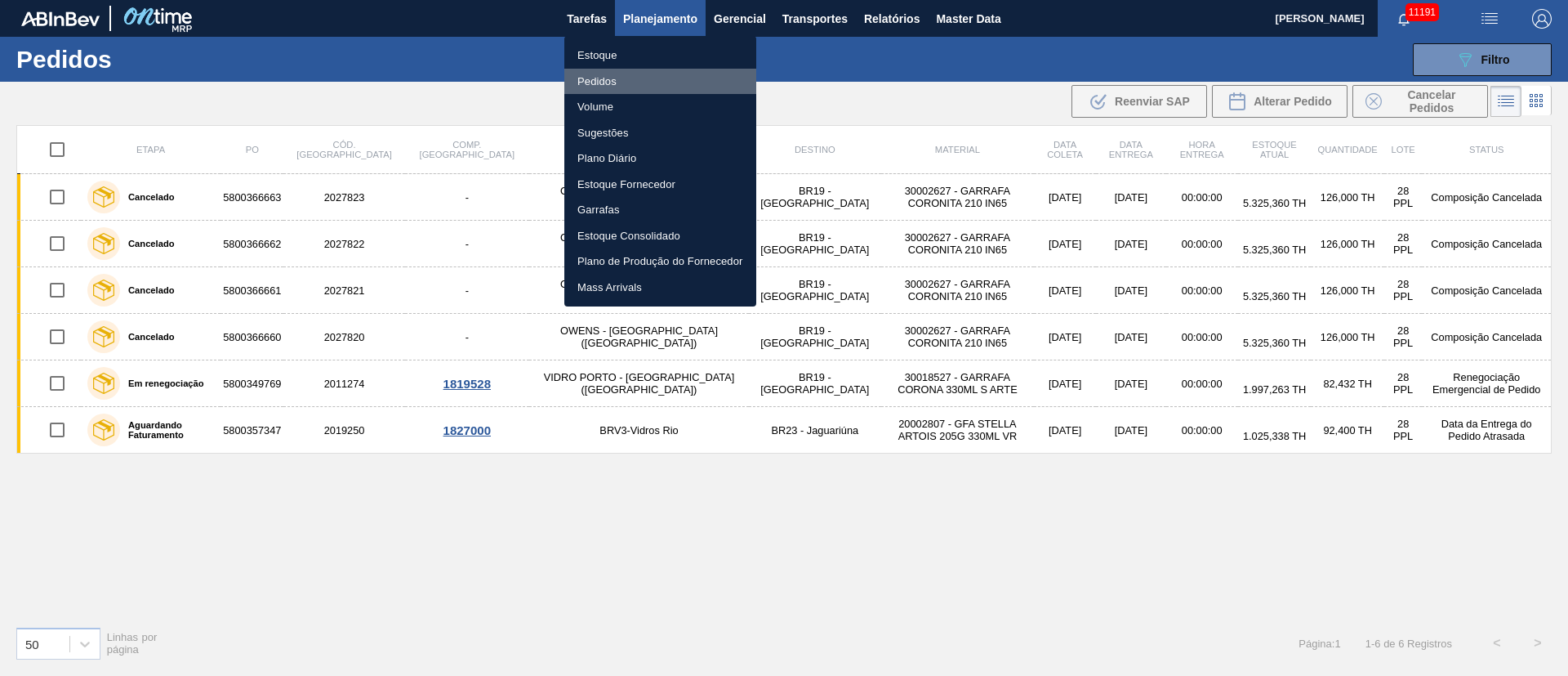
click at [600, 80] on li "Pedidos" at bounding box center [660, 81] width 192 height 26
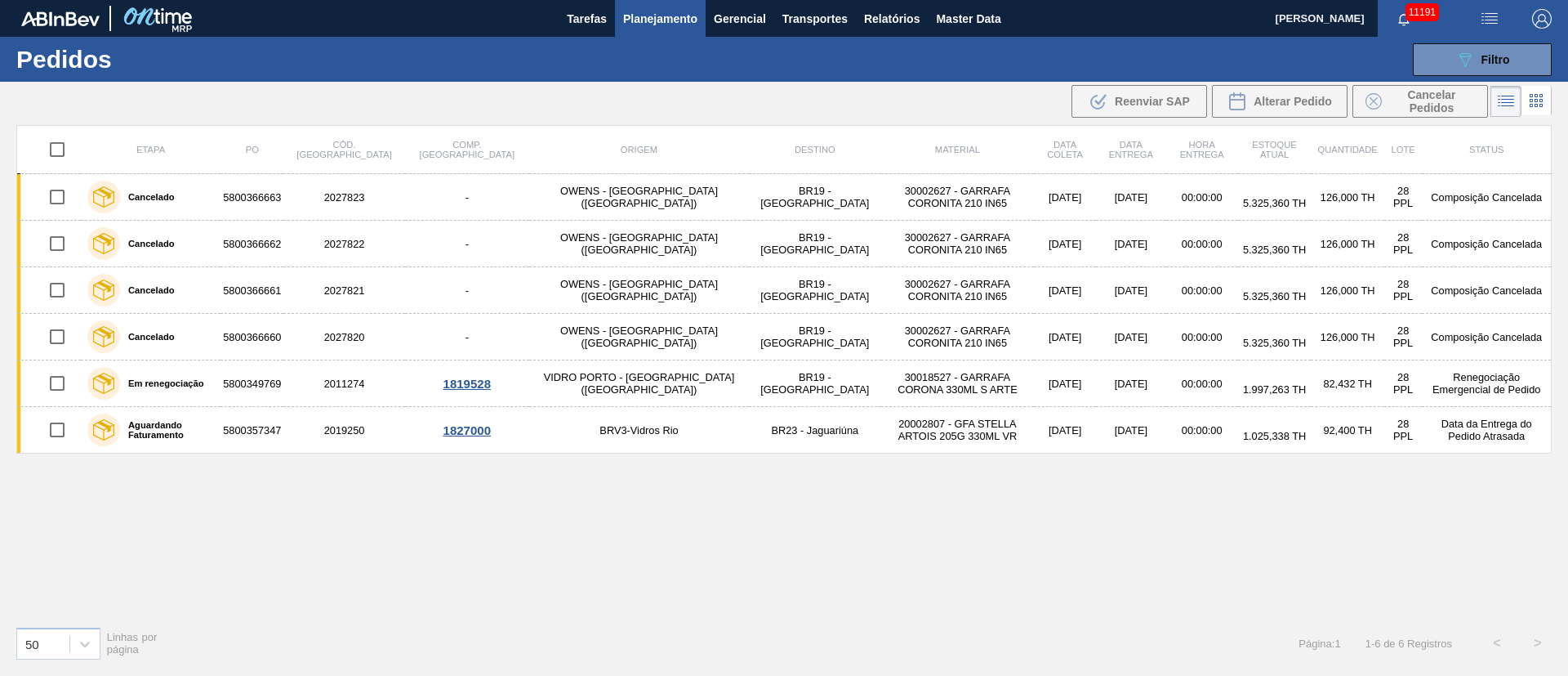
click at [1121, 574] on div "Etapa PO Cód. Pedido Comp. Carga Origem Destino Material Data coleta Data entre…" at bounding box center [784, 368] width 1535 height 488
